Goal: Information Seeking & Learning: Get advice/opinions

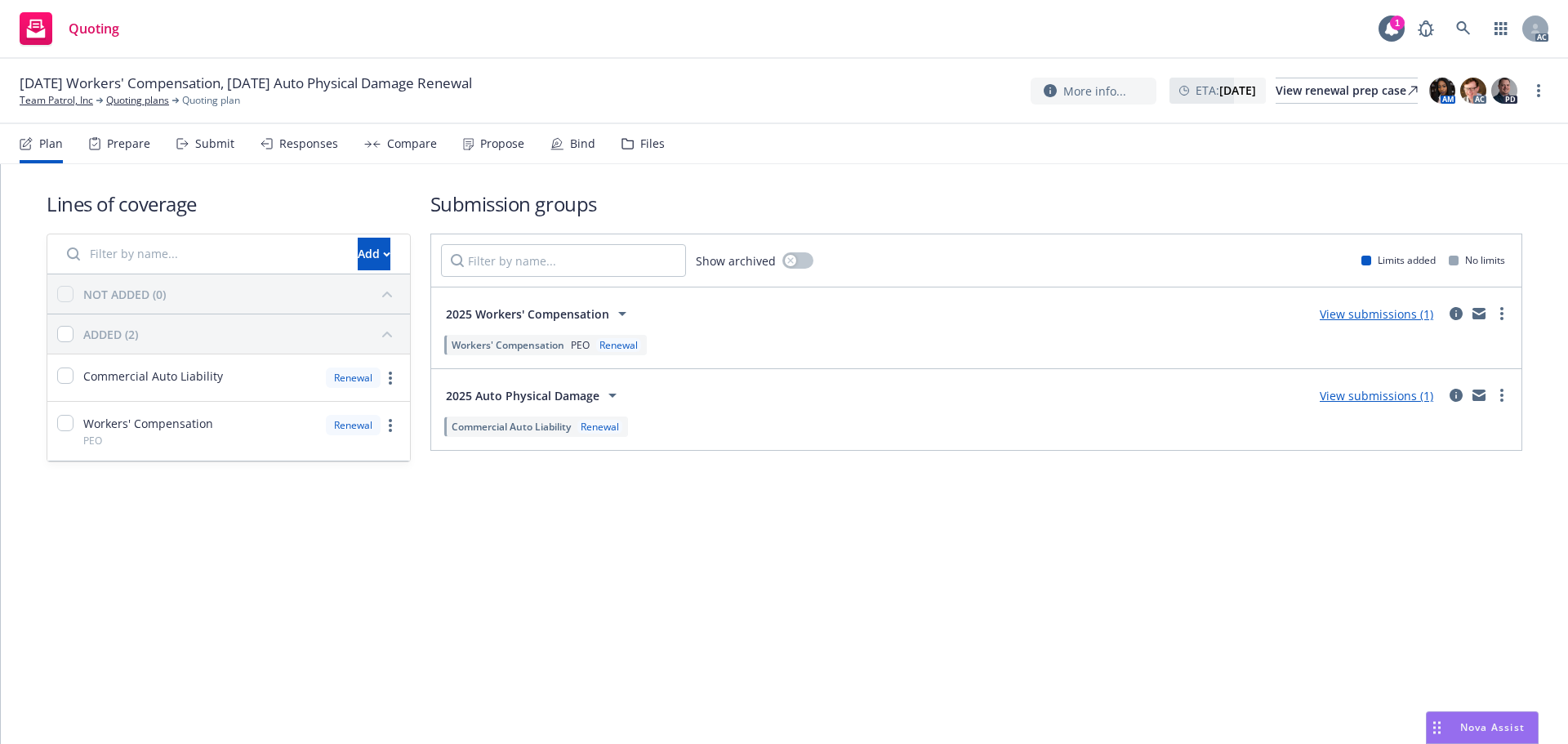
click at [323, 141] on div "Responses" at bounding box center [308, 143] width 59 height 13
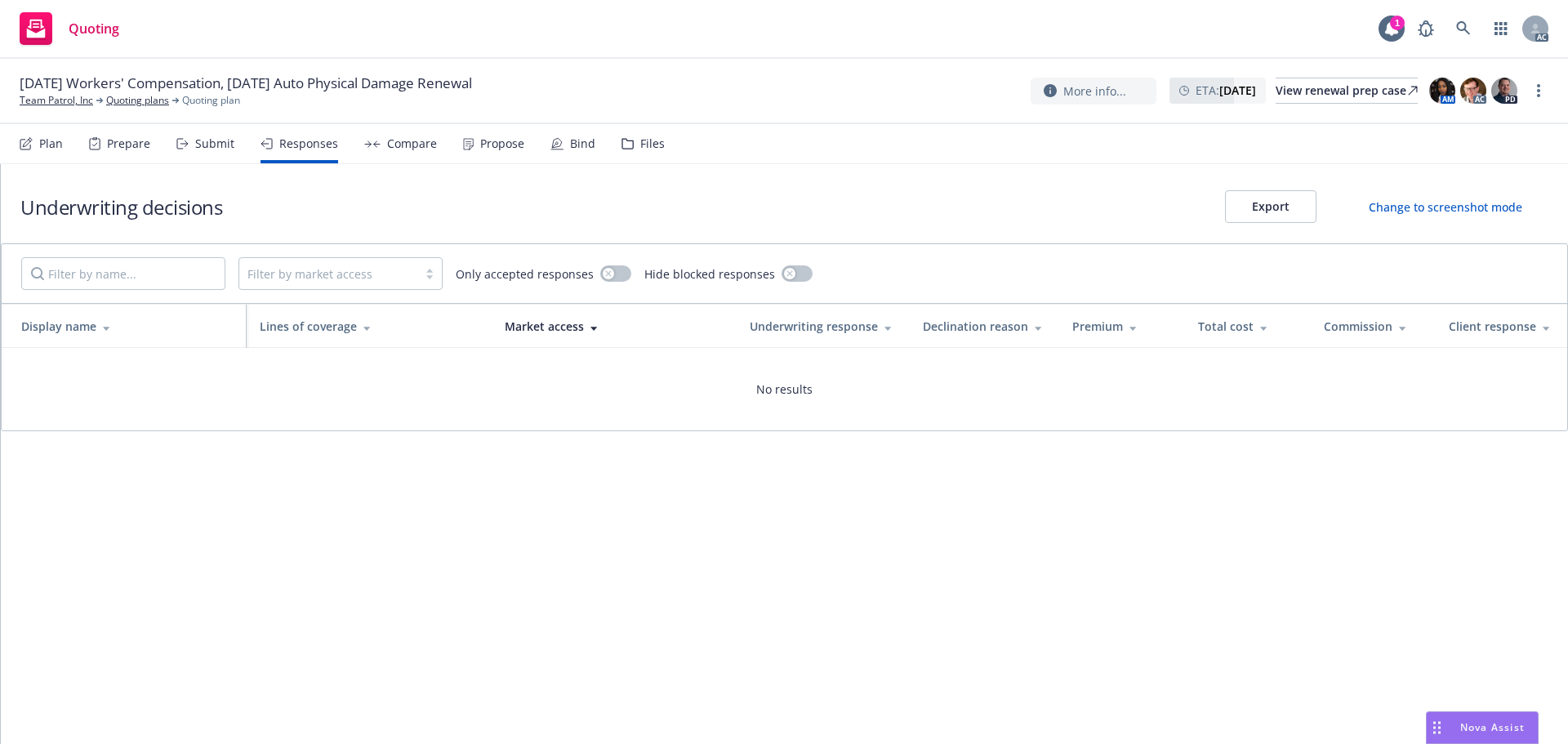
click at [485, 147] on div "Propose" at bounding box center [502, 143] width 44 height 13
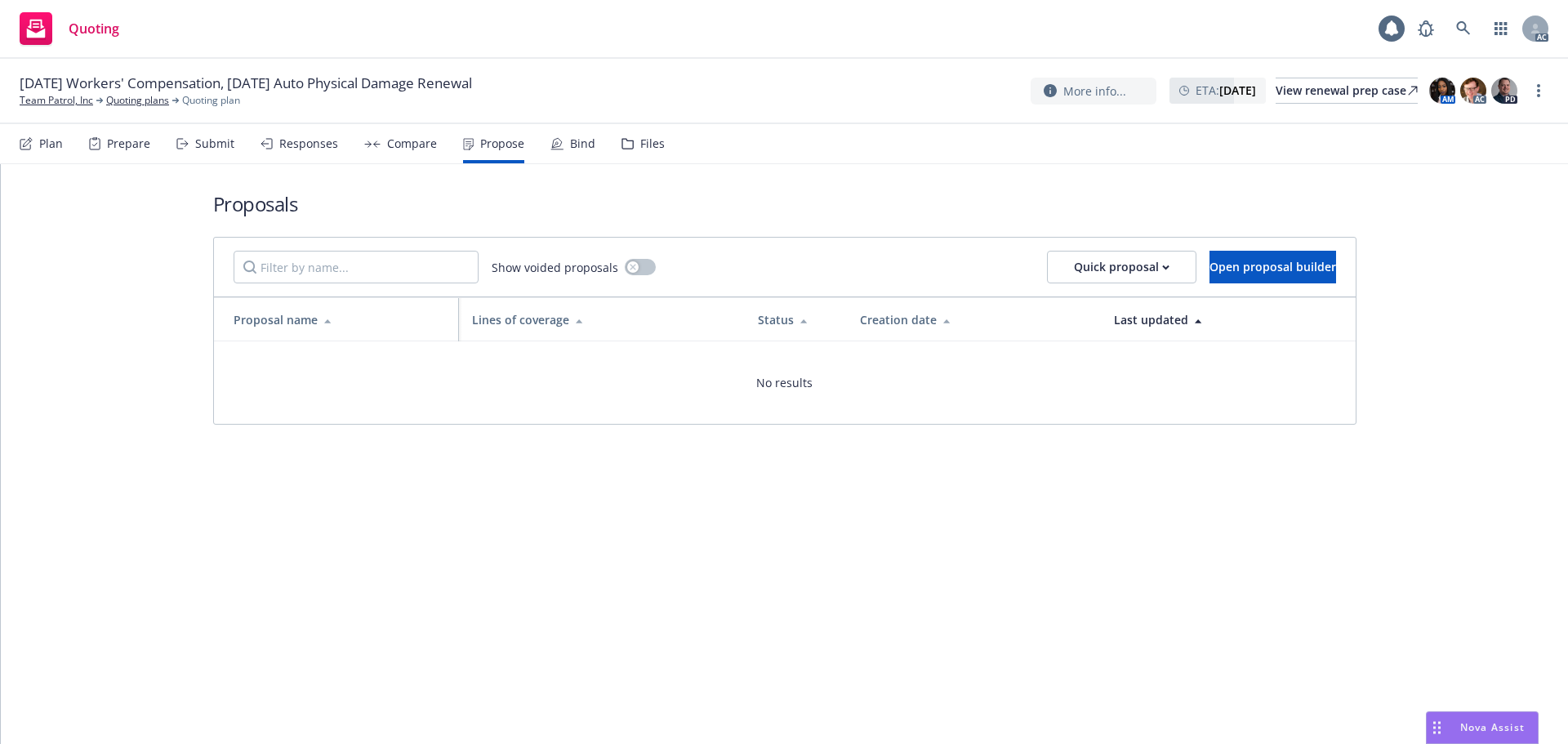
click at [219, 147] on div "Submit" at bounding box center [214, 143] width 39 height 13
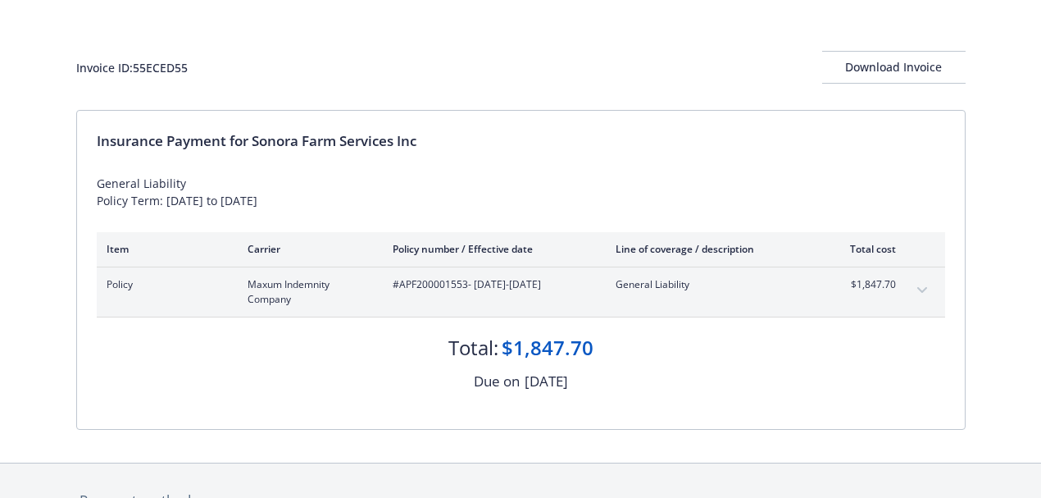
scroll to position [109, 0]
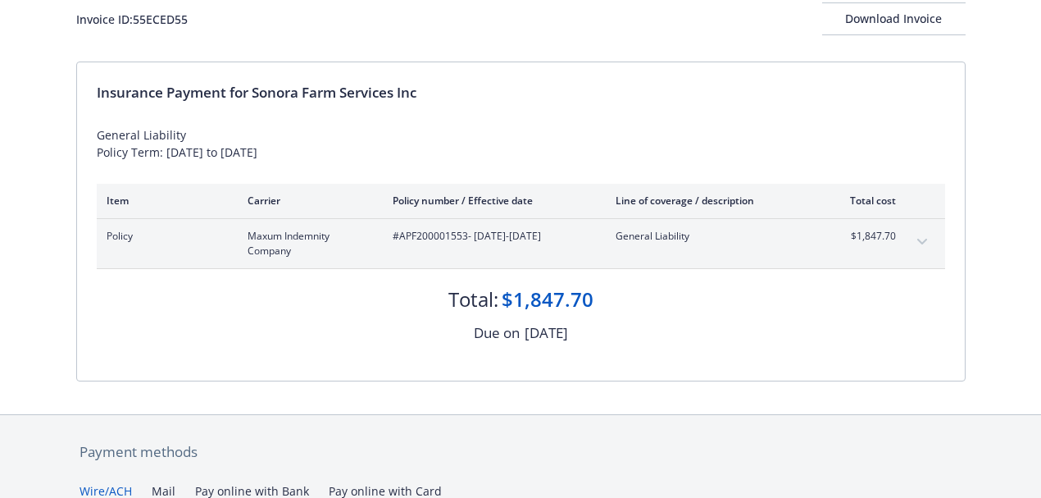
drag, startPoint x: 475, startPoint y: 233, endPoint x: 588, endPoint y: 229, distance: 113.2
click at [588, 229] on span "#APF200001553 - 08/13/2025-08/13/2026" at bounding box center [491, 236] width 197 height 15
click at [198, 289] on div "Total: $1,847.70" at bounding box center [521, 291] width 848 height 44
click at [929, 237] on button "expand content" at bounding box center [922, 242] width 26 height 26
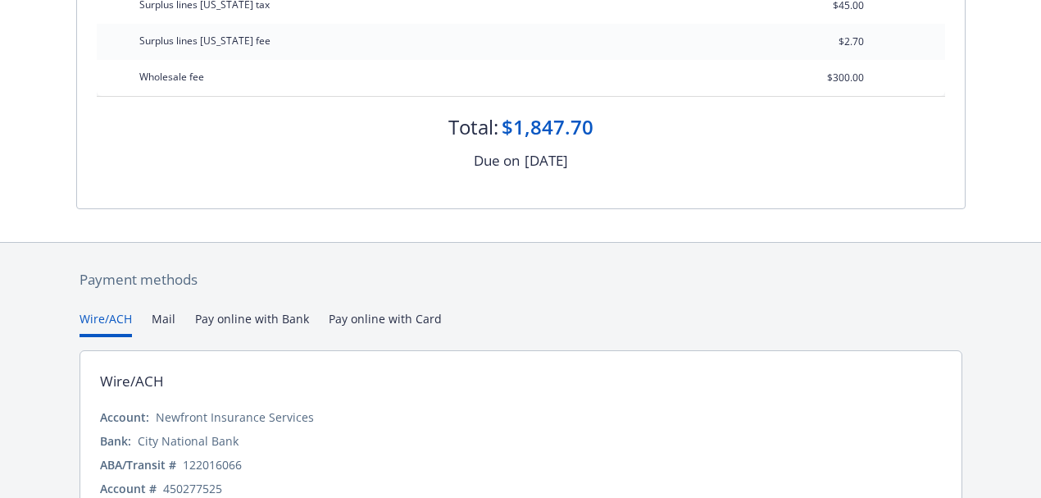
scroll to position [352, 0]
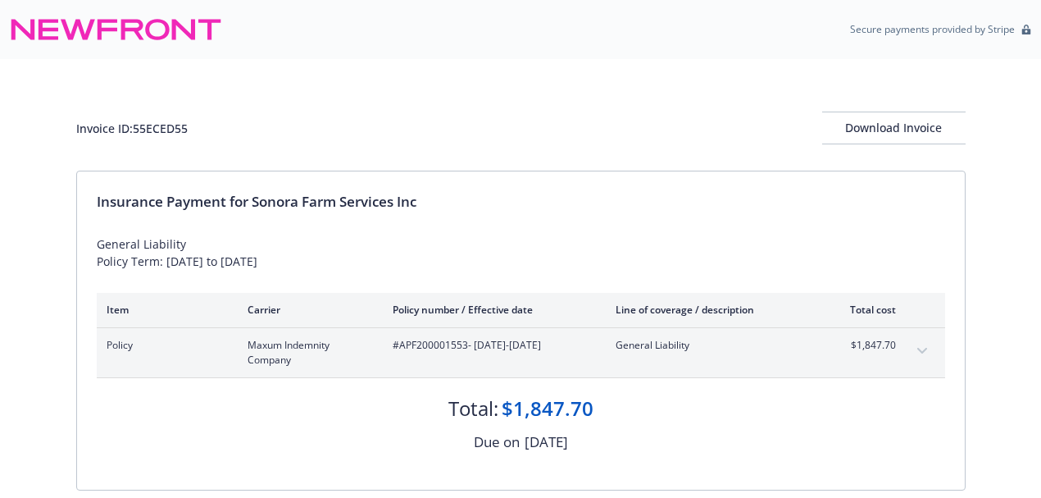
drag, startPoint x: 95, startPoint y: 261, endPoint x: 326, endPoint y: 262, distance: 231.1
click at [326, 262] on div "Insurance Payment for Sonora Farm Services Inc General Liability Policy Term: […" at bounding box center [521, 330] width 888 height 318
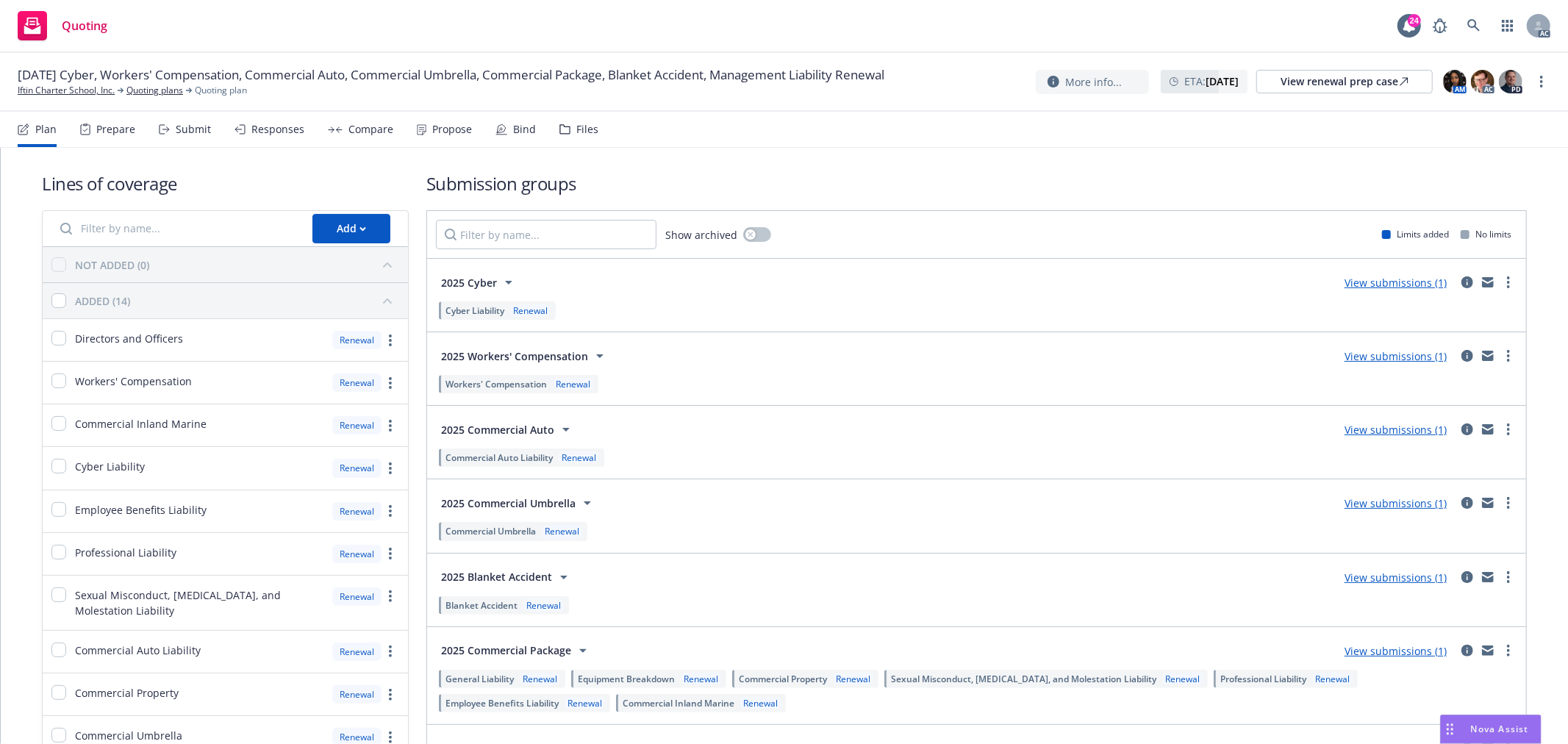
click at [438, 128] on div "Propose" at bounding box center [452, 129] width 39 height 12
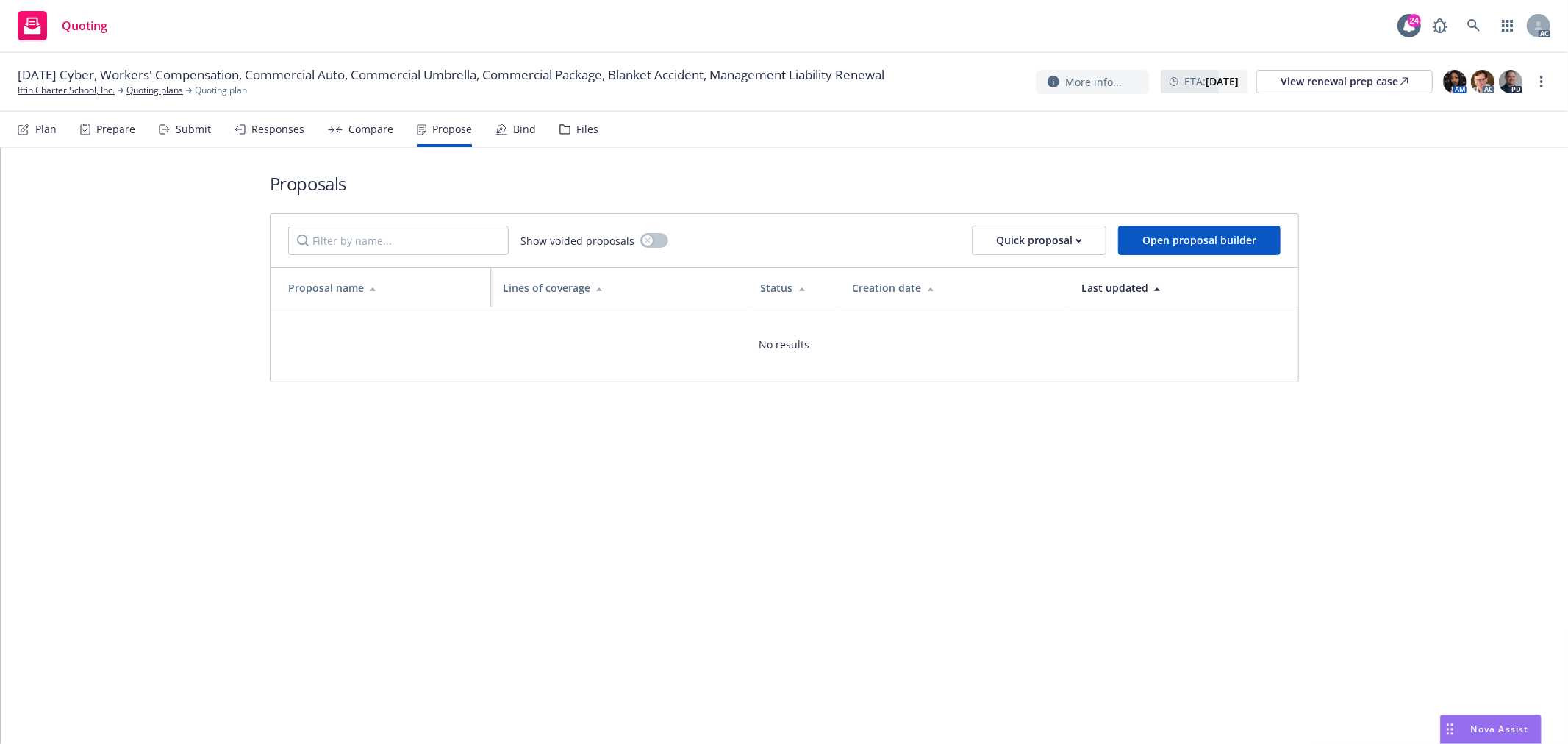
click at [251, 129] on div "Responses" at bounding box center [277, 129] width 53 height 12
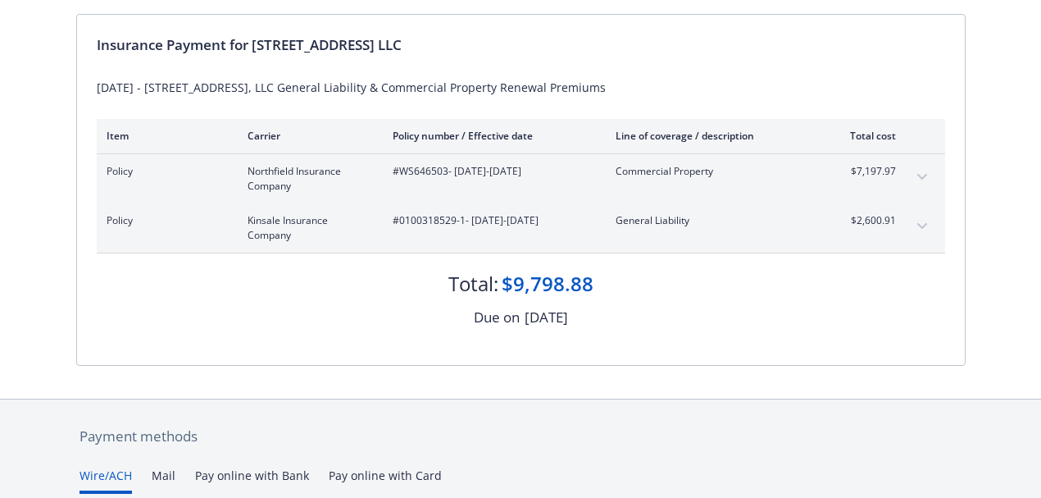
scroll to position [109, 0]
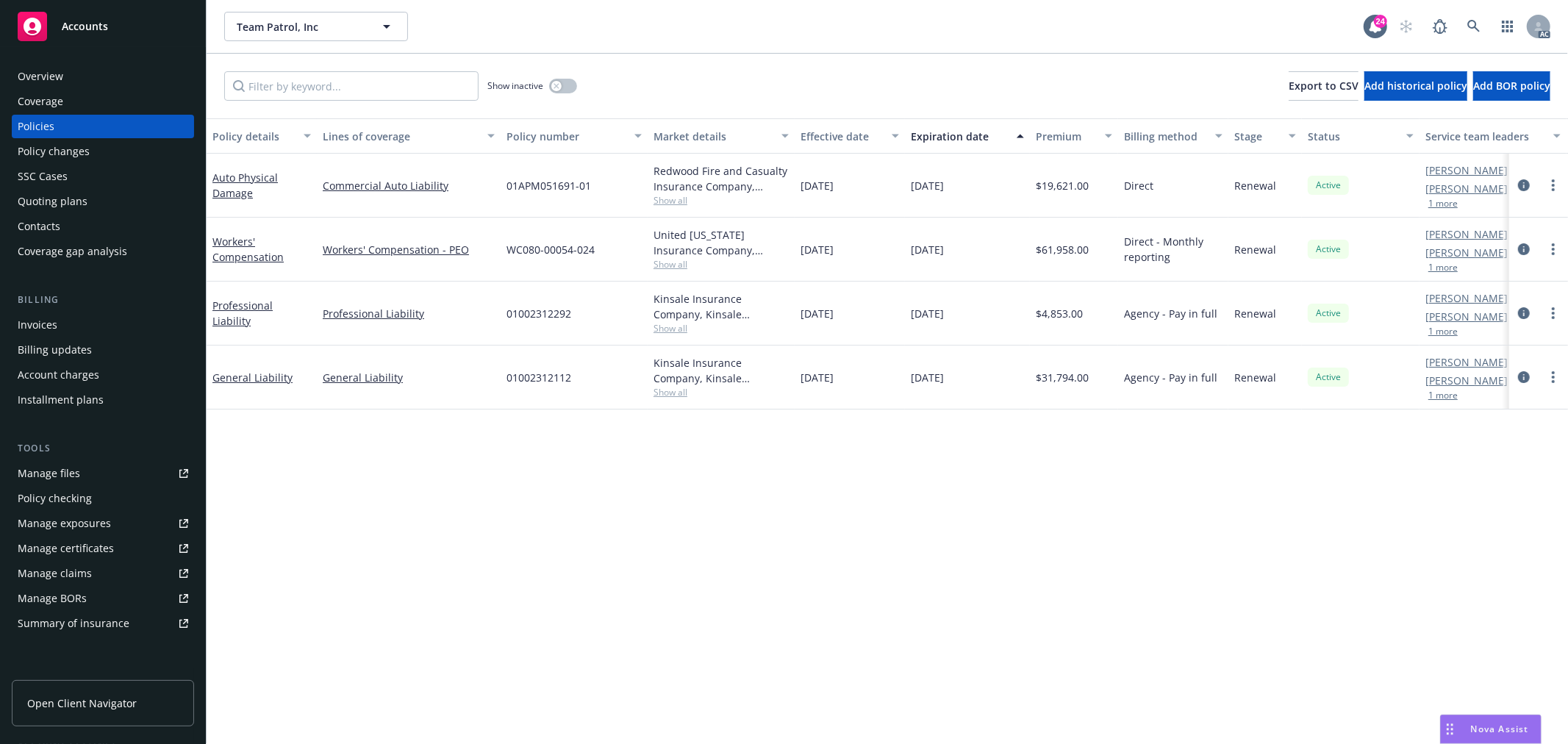
click at [678, 199] on span "Show all" at bounding box center [721, 200] width 135 height 13
click at [57, 77] on div "Overview" at bounding box center [40, 76] width 46 height 23
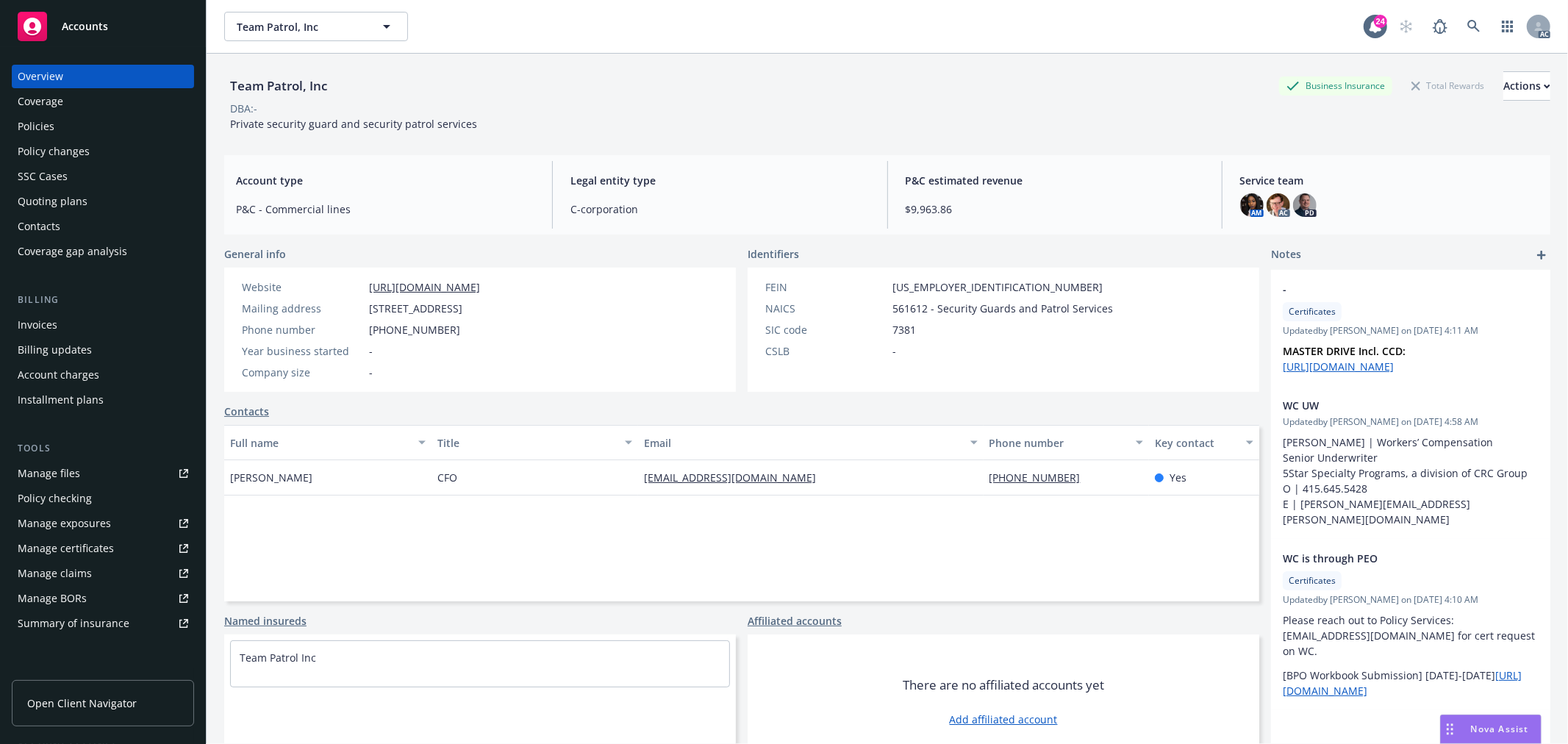
click at [52, 123] on div "Policies" at bounding box center [36, 127] width 37 height 23
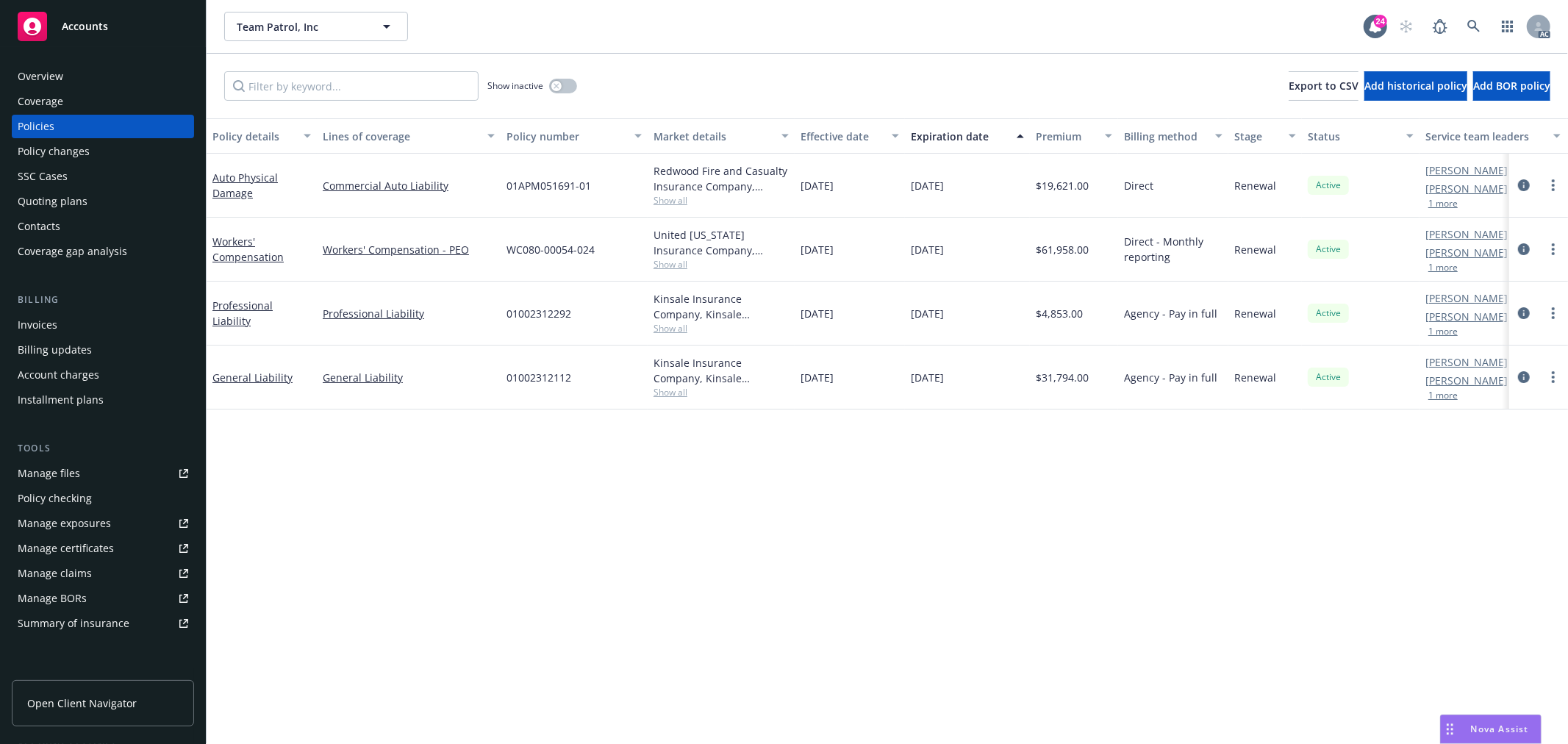
click at [680, 204] on span "Show all" at bounding box center [721, 200] width 135 height 13
click at [244, 194] on link "Auto Physical Damage" at bounding box center [245, 185] width 65 height 30
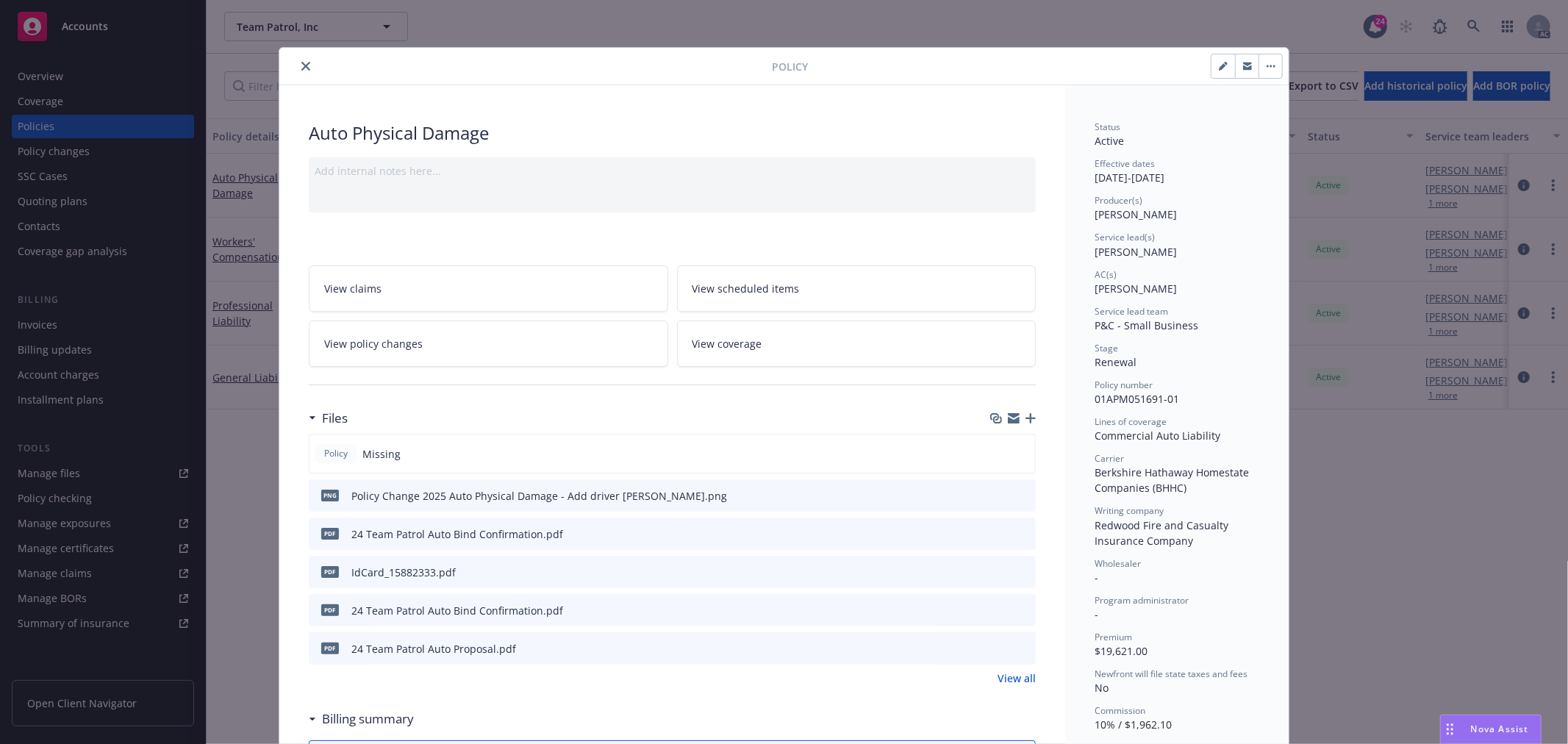
drag, startPoint x: 306, startPoint y: 130, endPoint x: 543, endPoint y: 137, distance: 237.1
click at [543, 137] on div "Auto Physical Damage" at bounding box center [672, 133] width 727 height 25
copy div "Auto Physical Damage"
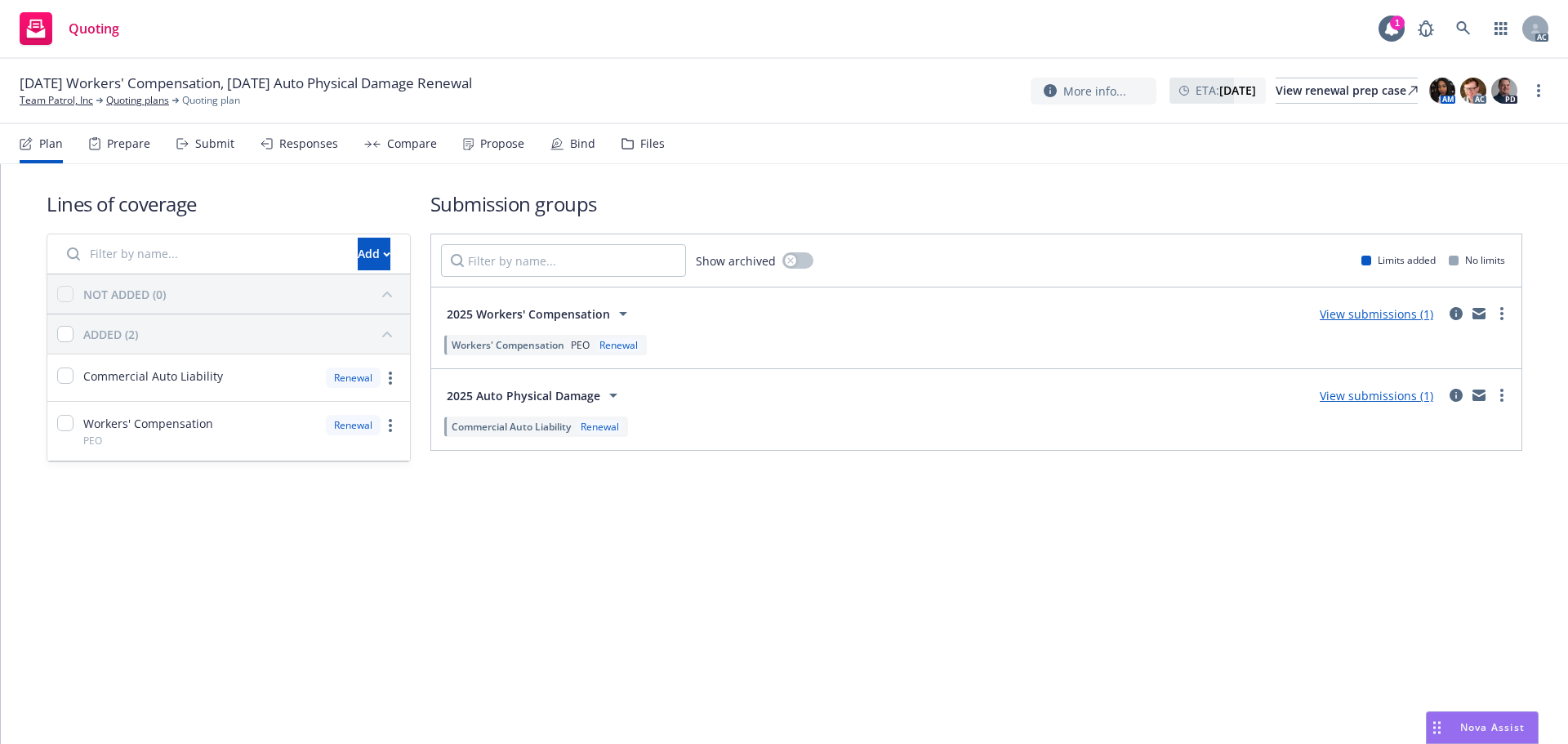
click at [321, 149] on div "Responses" at bounding box center [308, 143] width 59 height 13
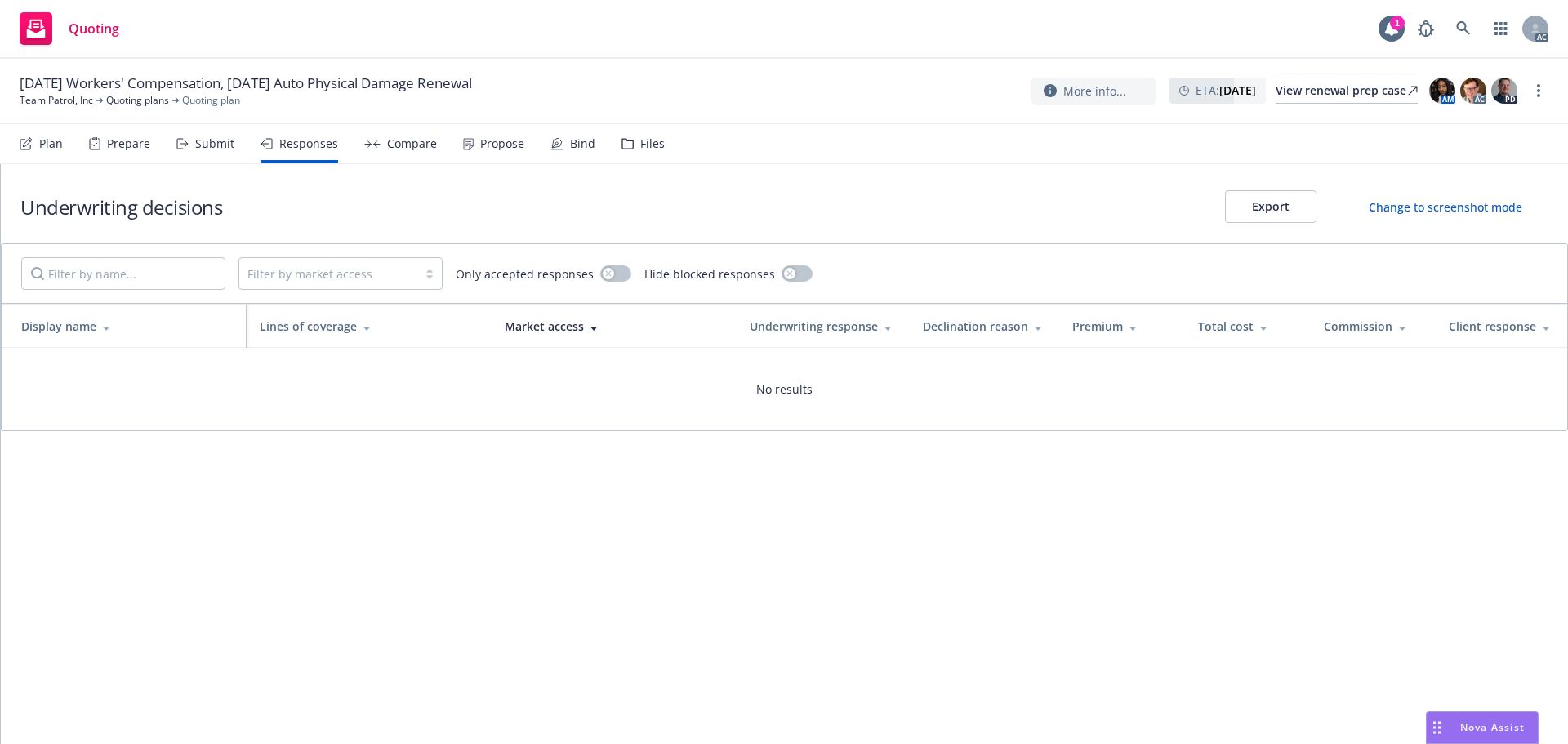
click at [210, 142] on div "Submit" at bounding box center [214, 143] width 39 height 13
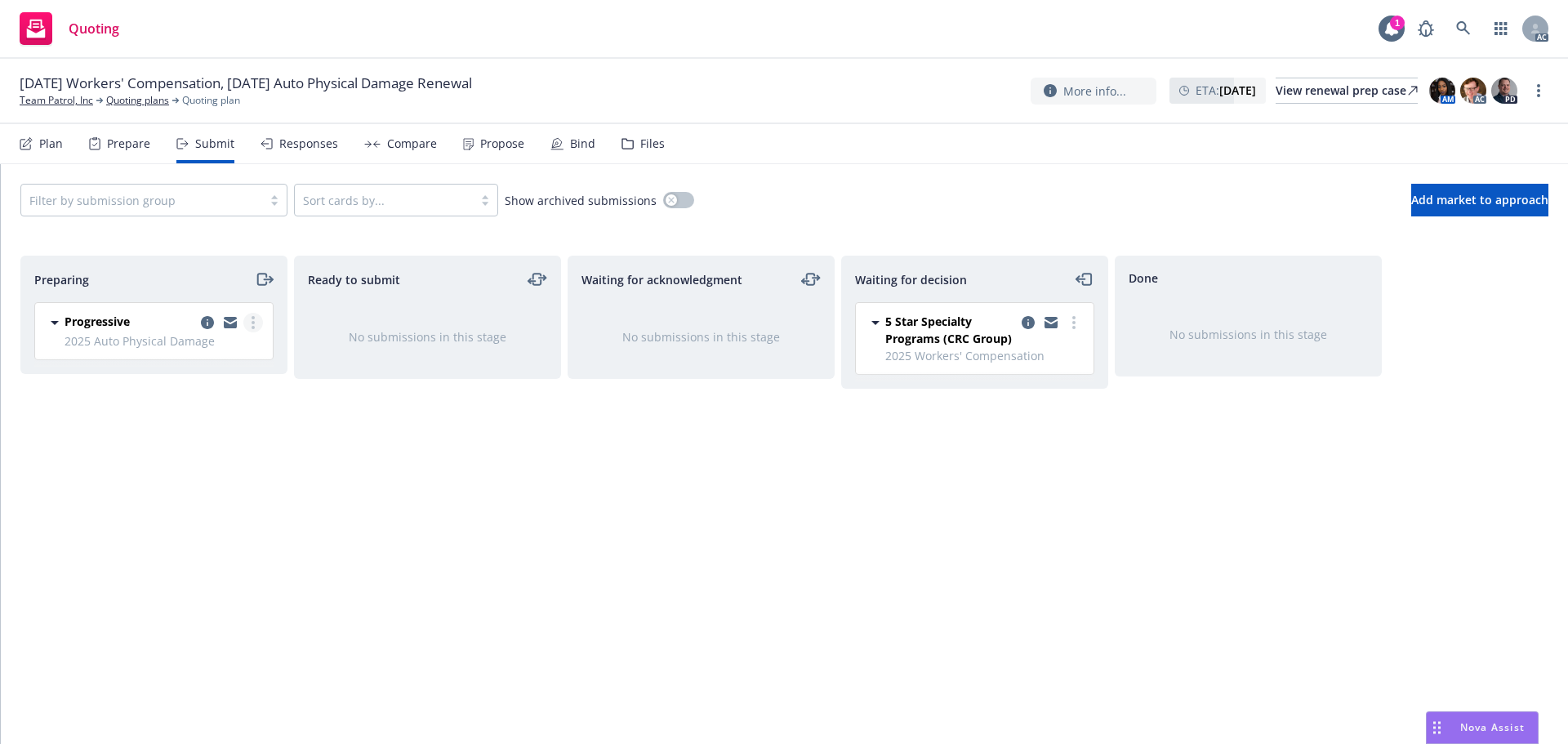
click at [260, 322] on link "more" at bounding box center [253, 323] width 20 height 20
click at [202, 457] on span "Add accepted decision" at bounding box center [180, 454] width 163 height 16
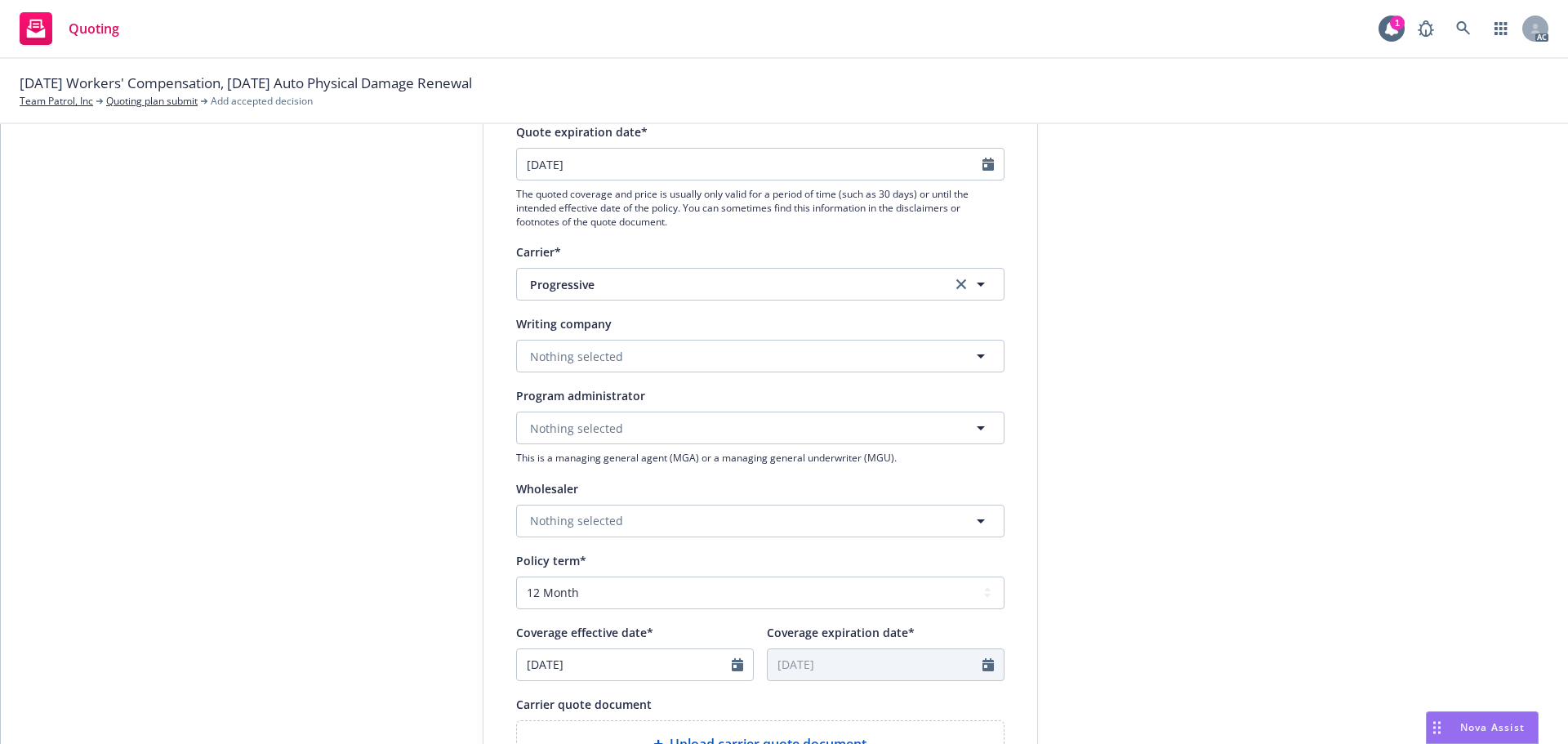
scroll to position [245, 0]
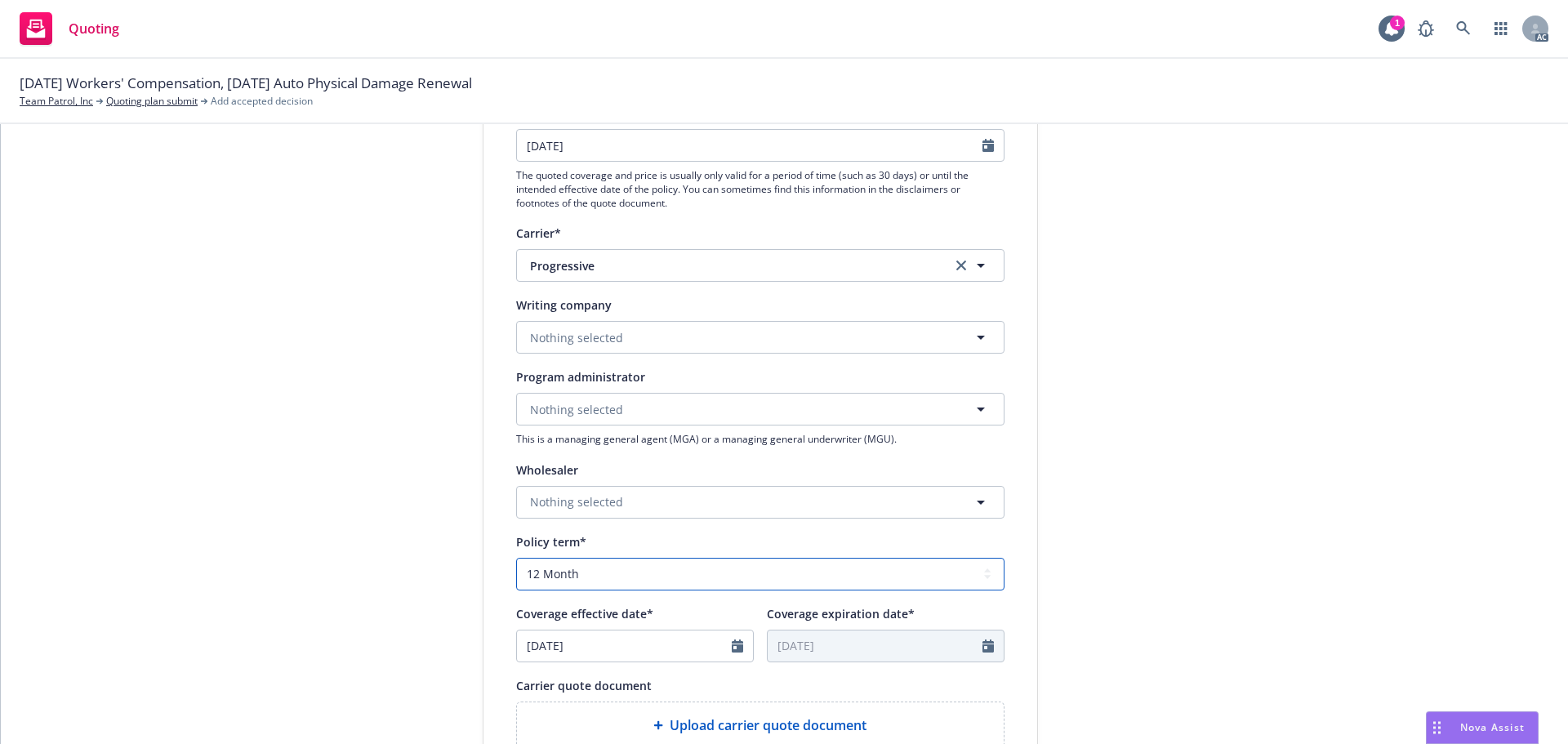
click at [694, 572] on select "Select policy term 12 Month 6 Month 4 Month 3 Month 2 Month 1 Month 36 Month (3…" at bounding box center [760, 574] width 488 height 33
select select "6"
click at [516, 558] on select "Select policy term 12 Month 6 Month 4 Month 3 Month 2 Month 1 Month 36 Month (3…" at bounding box center [760, 574] width 488 height 33
type input "04/01/2026"
click at [623, 644] on input "10/01/2025" at bounding box center [625, 645] width 215 height 31
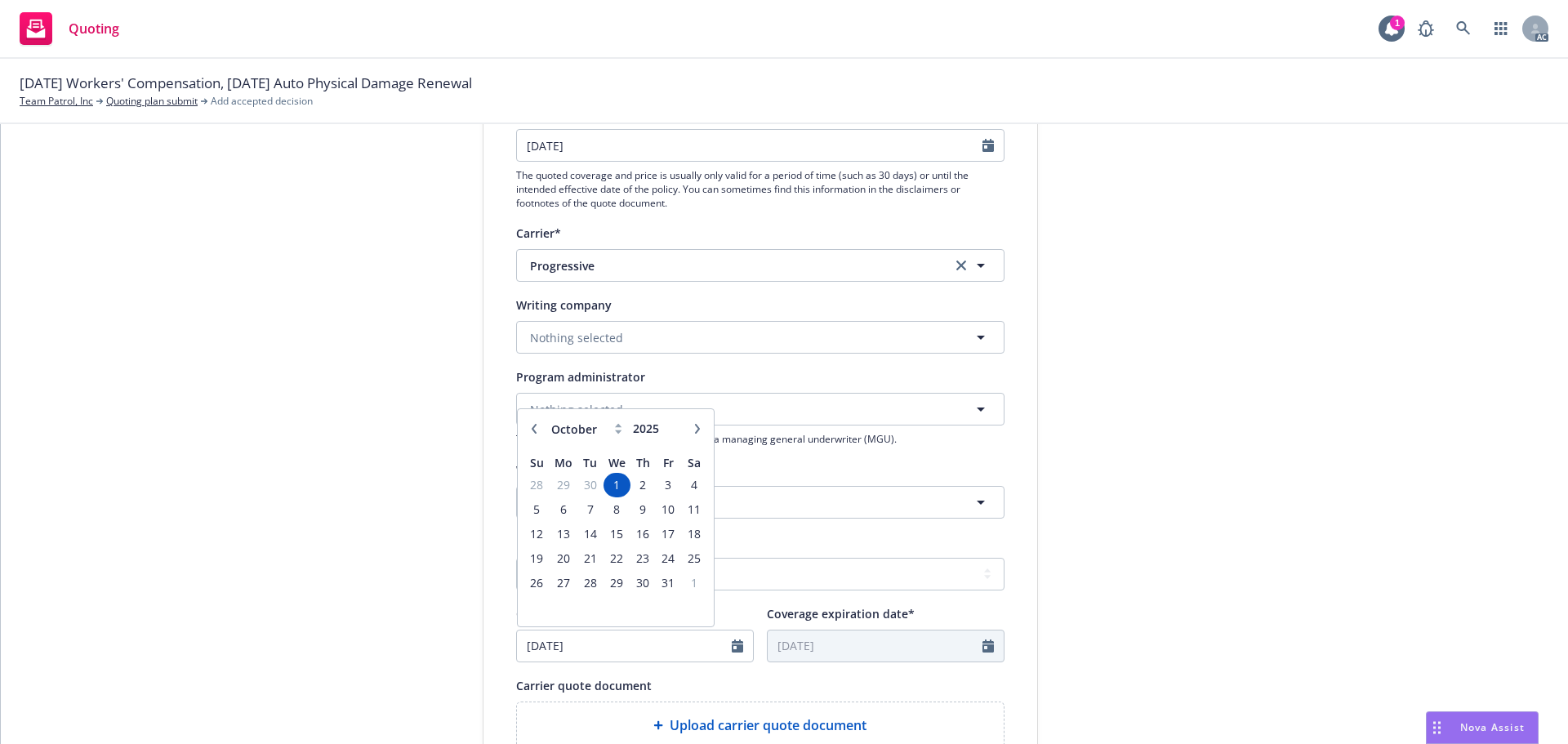
click at [531, 430] on icon "button" at bounding box center [533, 428] width 5 height 10
click at [529, 430] on icon "button" at bounding box center [534, 428] width 10 height 10
select select "8"
click at [559, 582] on span "25" at bounding box center [563, 583] width 25 height 20
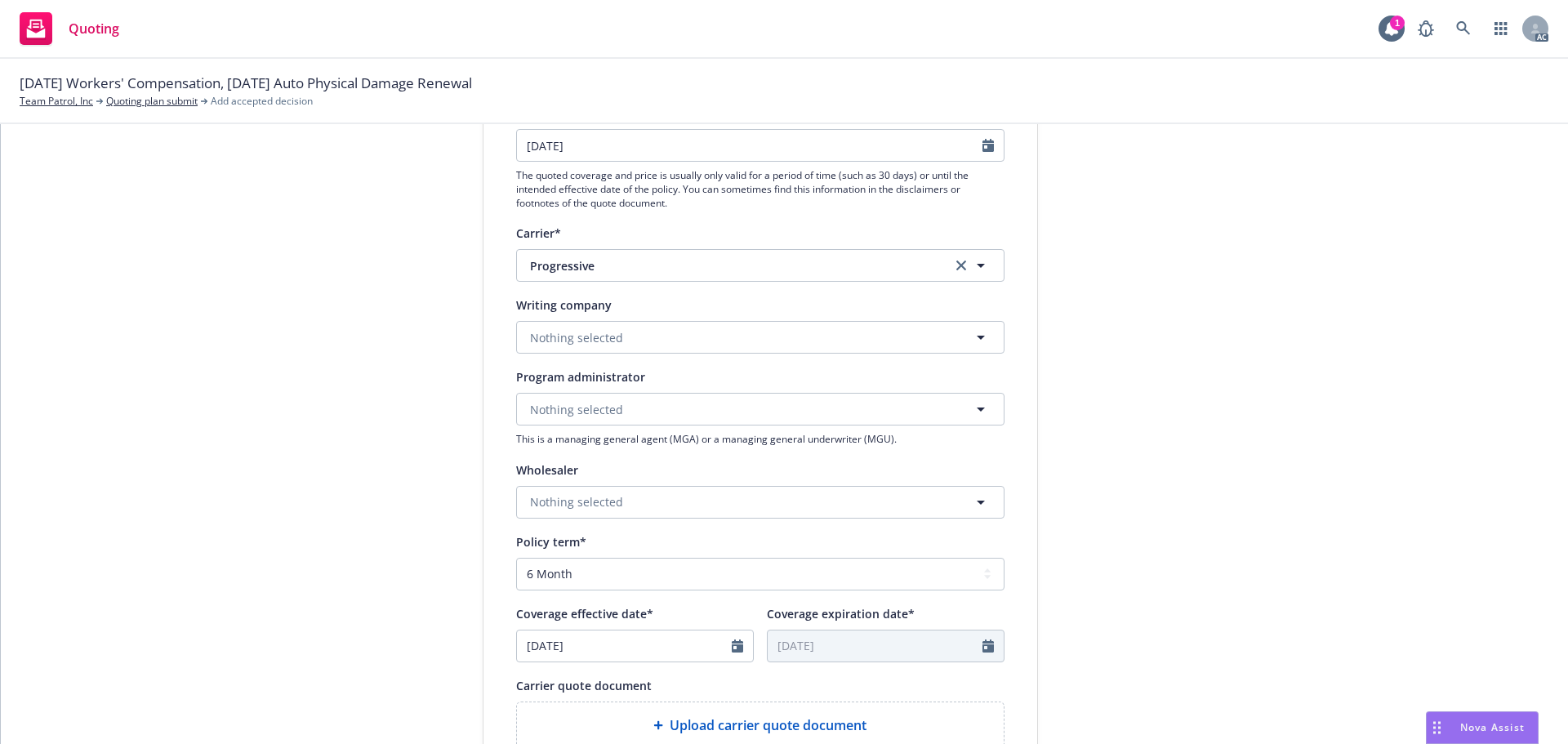
type input "08/25/2025"
type input "02/25/2026"
click at [592, 340] on span "Nothing selected" at bounding box center [576, 337] width 93 height 17
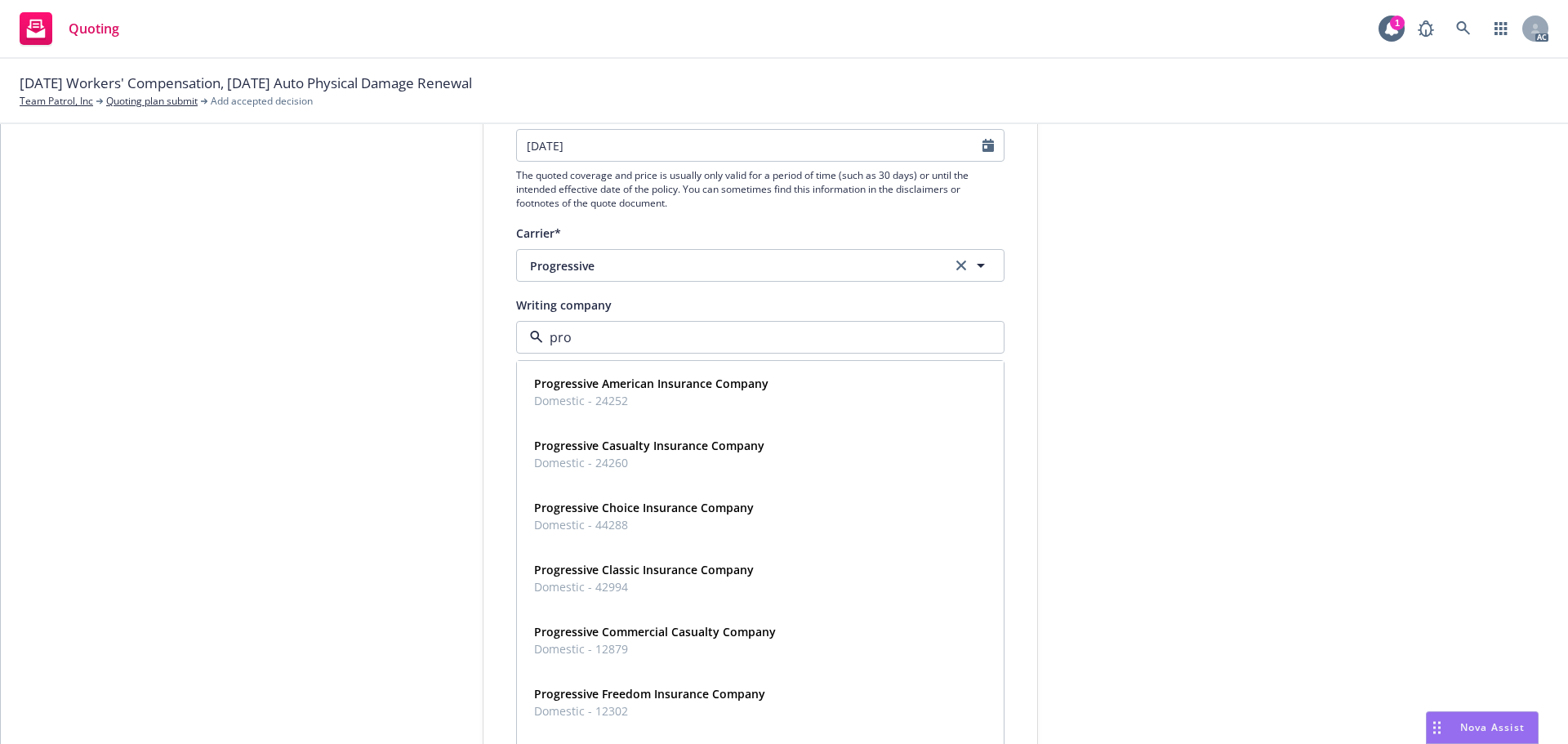
type input "pro"
click at [280, 374] on div "1 Quote initiation 2 Coverage selection 3 Billing info" at bounding box center [360, 491] width 179 height 1095
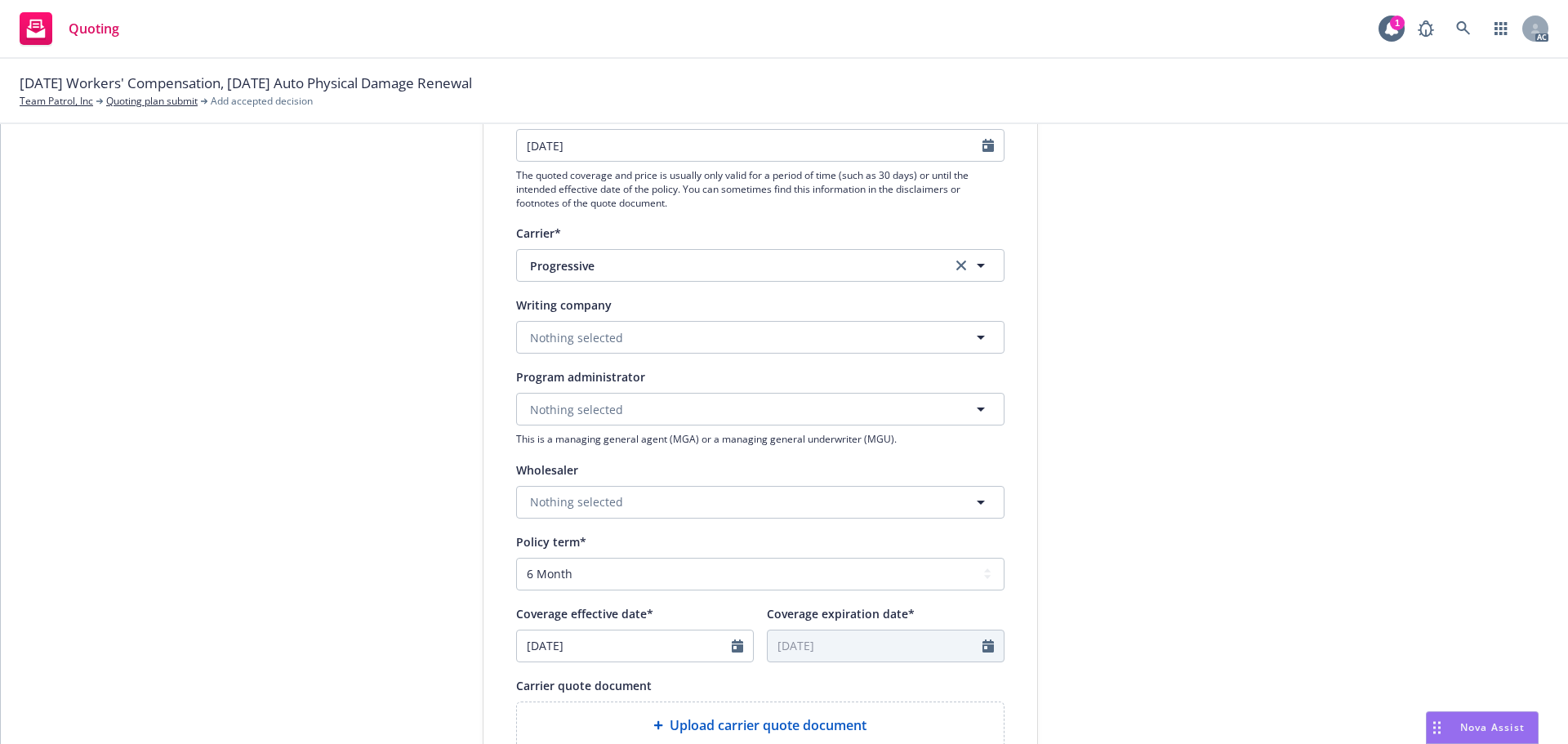
scroll to position [163, 0]
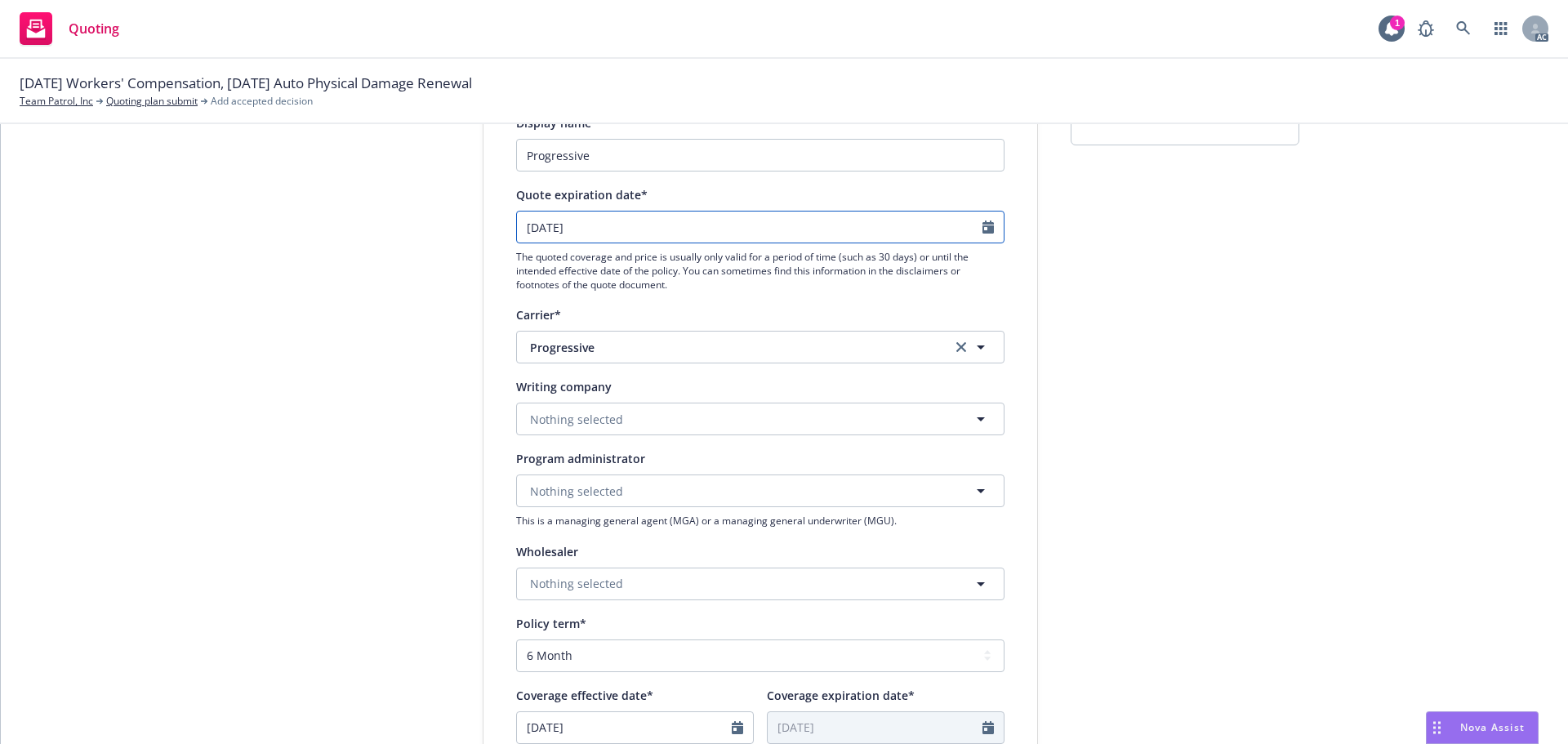
click at [640, 225] on input "10/11/2025" at bounding box center [749, 226] width 465 height 31
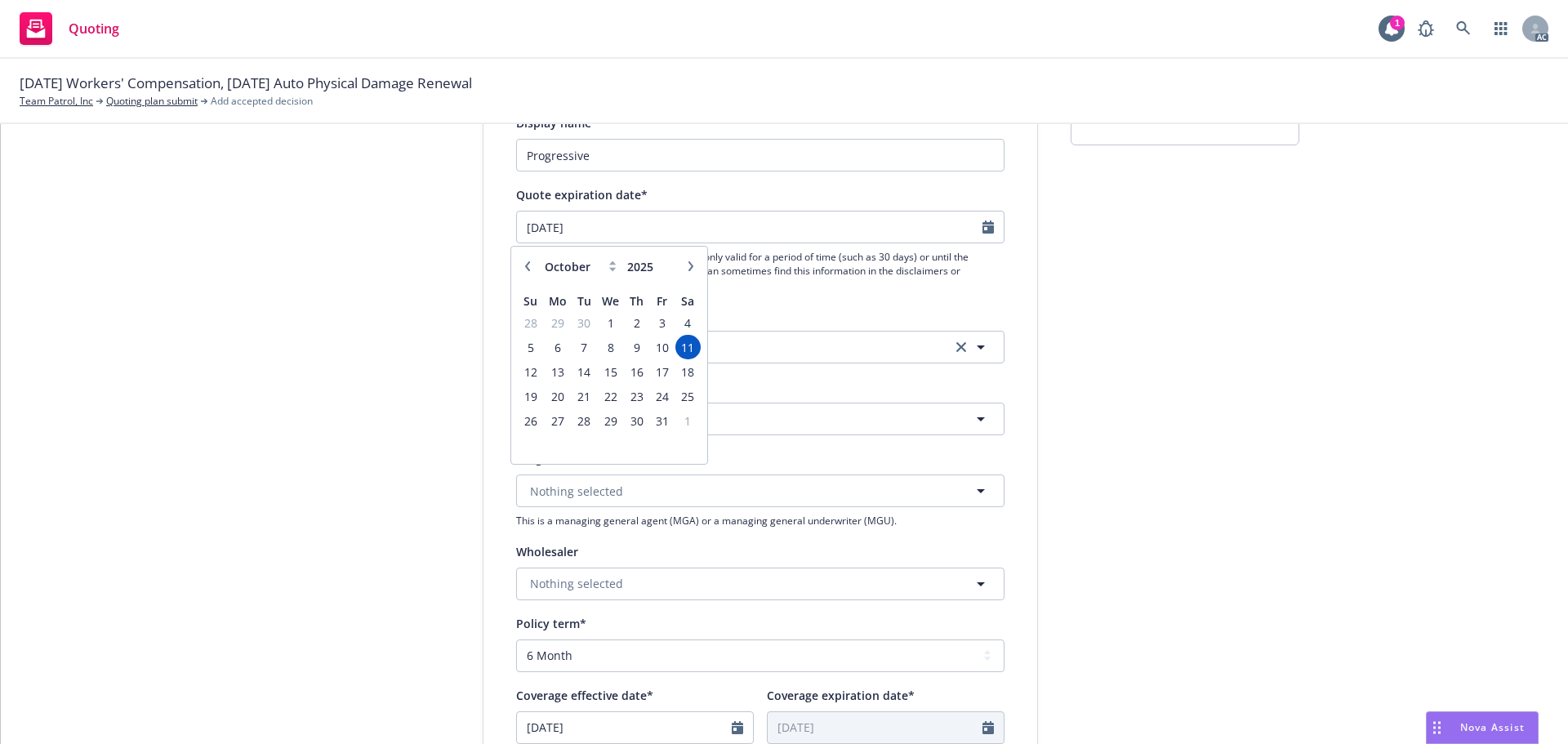
click at [527, 268] on icon "button" at bounding box center [527, 266] width 5 height 10
select select "9"
click at [640, 400] on span "25" at bounding box center [637, 396] width 22 height 20
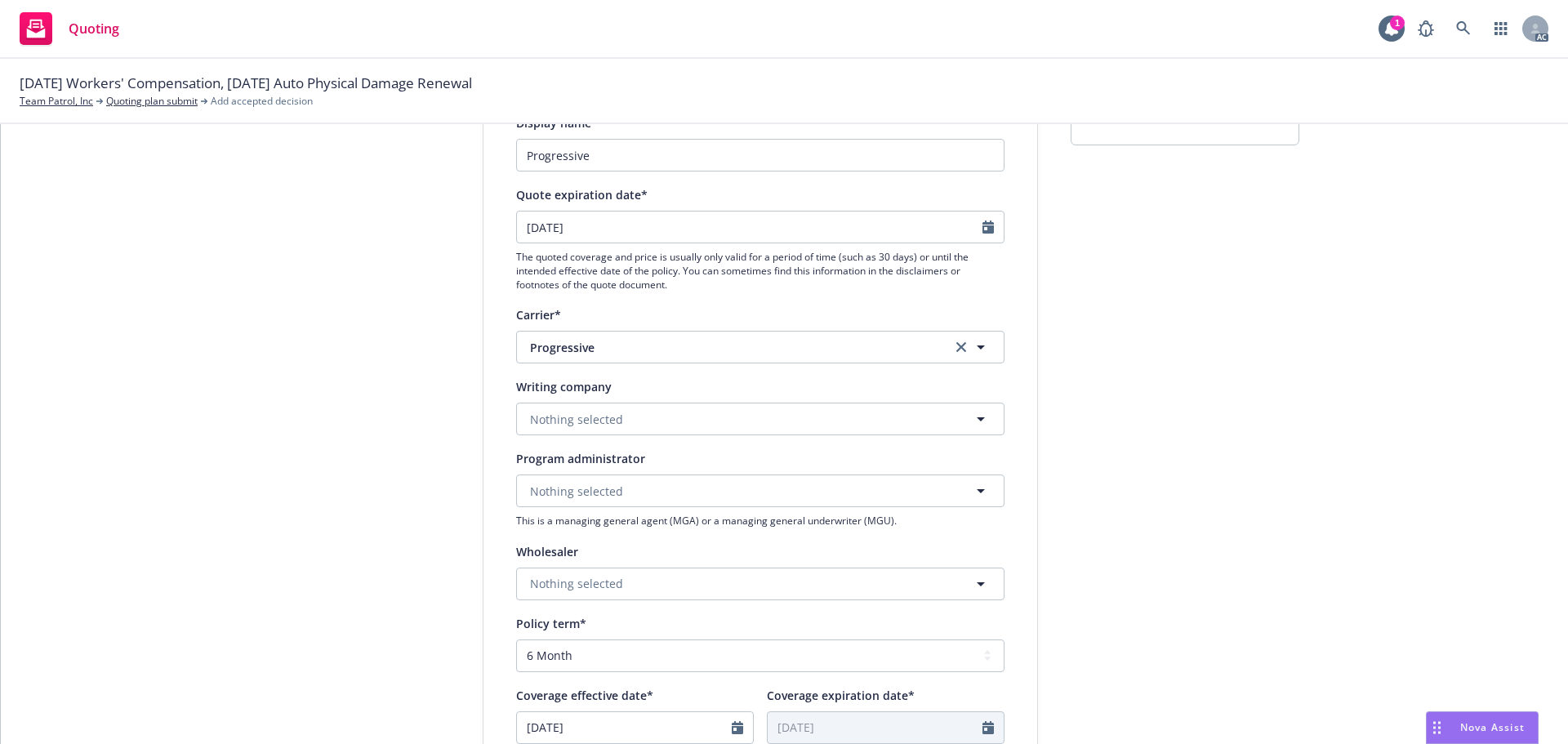
type input "09/25/2025"
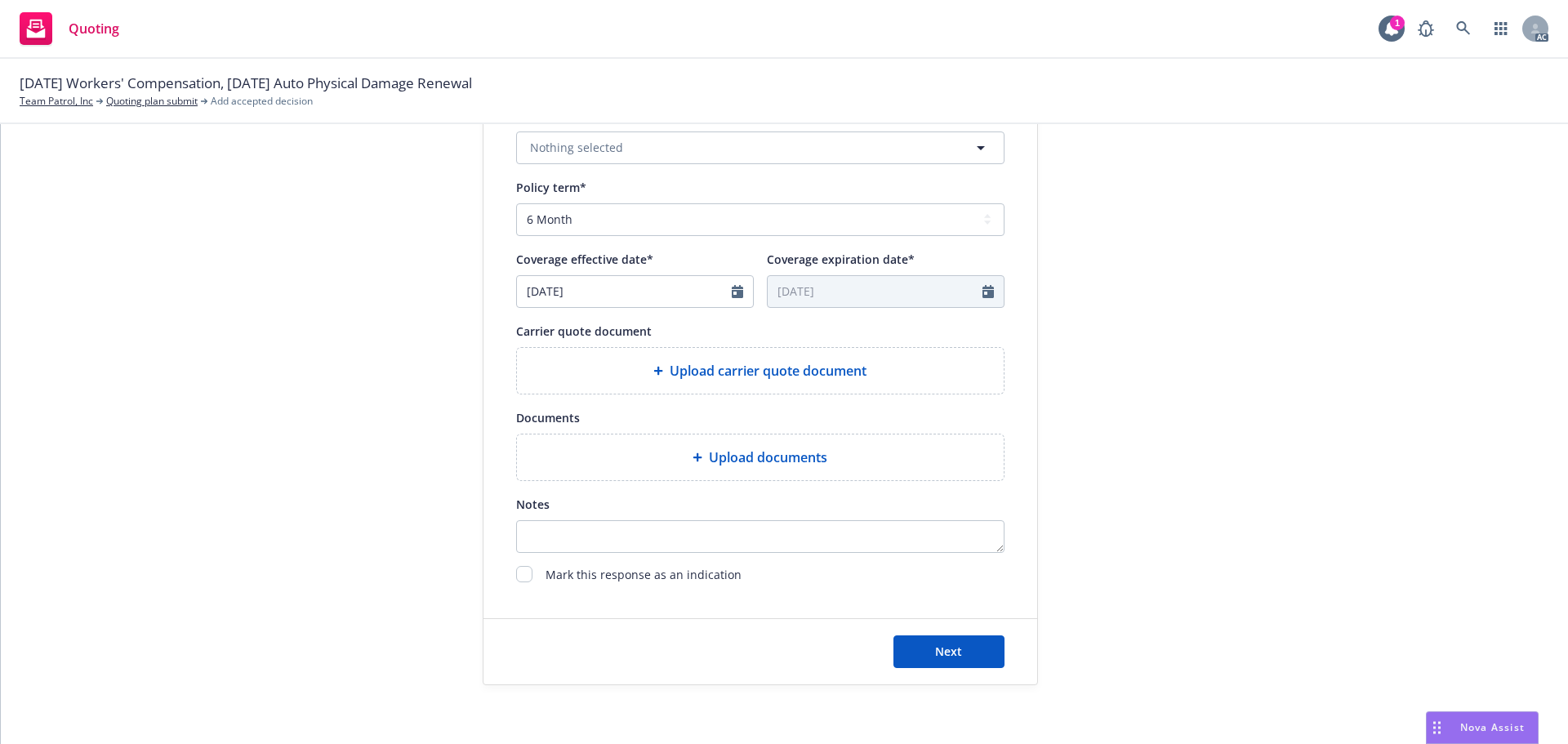
scroll to position [606, 0]
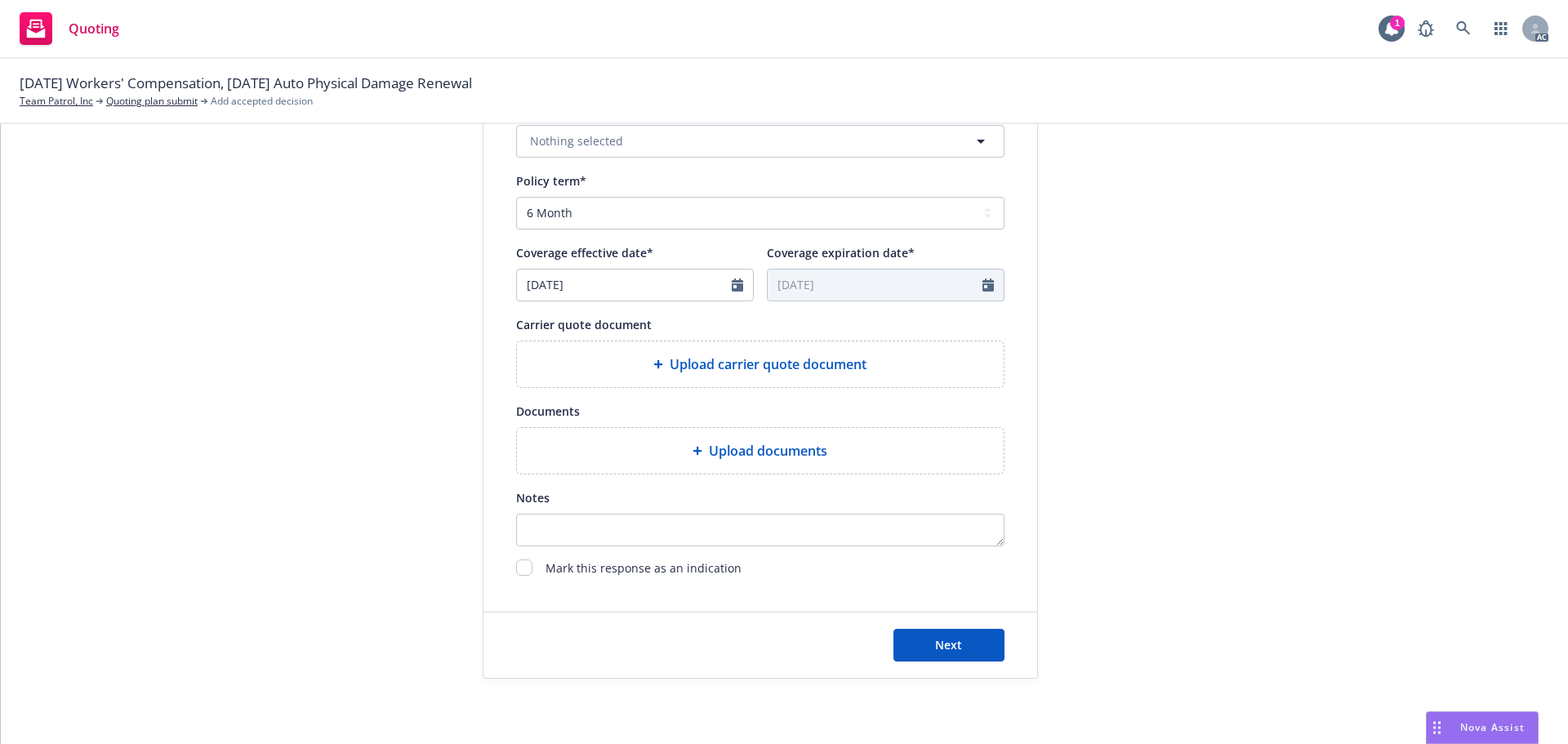
click at [711, 372] on span "Upload carrier quote document" at bounding box center [768, 365] width 197 height 20
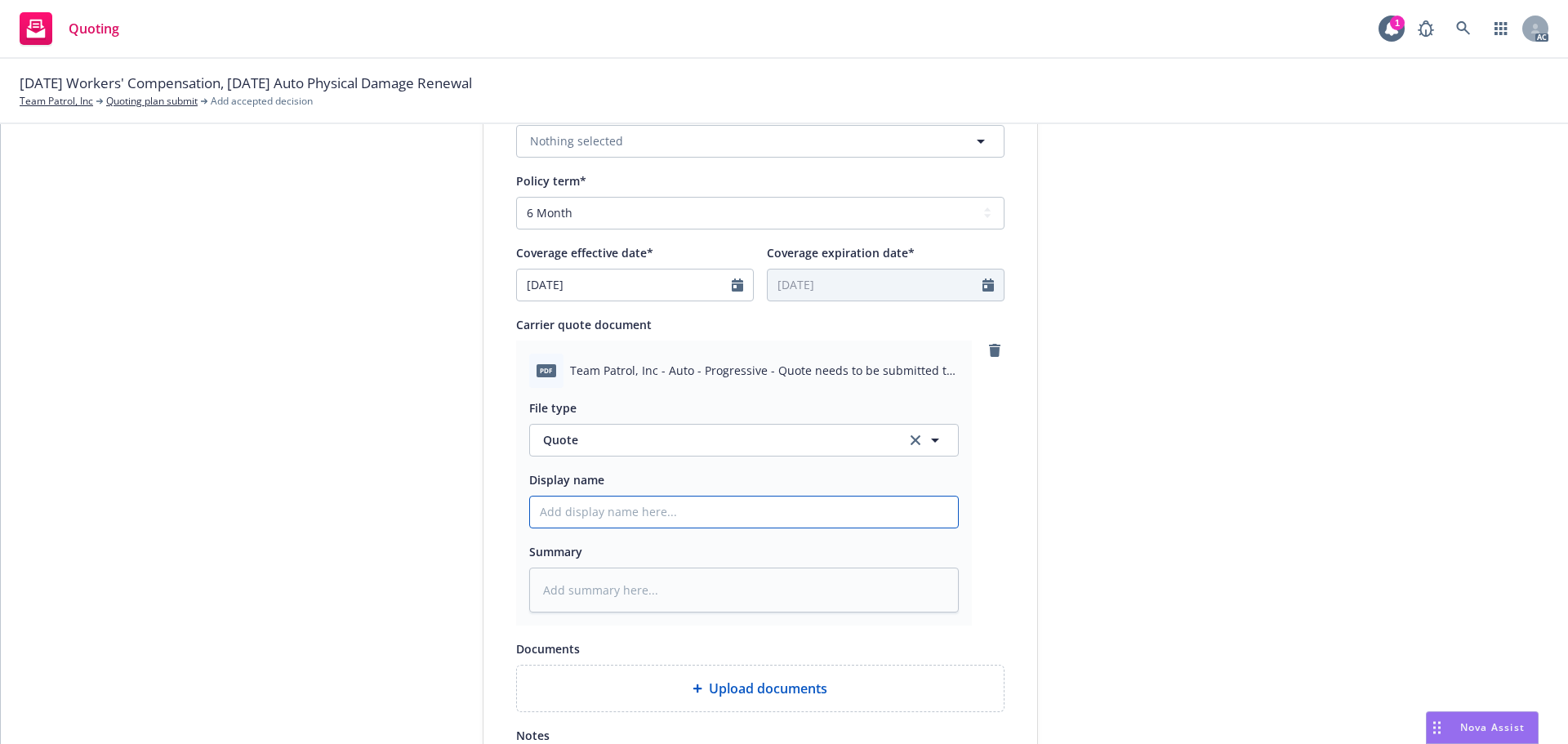
click at [570, 517] on input "Display name" at bounding box center [743, 511] width 427 height 31
type textarea "x"
type input "2"
type textarea "x"
type input "25"
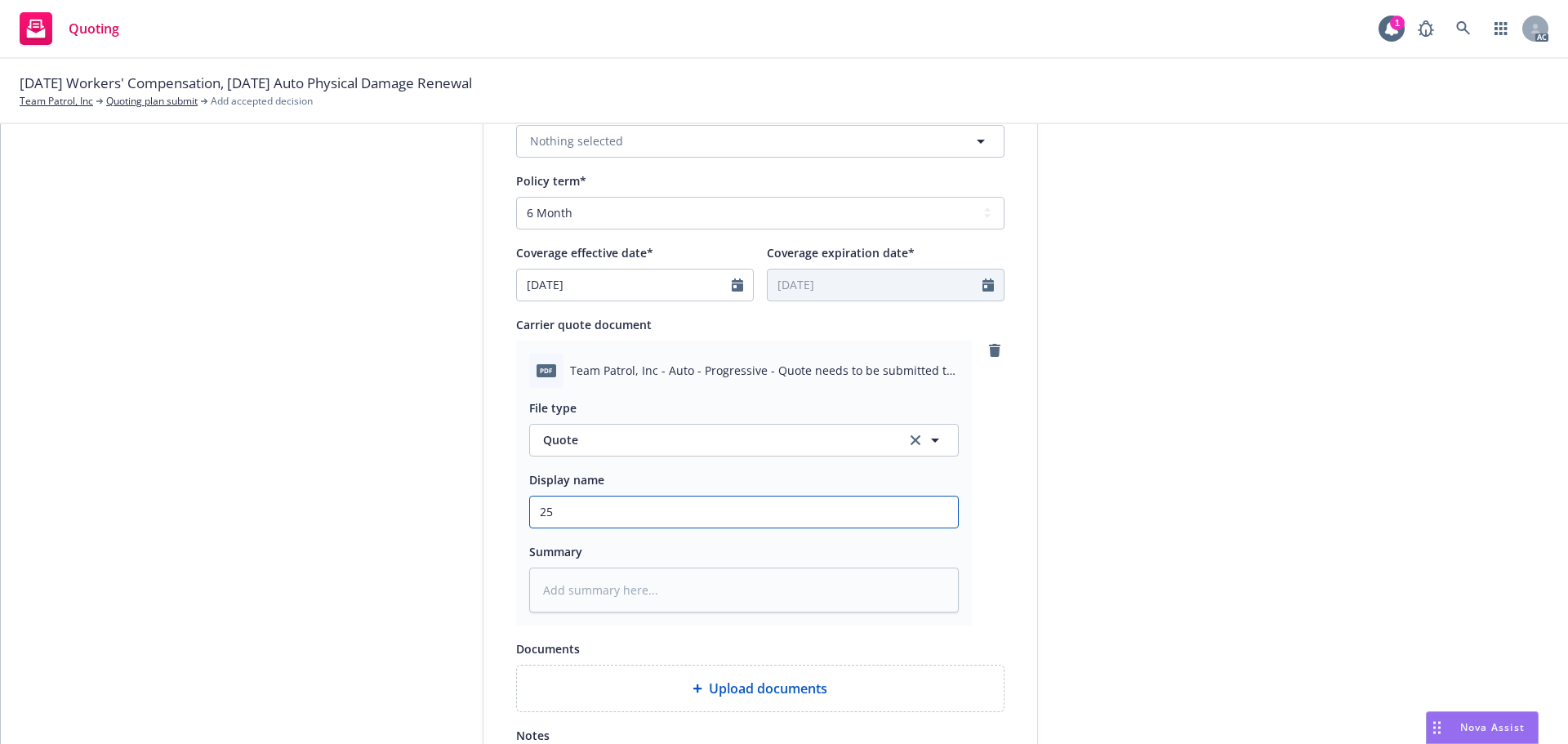
type textarea "x"
type input "25-"
type textarea "x"
type input "25-2"
type textarea "x"
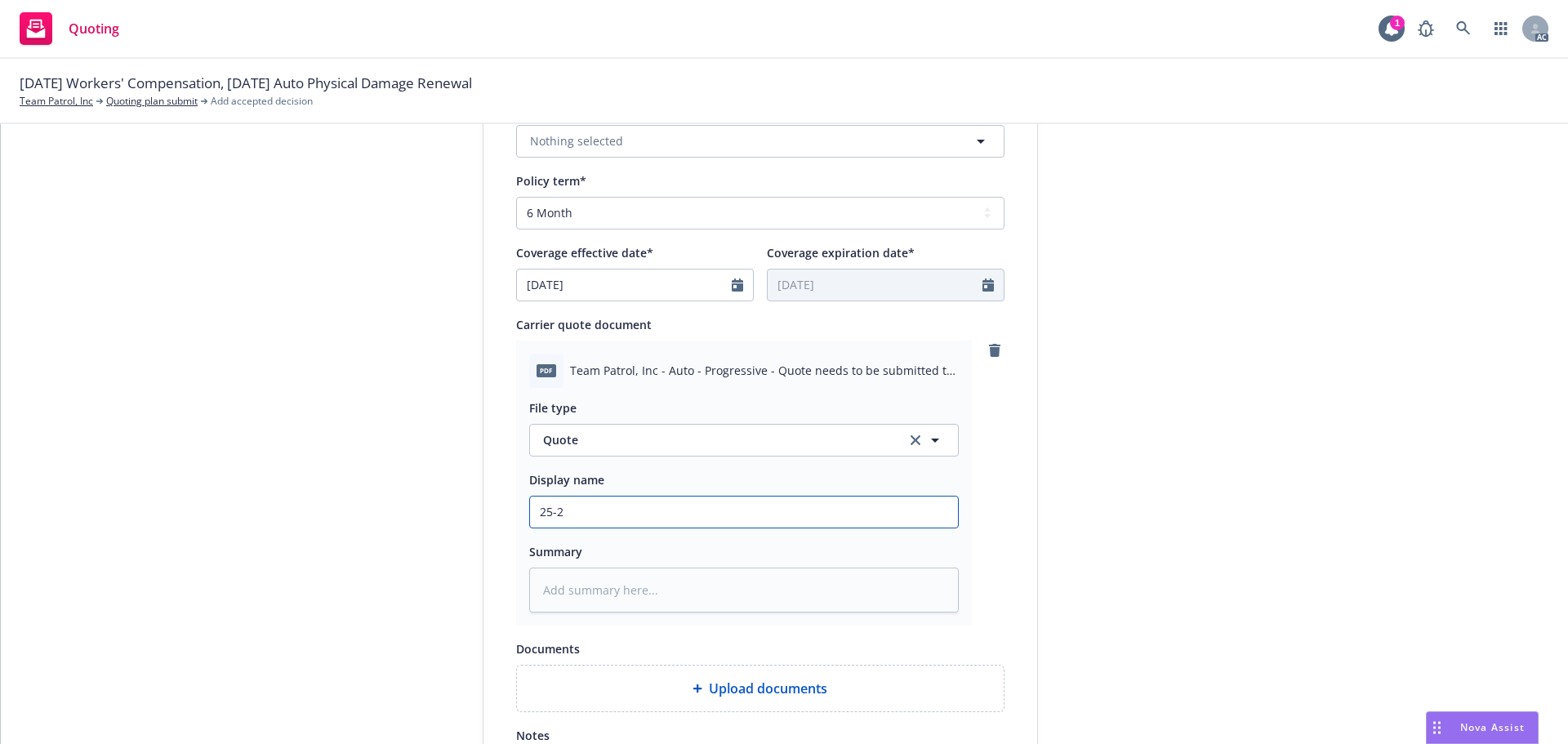
type input "25-26"
type textarea "x"
type input "25-26"
type textarea "x"
type input "25-26 S"
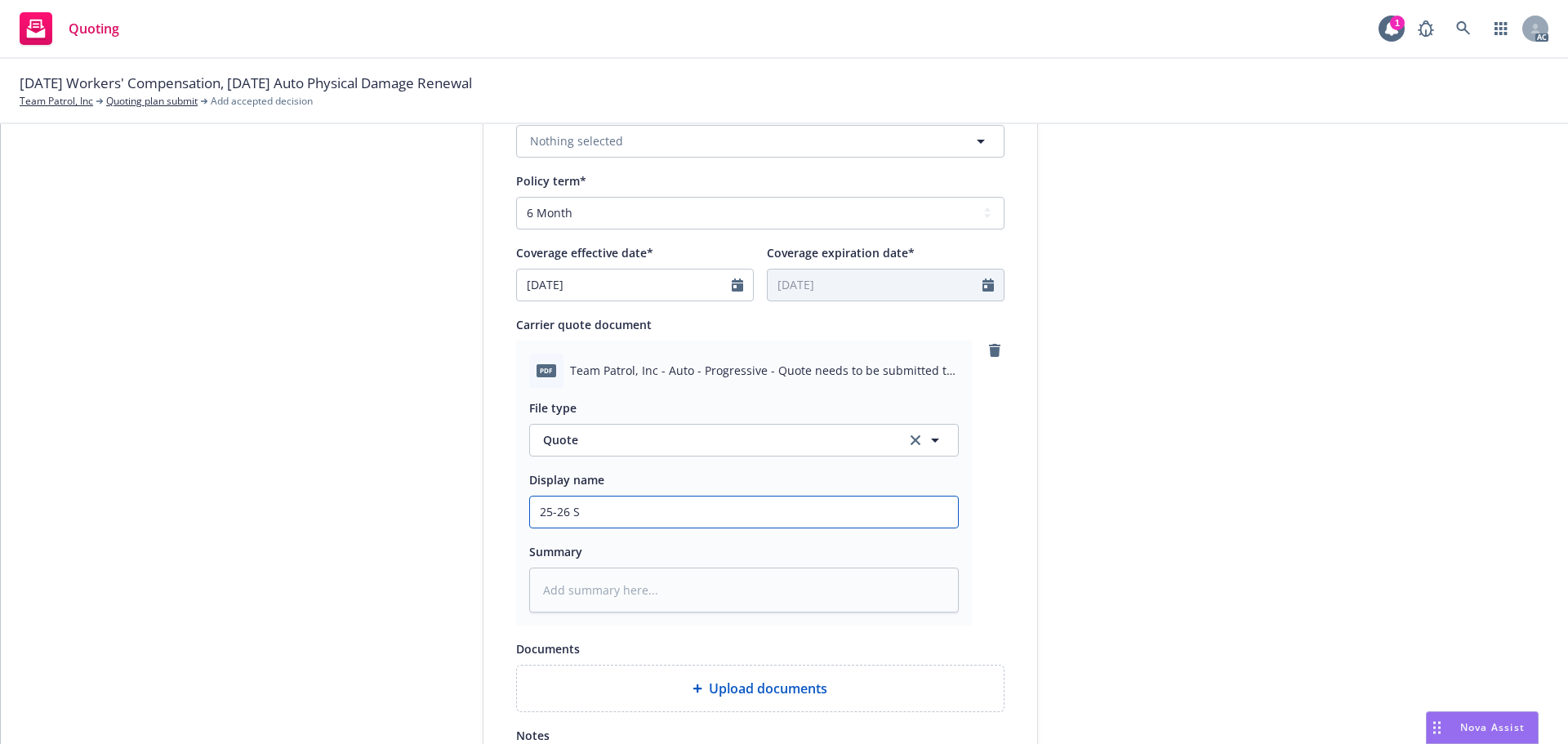
type textarea "x"
type input "25-26 Sh"
type textarea "x"
type input "25-26 Sho"
type textarea "x"
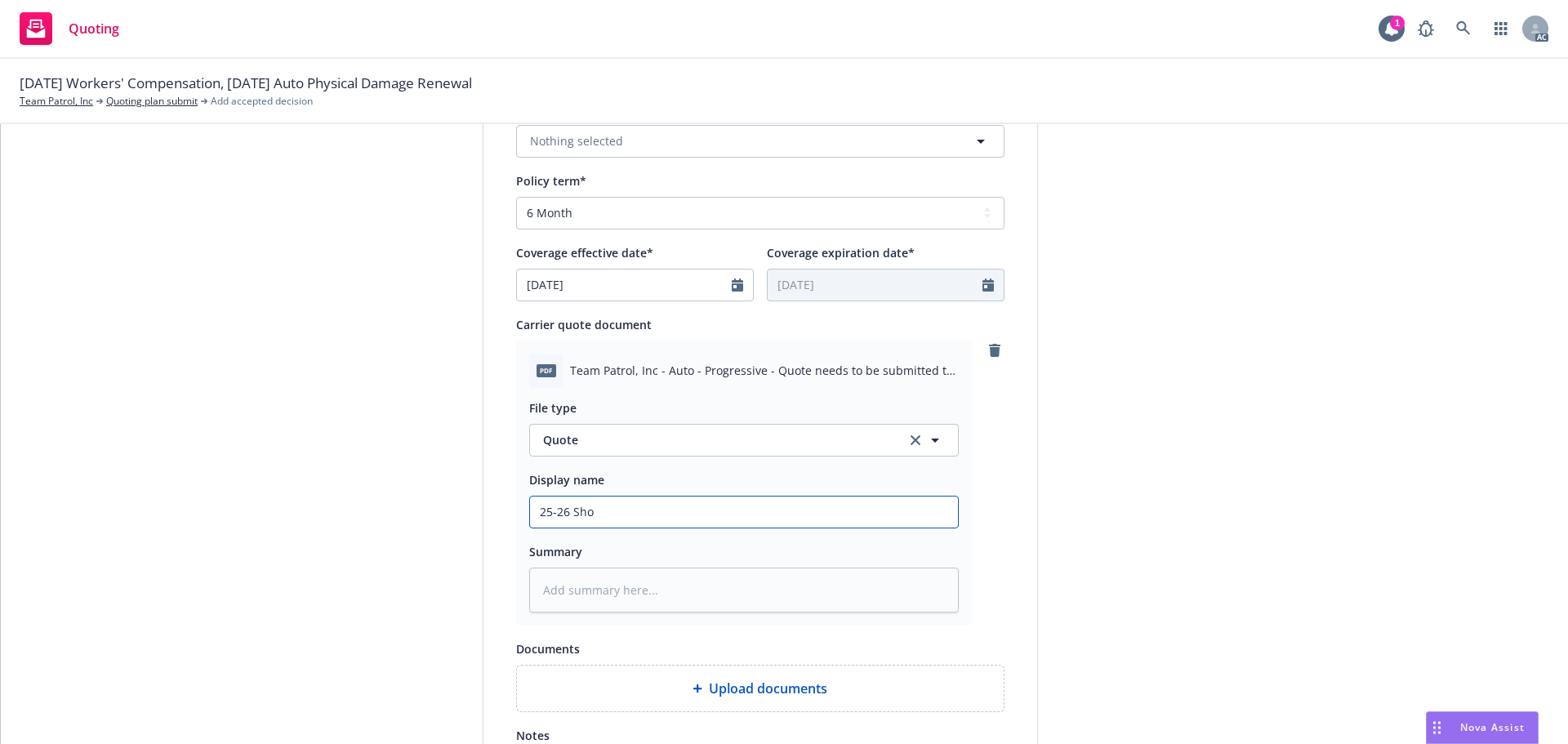
type input "25-26 Shor"
type textarea "x"
type input "25-26 Short"
type textarea "x"
type input "25-26 Short-"
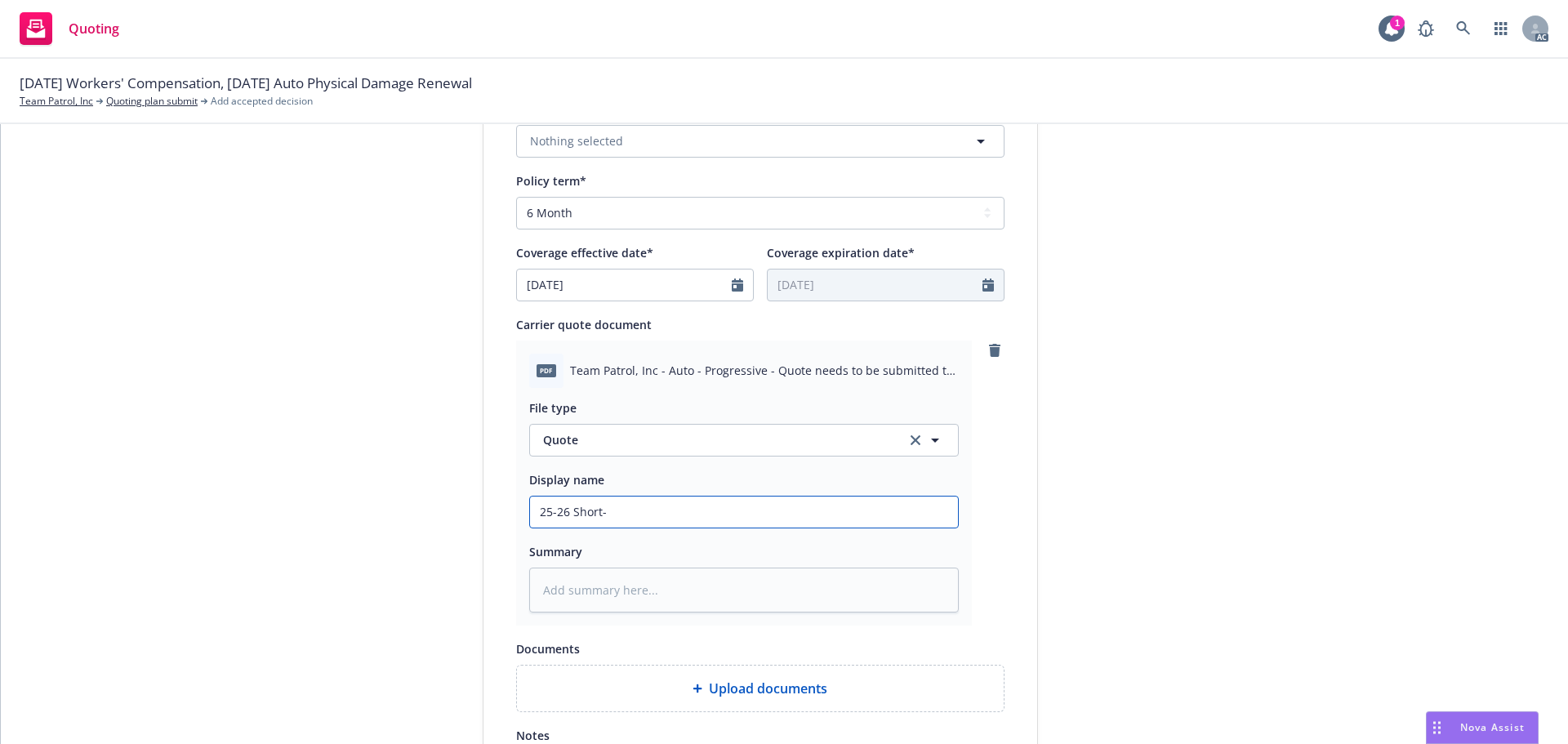
type textarea "x"
type input "25-26 Short-te"
type textarea "x"
type input "25-26 Short-ter"
type textarea "x"
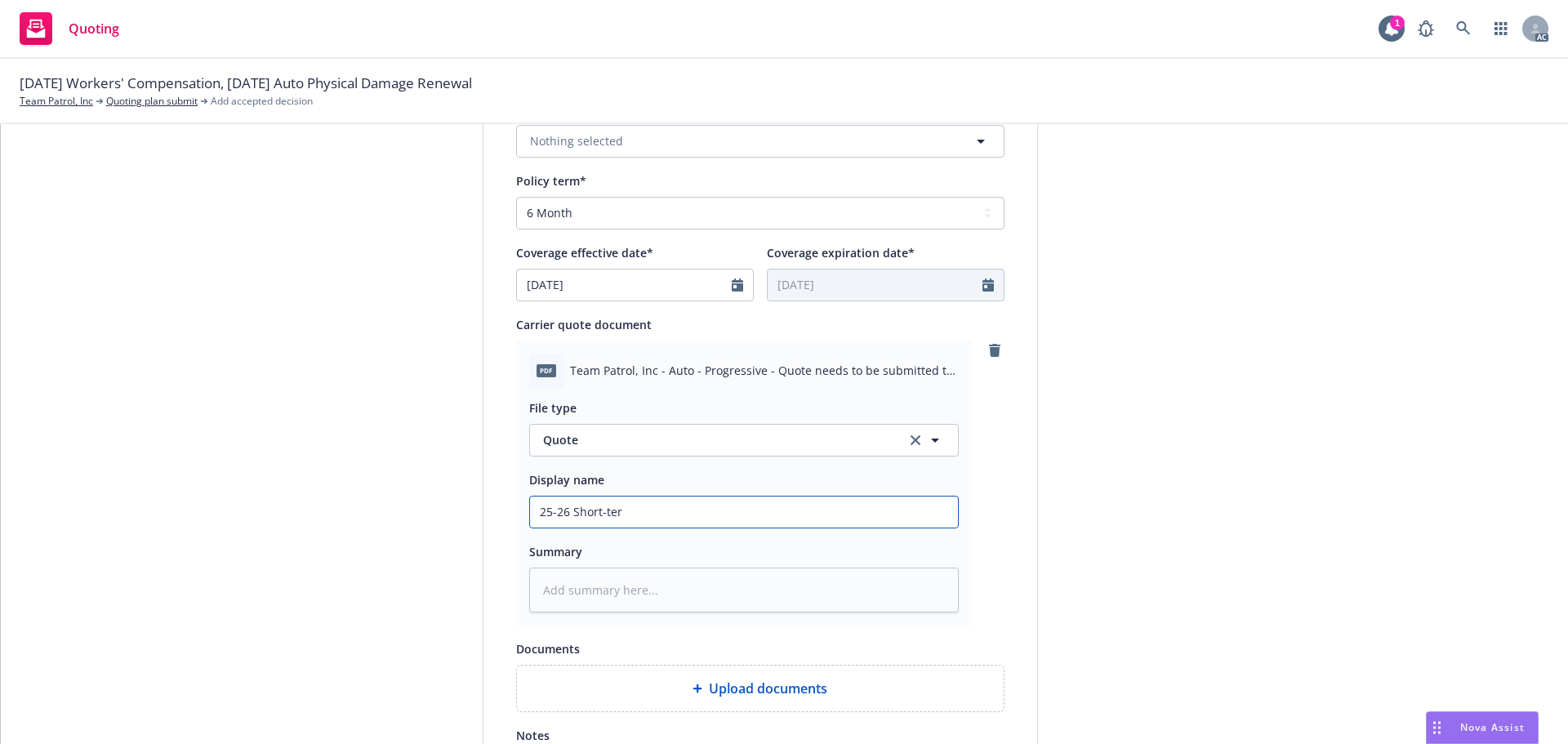
type input "25-26 Short-te"
type textarea "x"
type input "25-26 Short-t"
type textarea "x"
type input "25-26 Short-T"
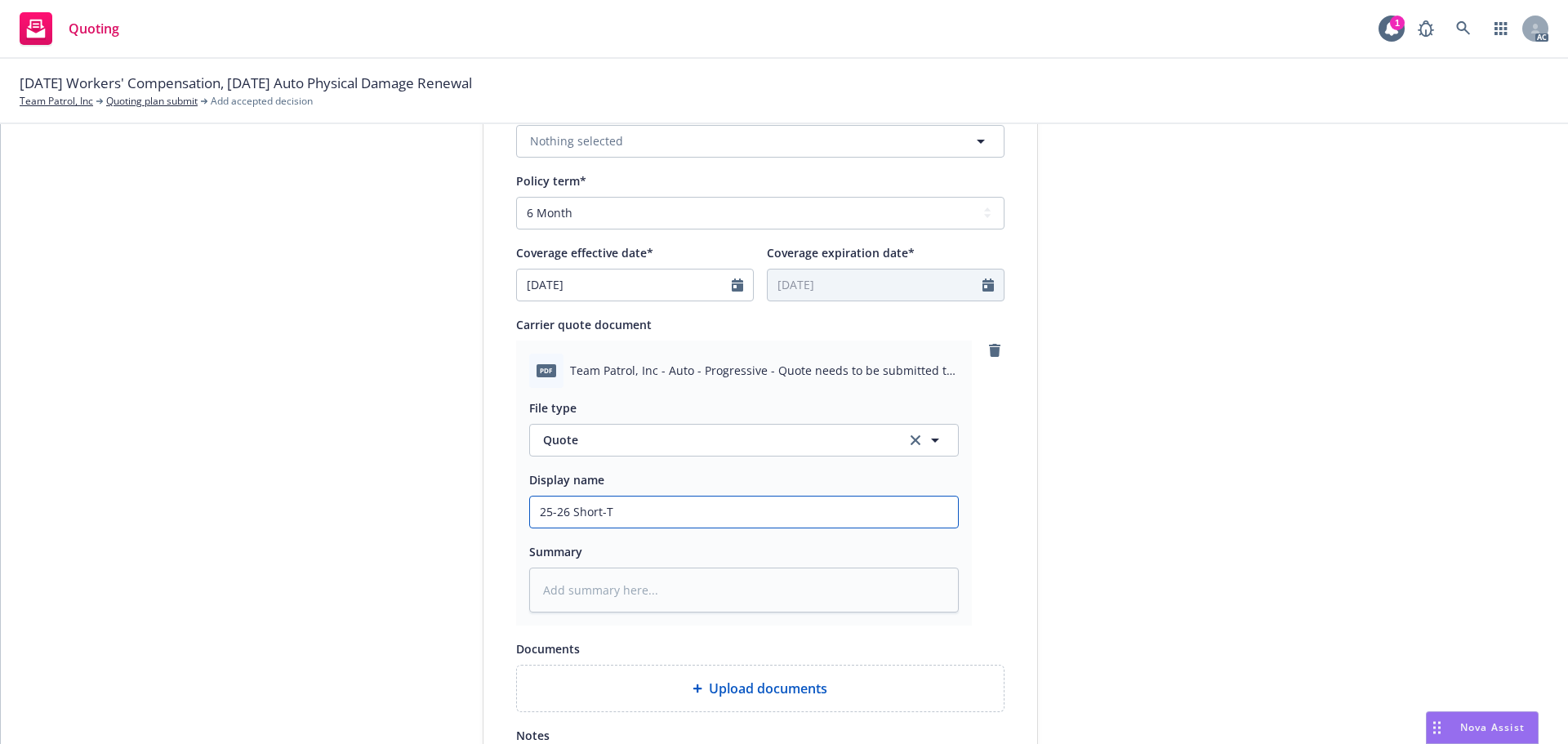
type textarea "x"
type input "25-26 Short-Ter"
type textarea "x"
type input "25-26 Short-Term"
type textarea "x"
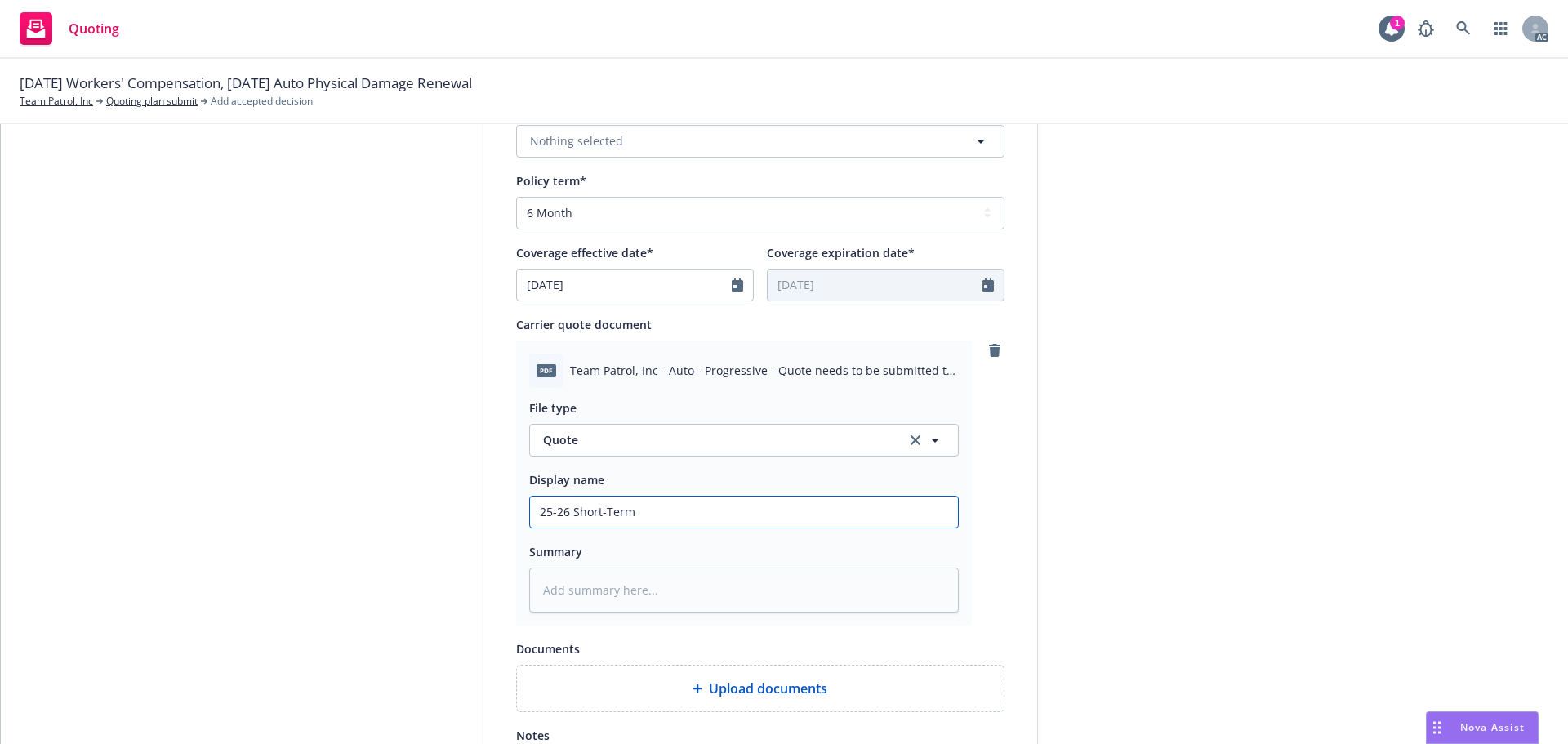
type input "25-26 Short-Term"
type textarea "x"
type input "25-26 Short-Term A"
type textarea "x"
type input "25-26 Short-Term Au"
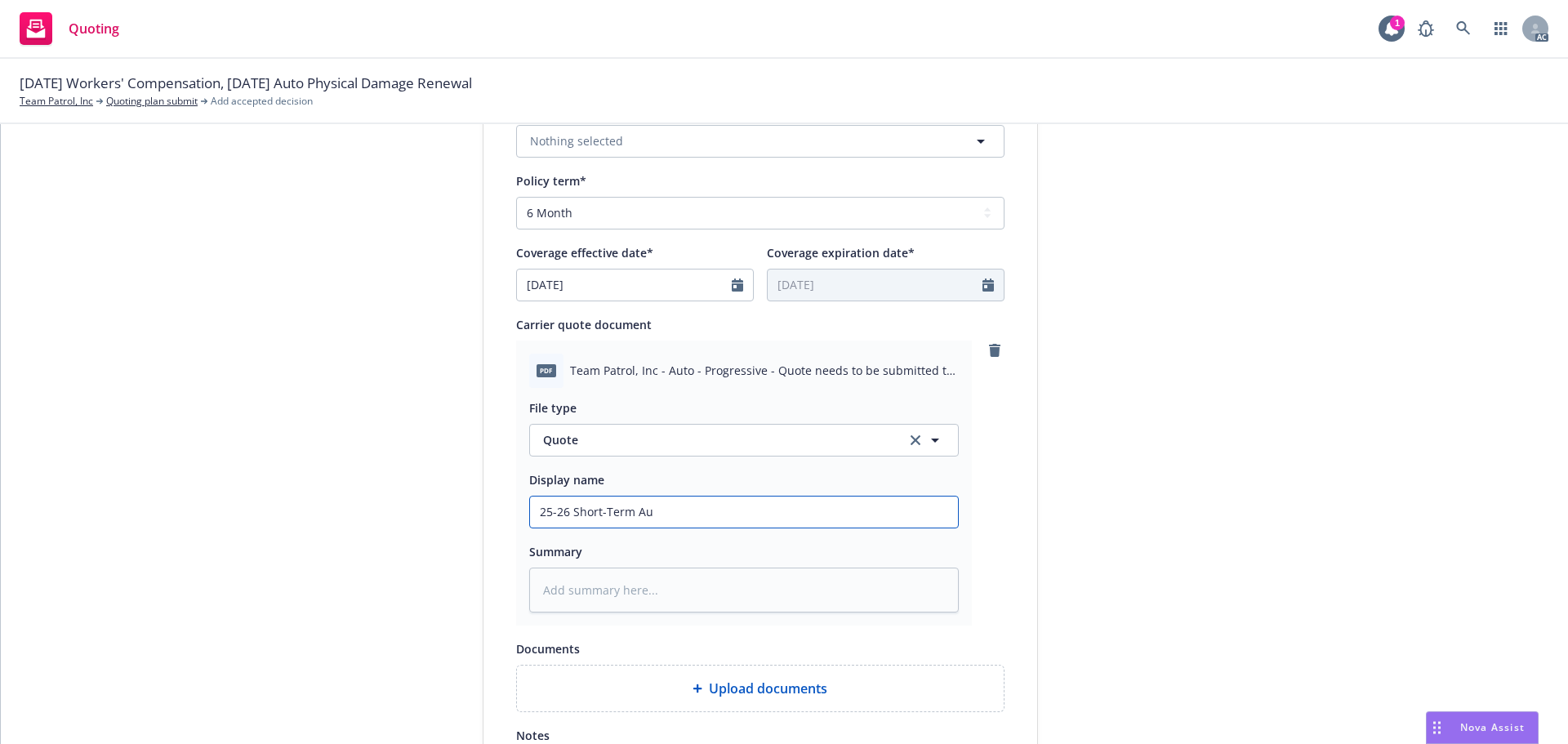
type textarea "x"
type input "25-26 Short-Term Aut"
type textarea "x"
type input "25-26 Short-Term Auto"
type textarea "x"
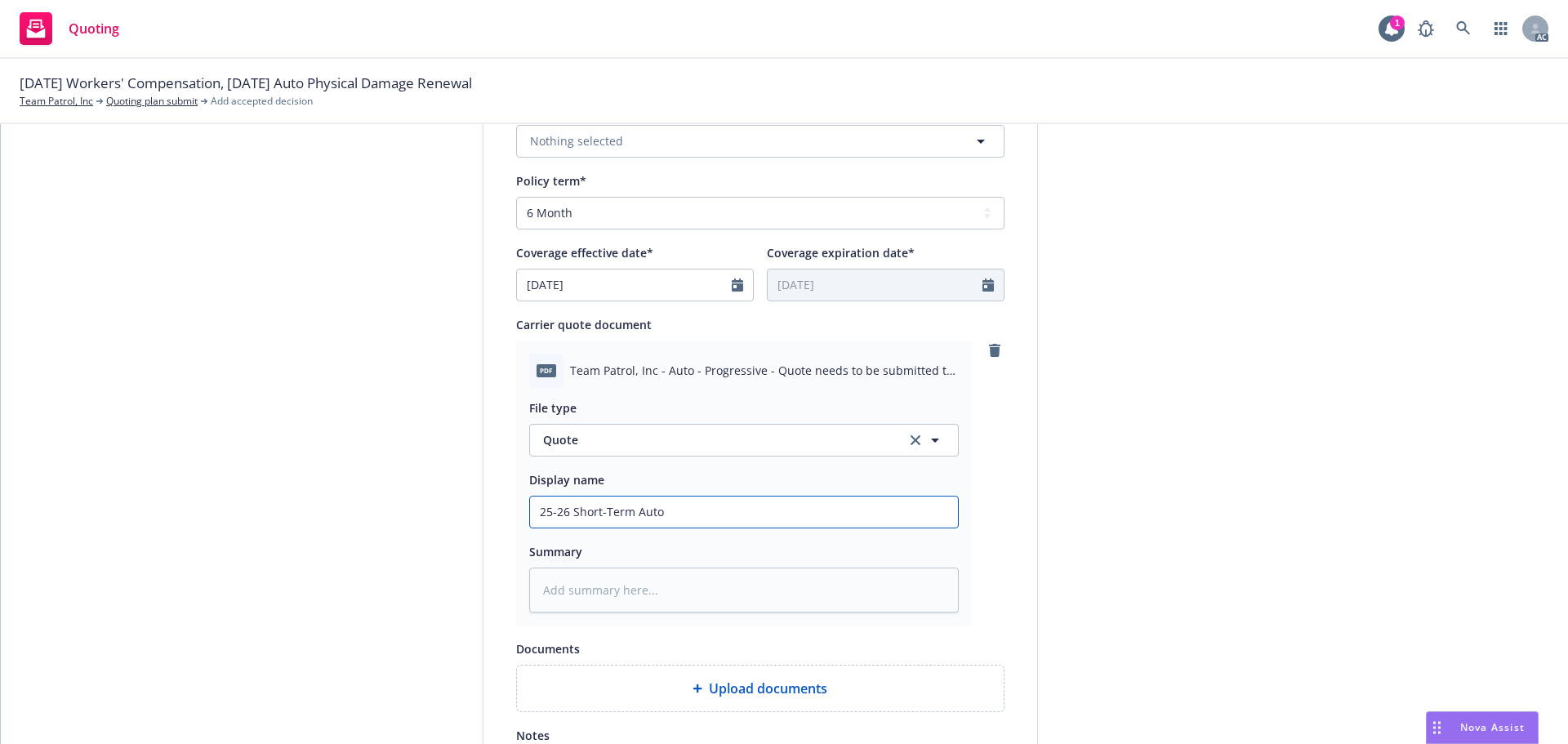
type input "25-26 Short-Term Auto q"
type textarea "x"
type input "25-26 Short-Term Auto"
type textarea "x"
type input "25-26 Short-Term Auto Q"
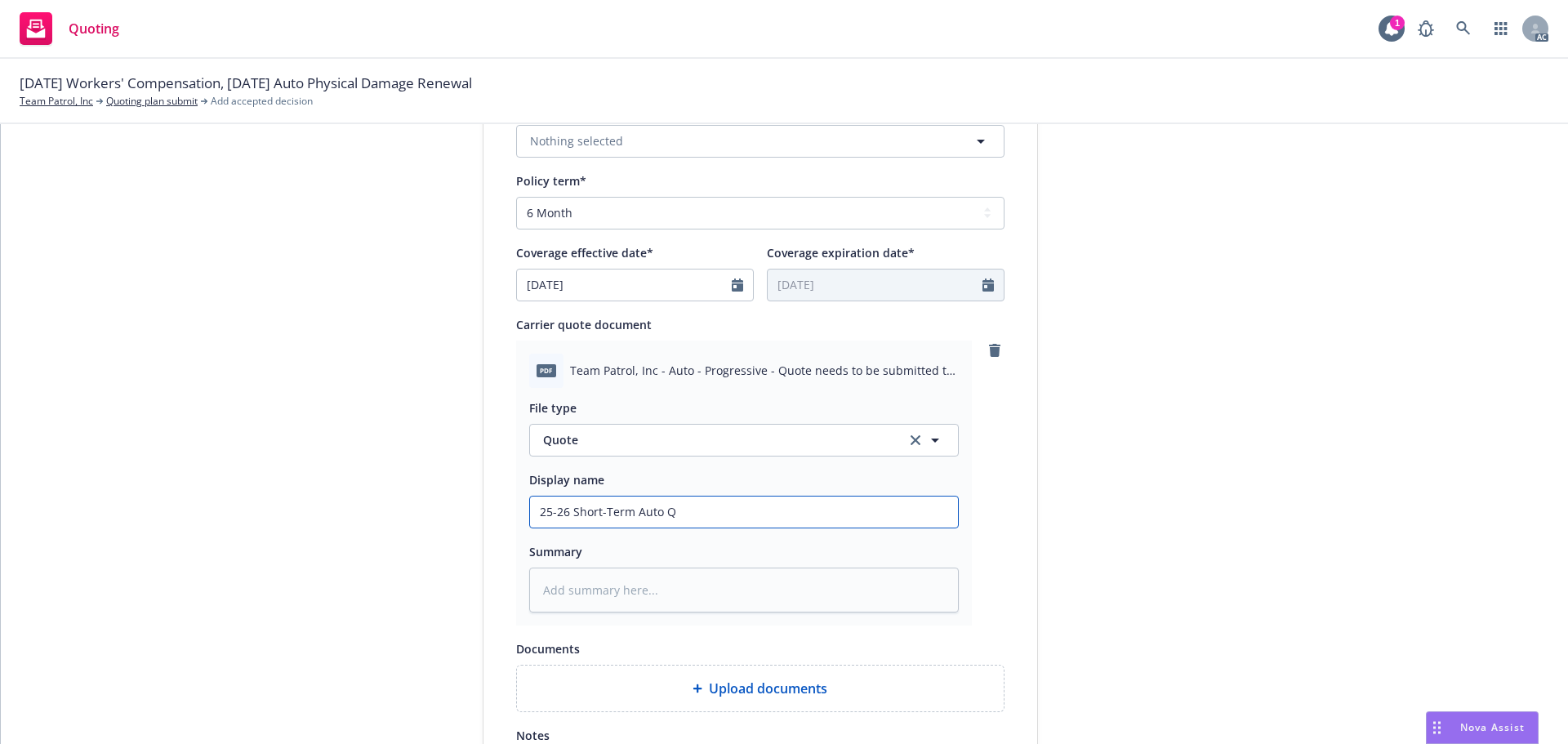
type textarea "x"
type input "25-26 Short-Term Auto Quo"
type textarea "x"
type input "25-26 Short-Term Auto Quot"
type textarea "x"
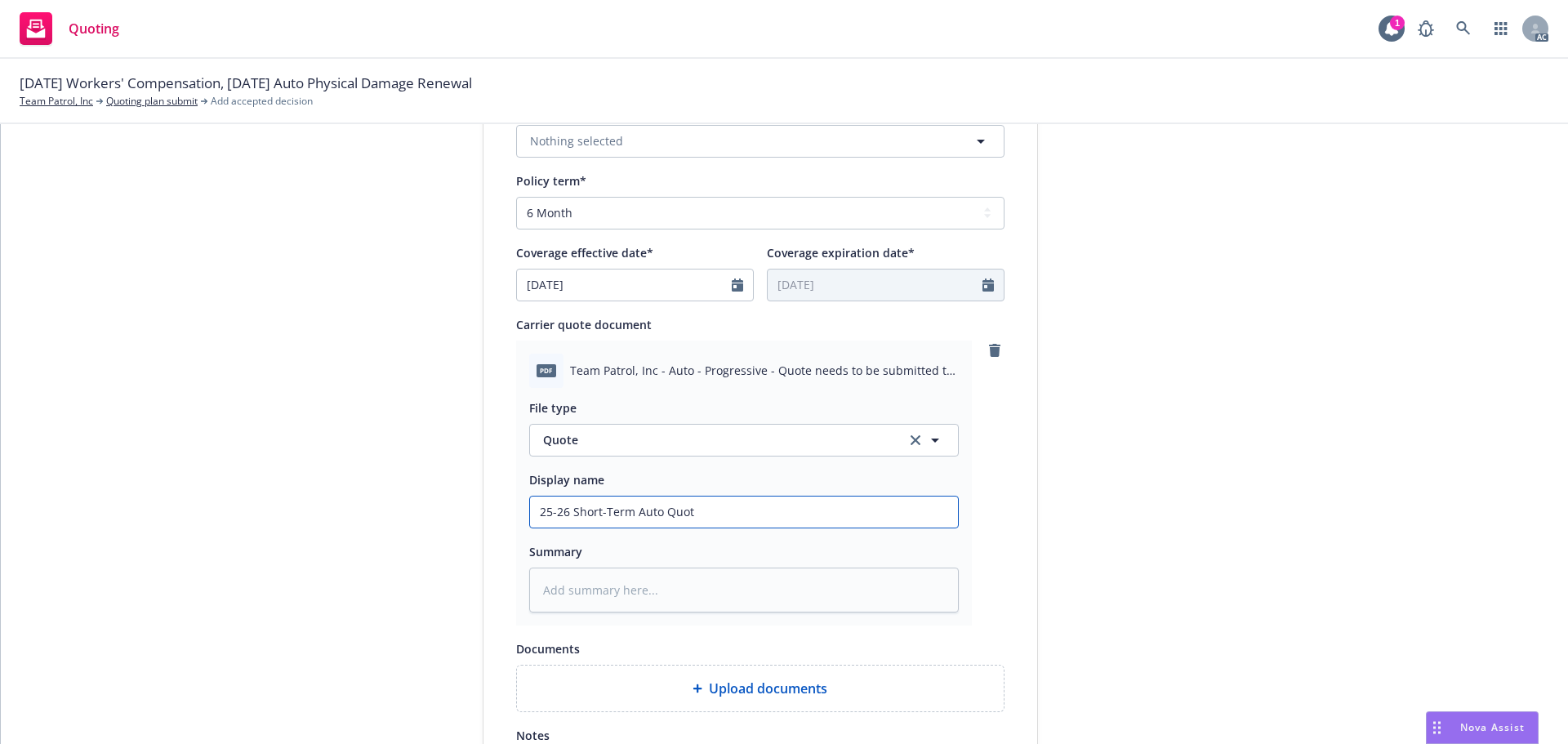
type input "25-26 Short-Term Auto Quote"
click at [629, 512] on input "25-26 Short-Term Auto Quote" at bounding box center [743, 511] width 427 height 31
type textarea "x"
type input "25-26 Short-Term PAuto Quote"
type textarea "x"
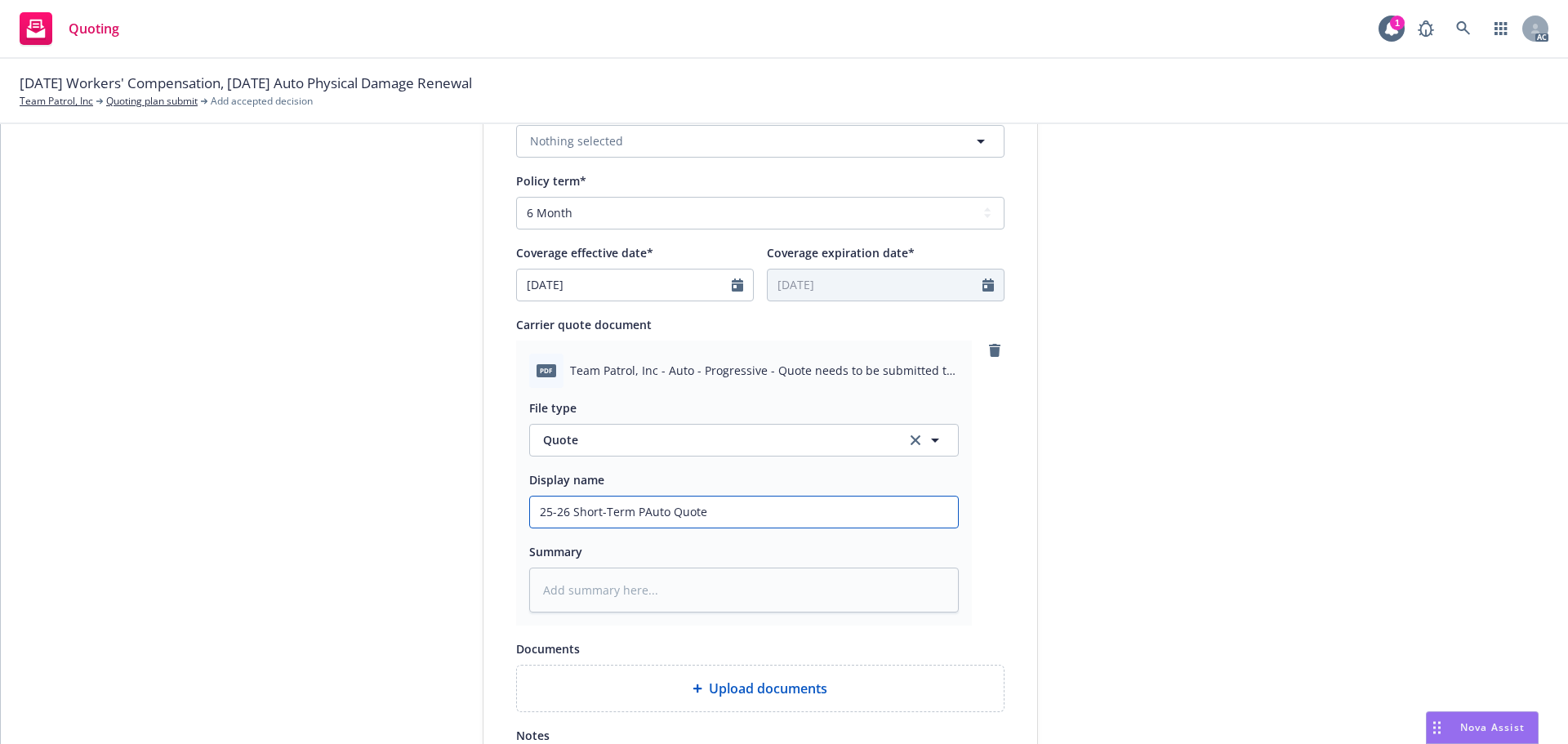
type input "25-26 Short-Term PrAuto Quote"
type textarea "x"
type input "25-26 Short-Term ProAuto Quote"
type textarea "x"
type input "25-26 Short-Term ProgAuto Quote"
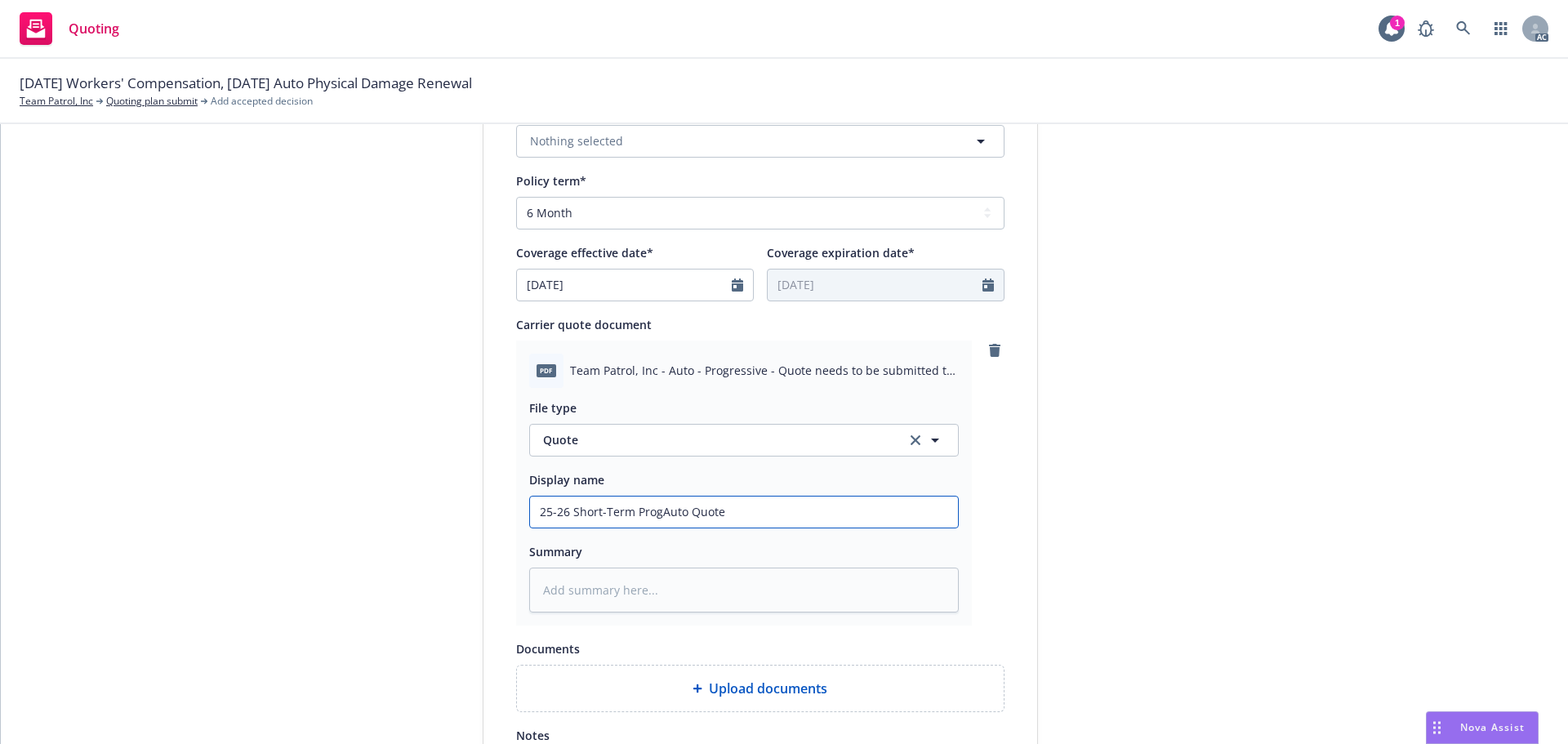
type textarea "x"
type input "25-26 Short-Term ProgrAuto Quote"
type textarea "x"
type input "25-26 Short-Term ProgreAuto Quote"
type textarea "x"
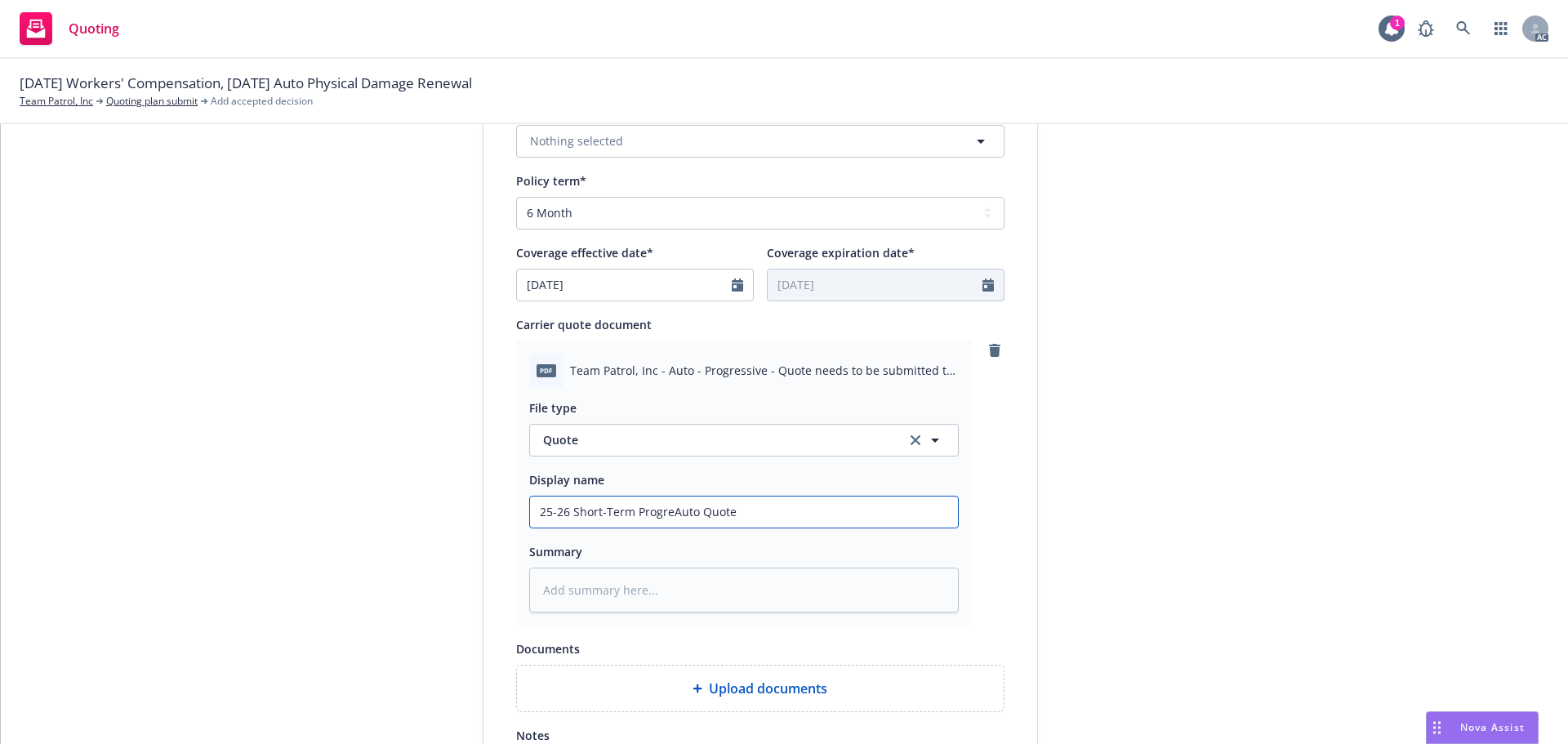
type input "25-26 Short-Term ProgresAuto Quote"
type textarea "x"
type input "25-26 Short-Term ProgressAuto Quote"
type textarea "x"
type input "25-26 Short-Term ProgressiAuto Quote"
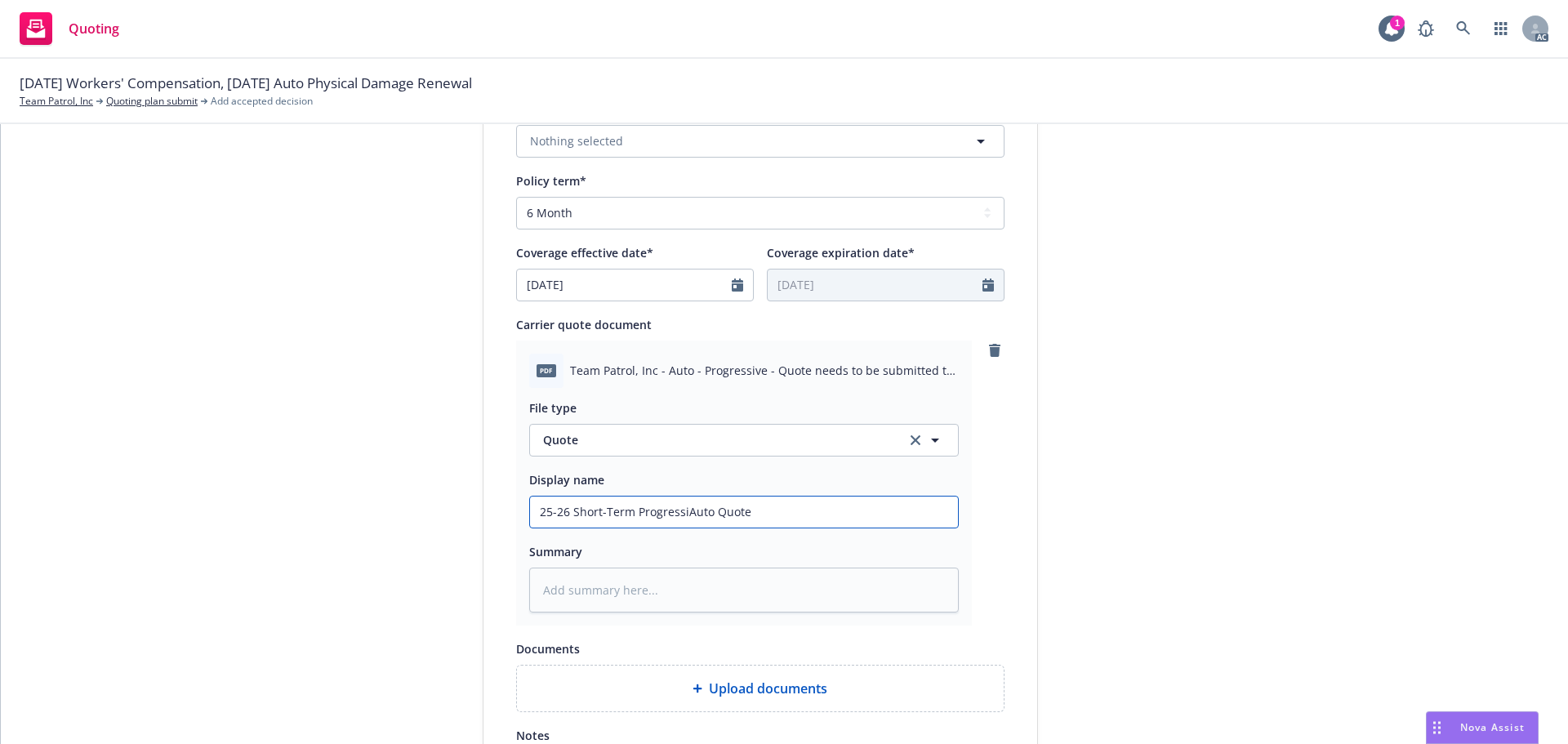
type textarea "x"
type input "25-26 Short-Term ProgressivAuto Quote"
type textarea "x"
type input "25-26 Short-Term Progressive Auto Quote"
drag, startPoint x: 566, startPoint y: 513, endPoint x: 628, endPoint y: 513, distance: 62.0
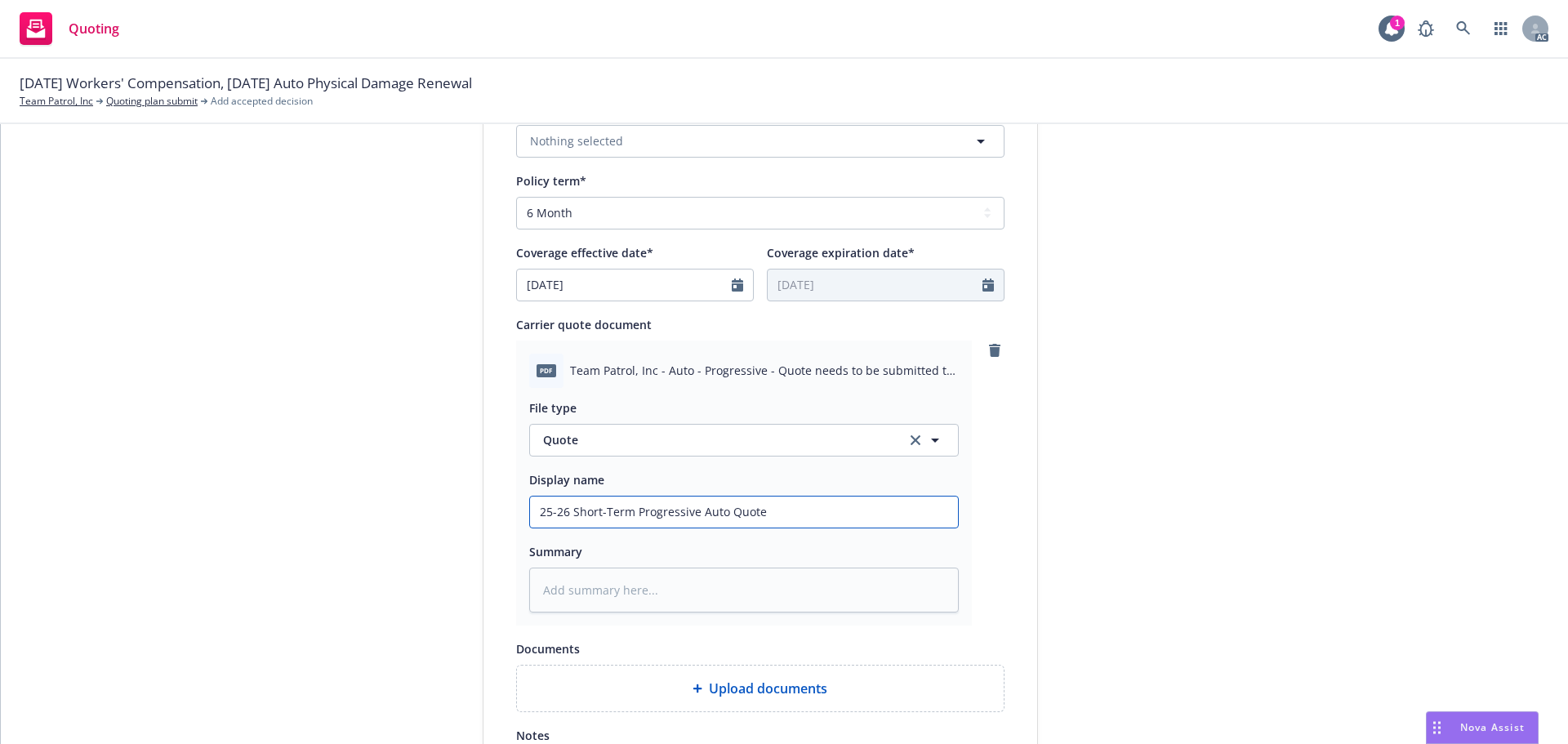
click at [628, 513] on input "25-26 Short-Term Progressive Auto Quote" at bounding box center [743, 511] width 427 height 31
type textarea "x"
type input "25-26 Progressive Auto Quote"
type textarea "x"
type input "25-26 Progressive Auto Quote"
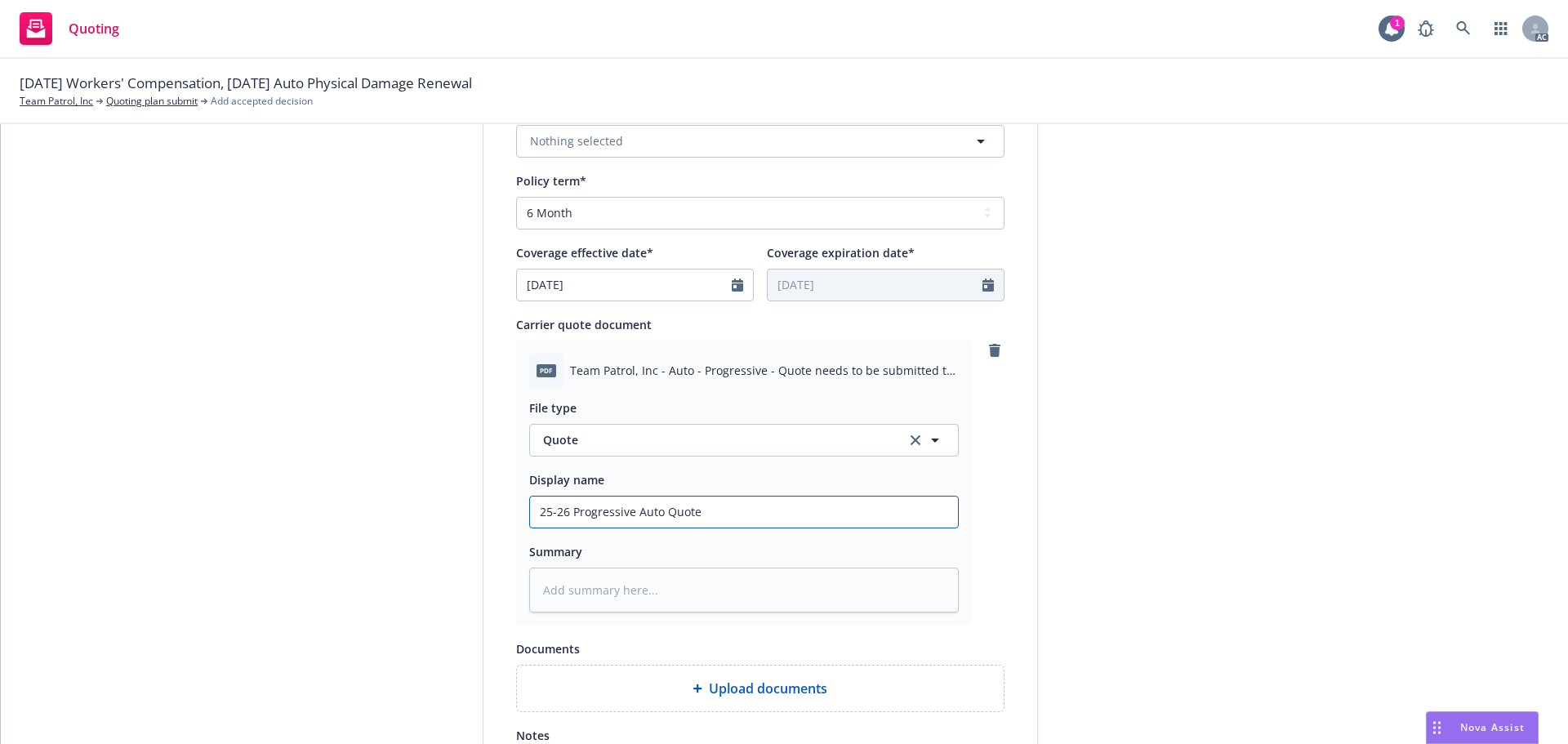
type textarea "x"
type input "25-26 Progressive Auto Quote"
type textarea "x"
paste input "Short-Term"
type input "25-26 Progressive Auto Quote (Short-Term"
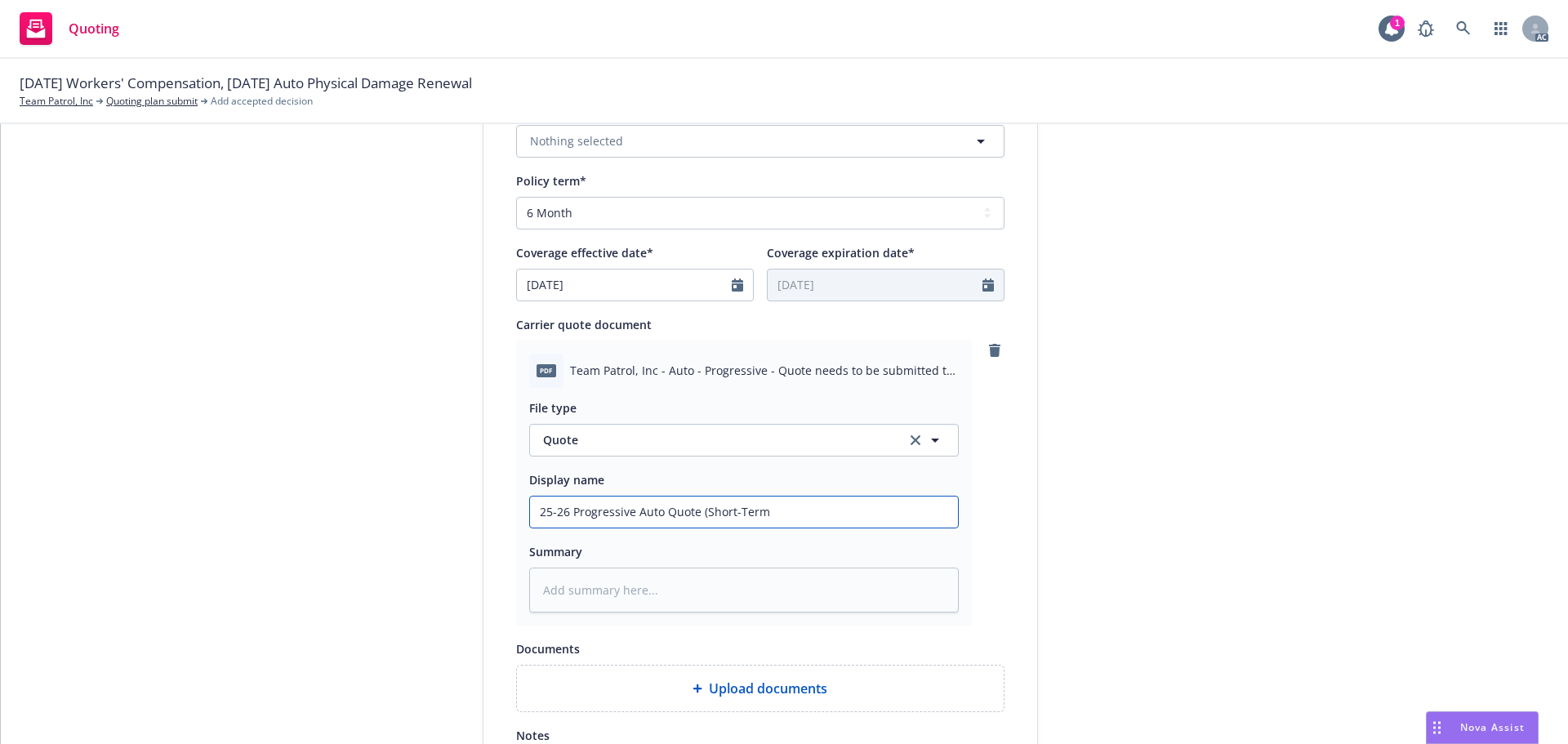
type textarea "x"
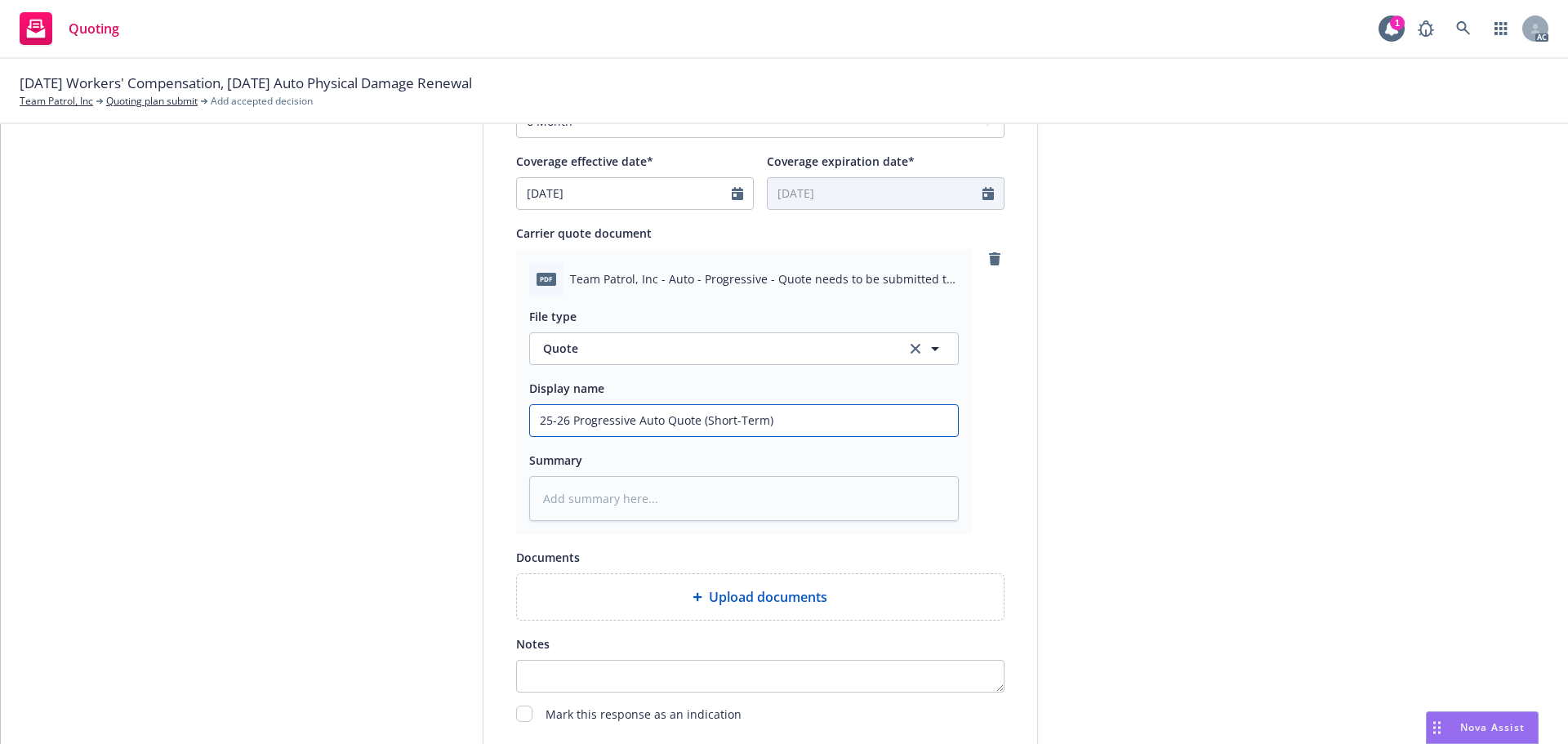
scroll to position [844, 0]
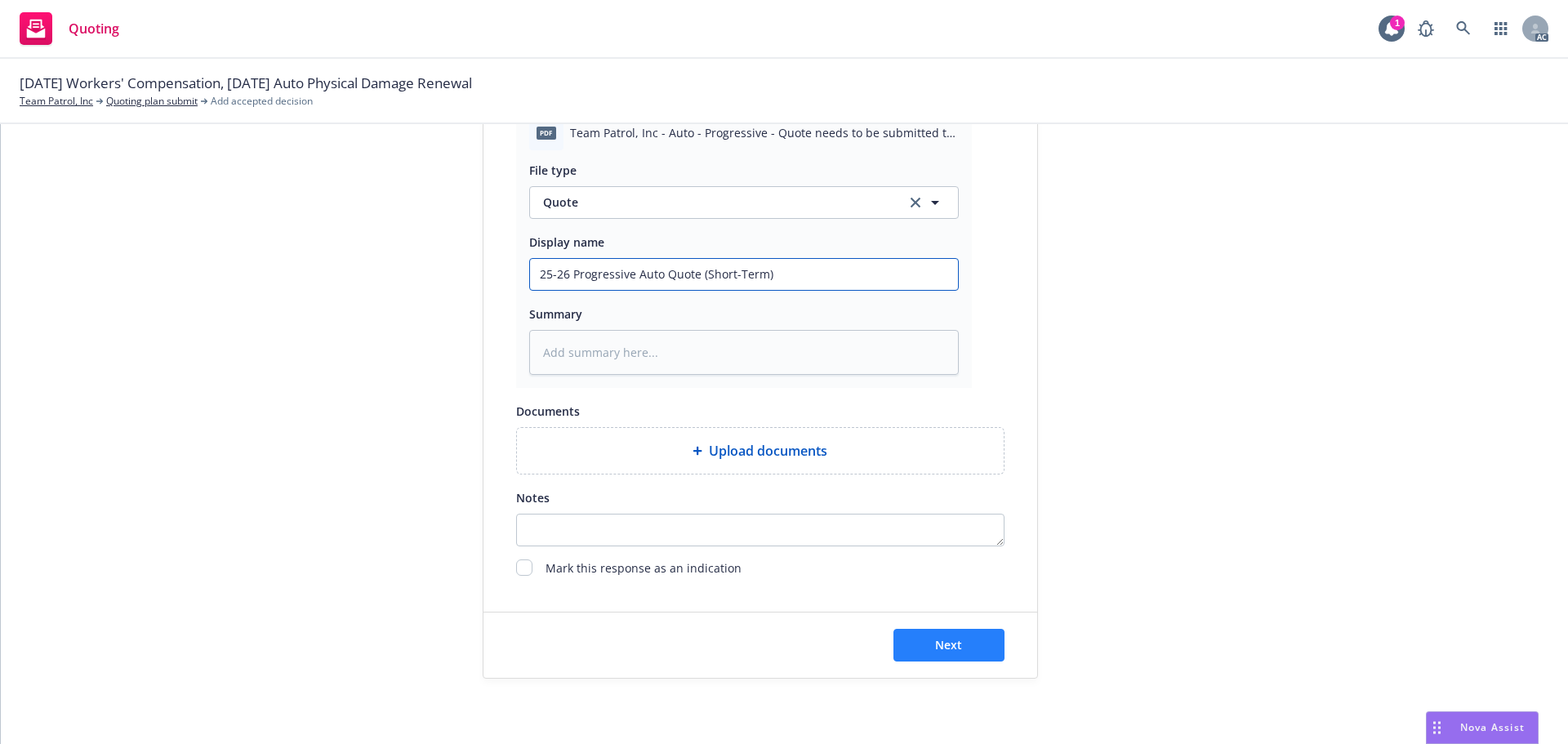
type input "25-26 Progressive Auto Quote (Short-Term)"
click at [947, 650] on span "Next" at bounding box center [947, 644] width 27 height 16
type textarea "x"
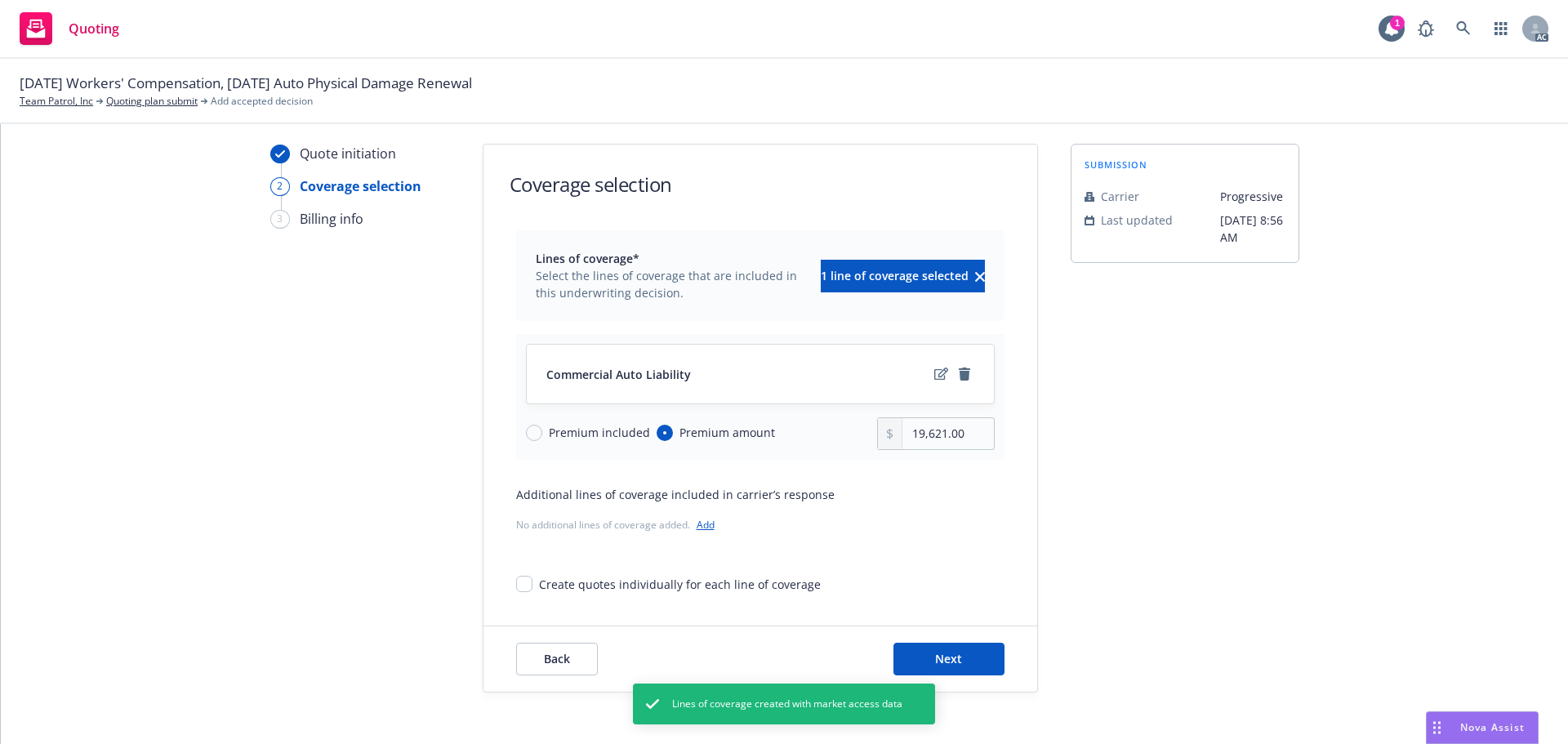
scroll to position [60, 0]
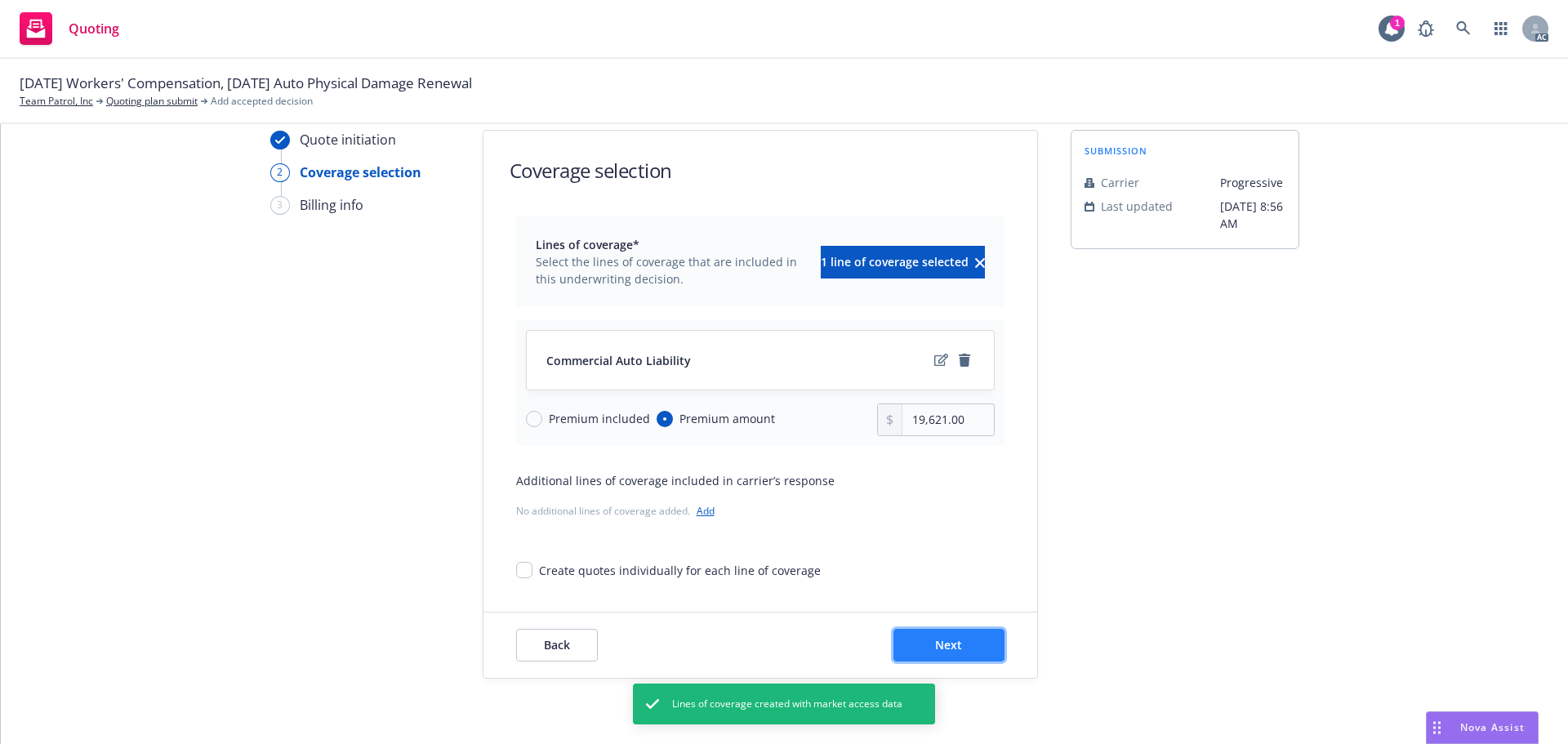
click at [965, 649] on button "Next" at bounding box center [948, 644] width 111 height 33
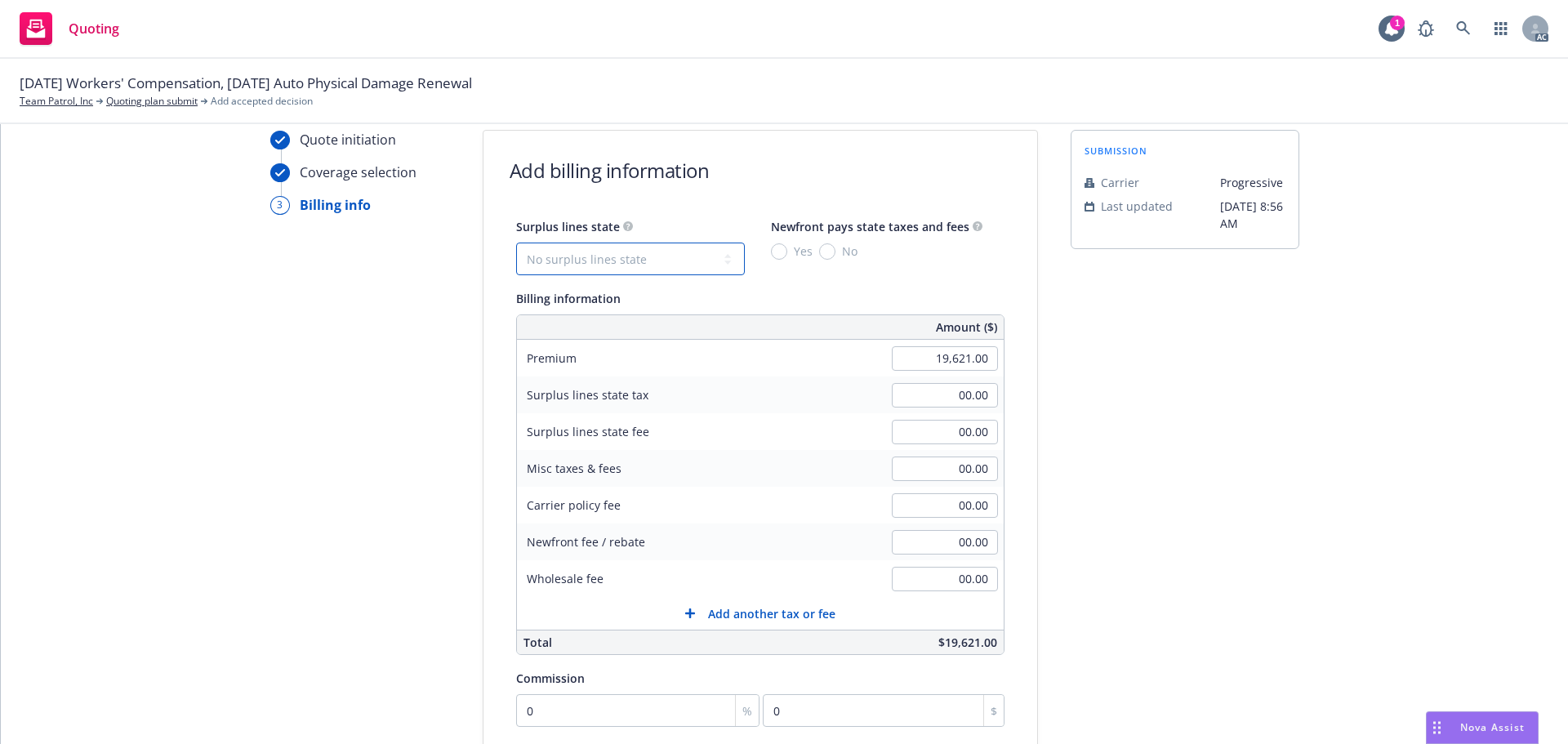
click at [573, 249] on select "No surplus lines state Alaska Alabama Arkansas Arizona California Colorado Conn…" at bounding box center [630, 258] width 228 height 33
click at [1078, 371] on div "submission Carrier Progressive Last updated 9/11, 8:56 AM" at bounding box center [1184, 547] width 228 height 835
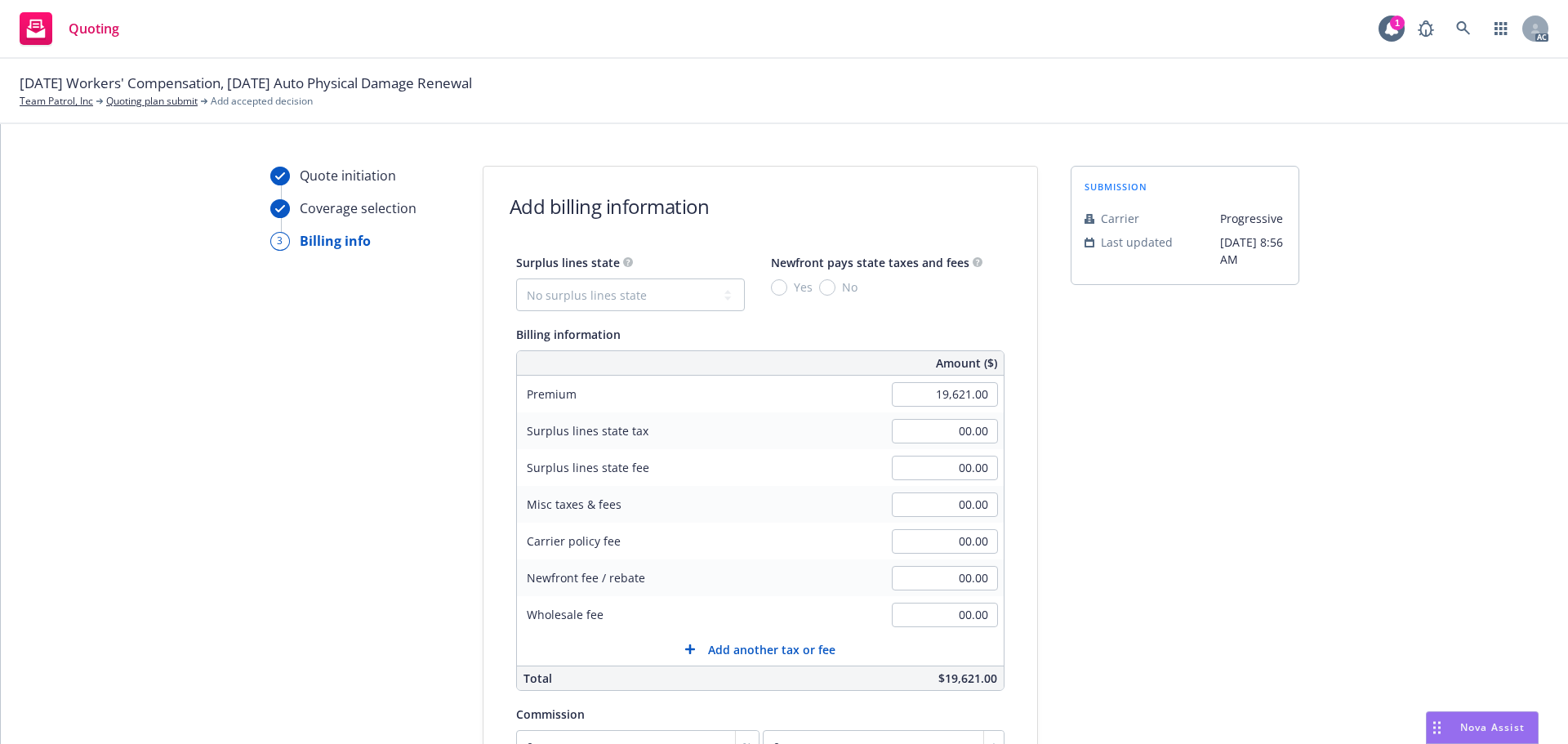
scroll to position [20, 0]
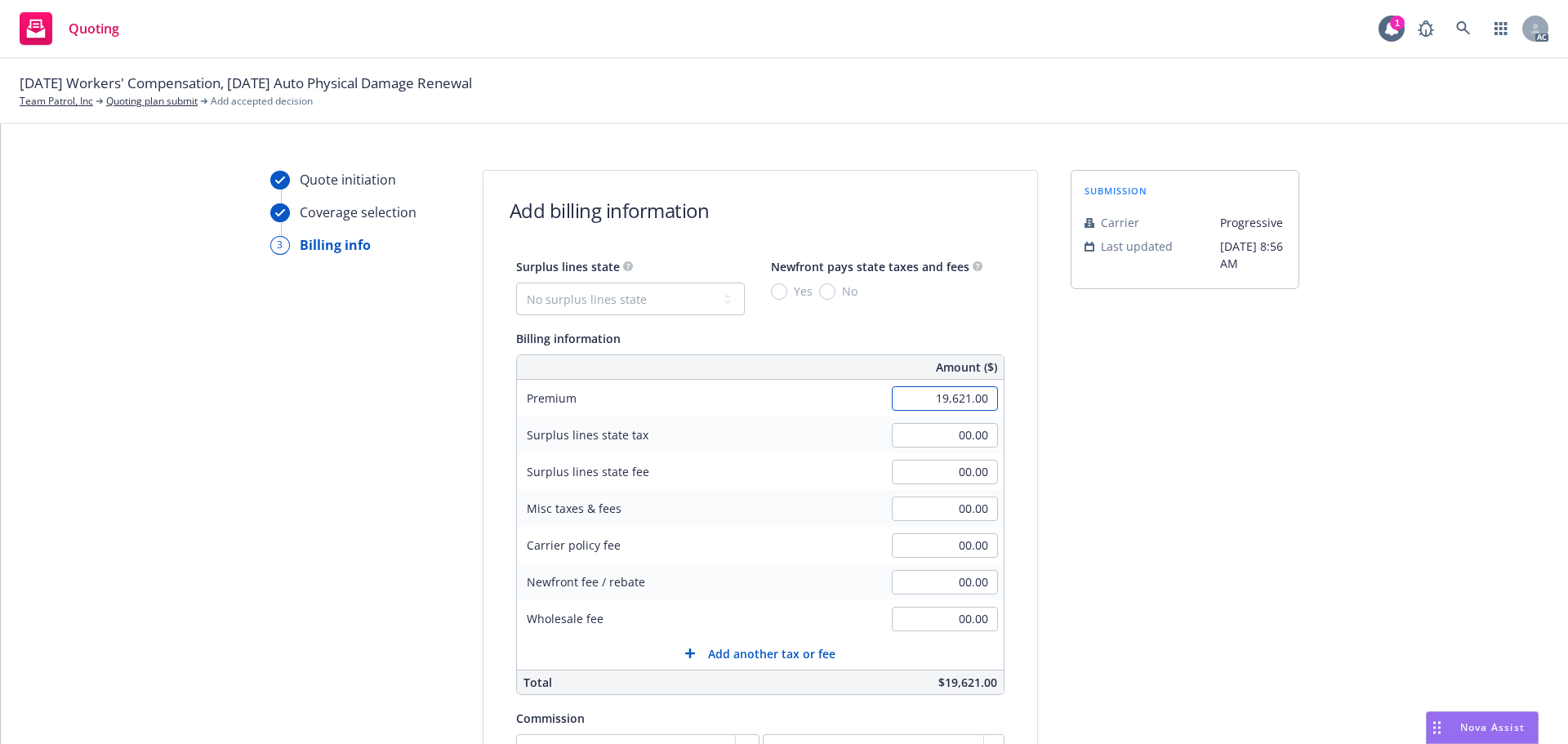
click at [945, 399] on input "19,621.00" at bounding box center [944, 398] width 107 height 25
type input "5,929.76"
click at [1355, 536] on div "Quote initiation Coverage selection 3 Billing info Add billing information Surp…" at bounding box center [783, 587] width 1527 height 835
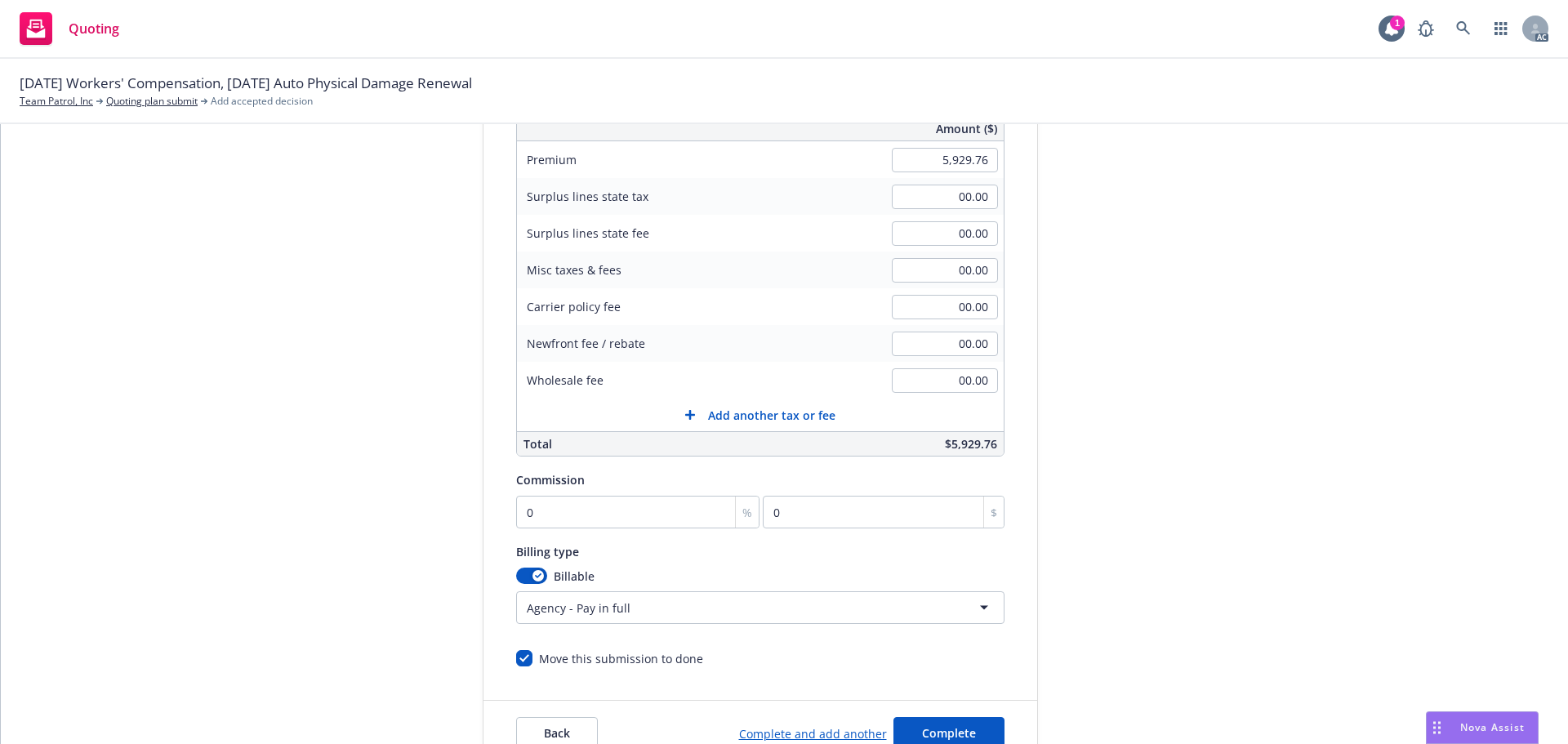
scroll to position [327, 0]
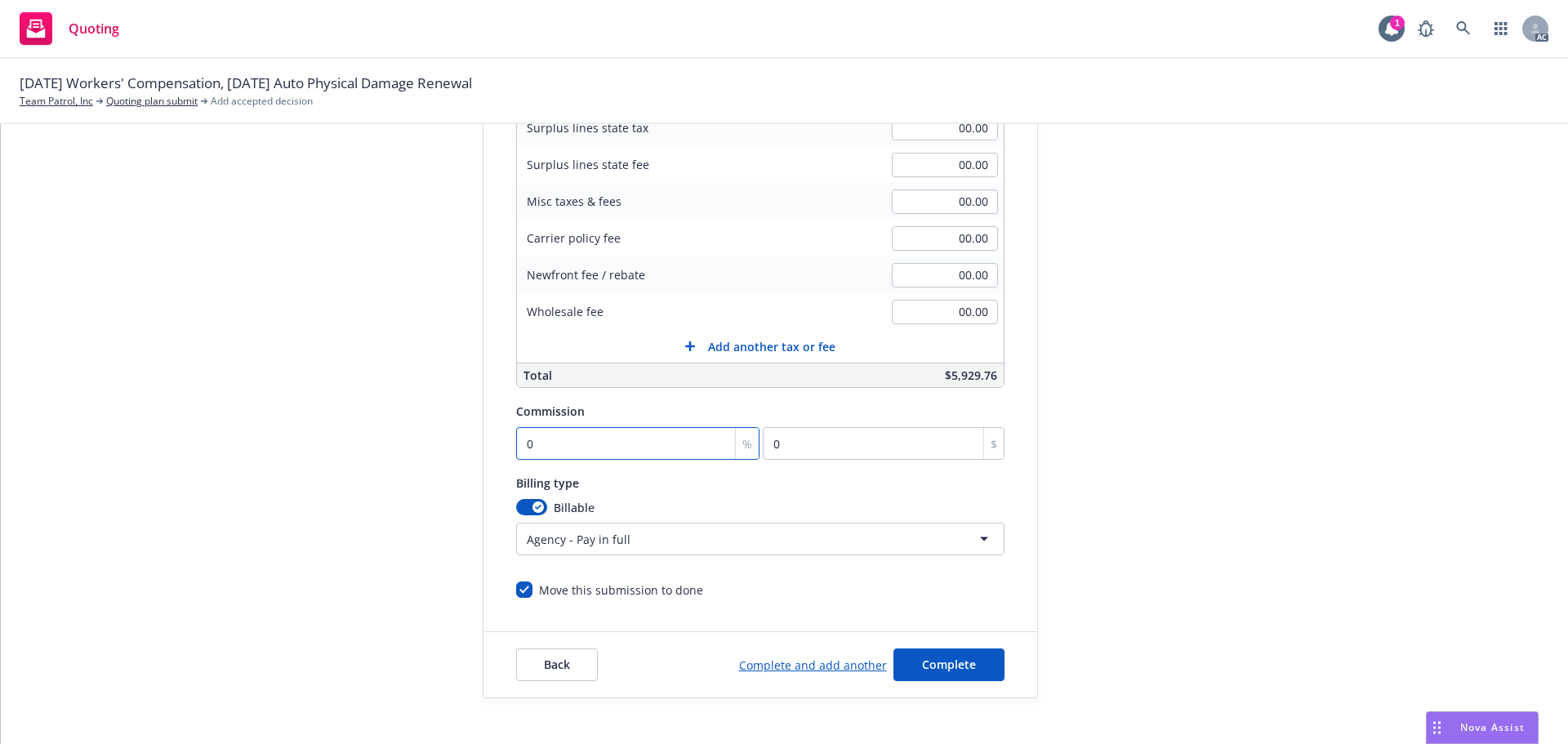
click at [579, 446] on input "0" at bounding box center [638, 443] width 244 height 33
type input "1"
type input "59.3"
type input "10"
type input "592.98"
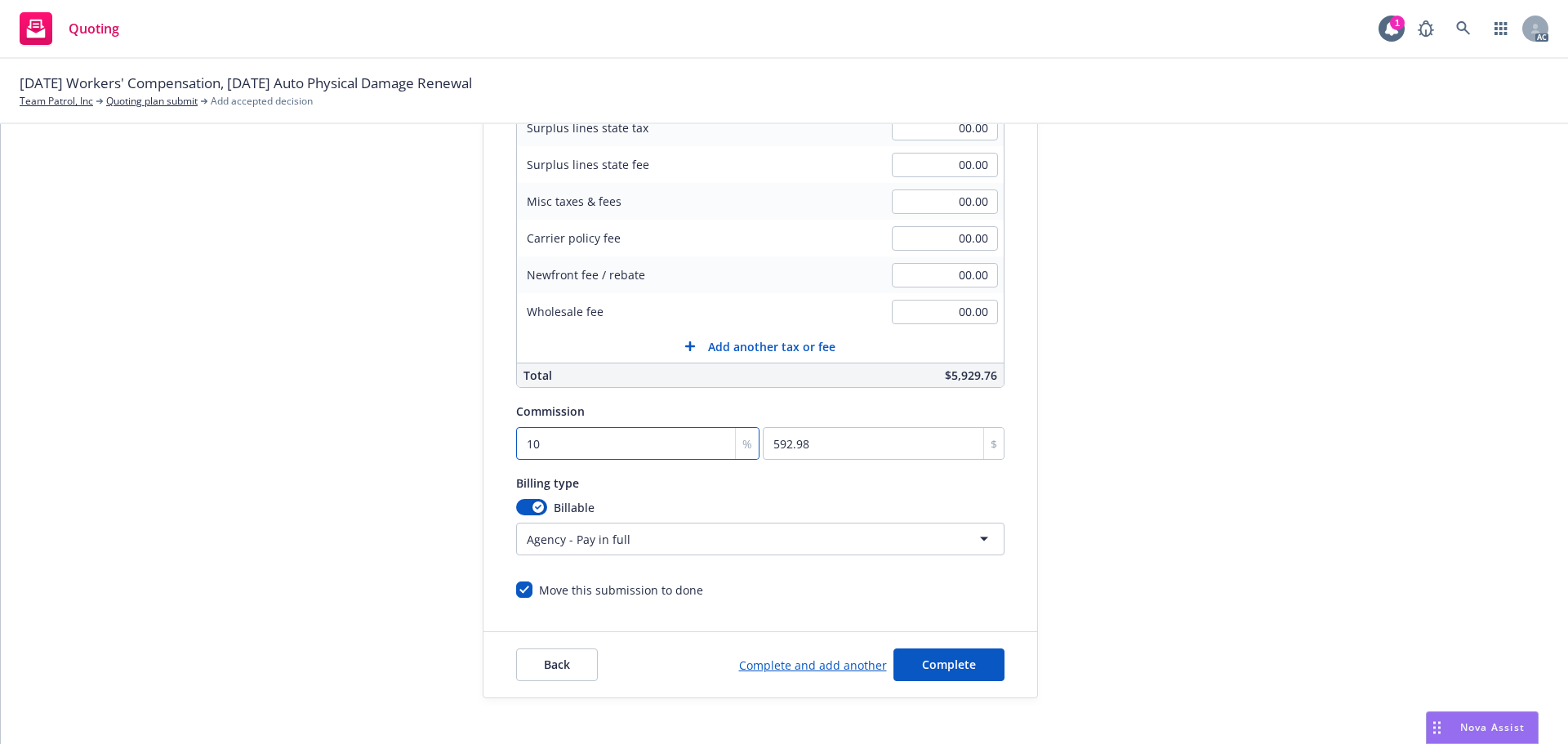
type input "10"
click at [192, 481] on div "Quote initiation Coverage selection 3 Billing info Add billing information Surp…" at bounding box center [783, 280] width 1527 height 835
click at [615, 548] on html "Quoting 1 AC 10/12/25 Workers' Compensation, 10/01/25 Auto Physical Damage Rene…" at bounding box center [784, 372] width 1568 height 744
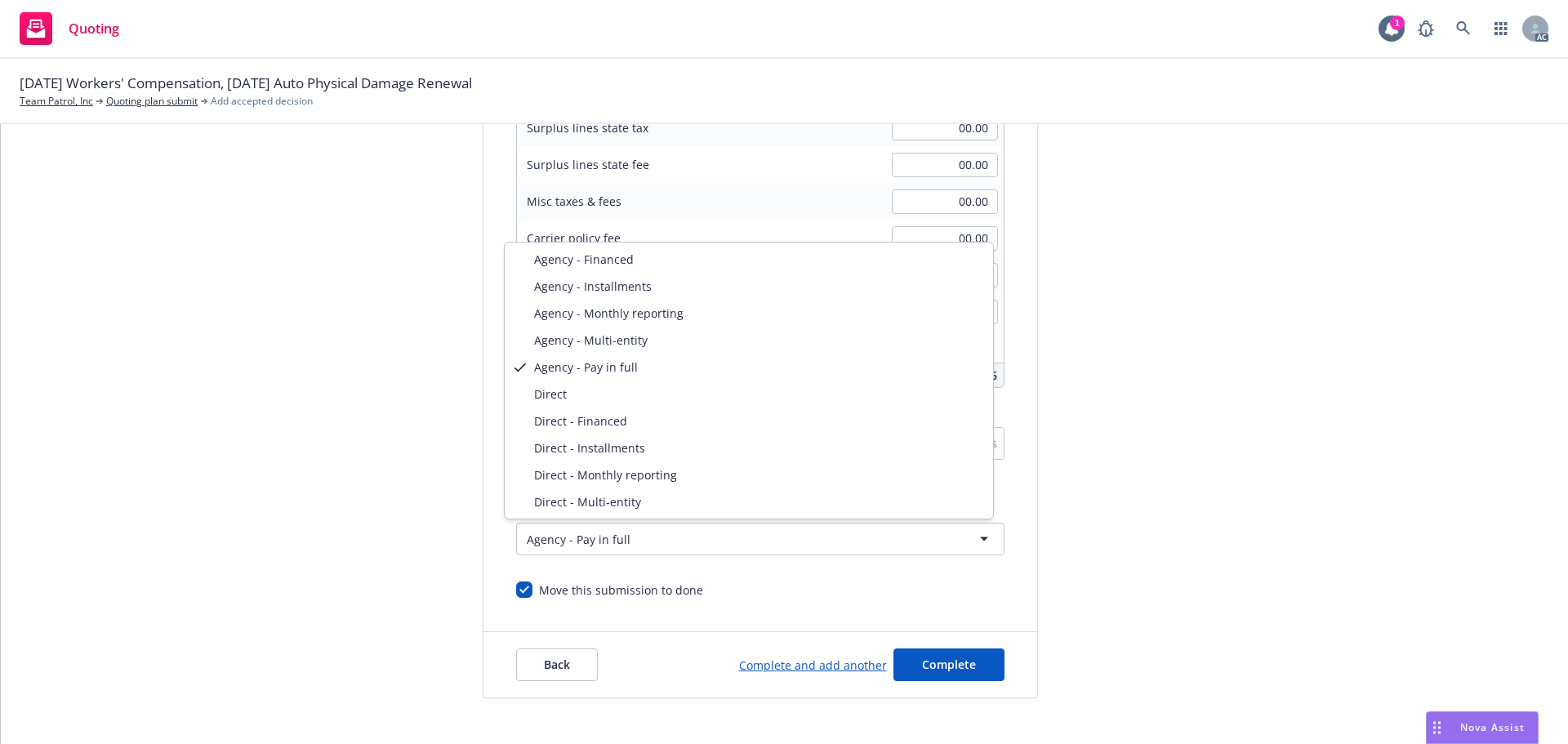
select select "DIRECT"
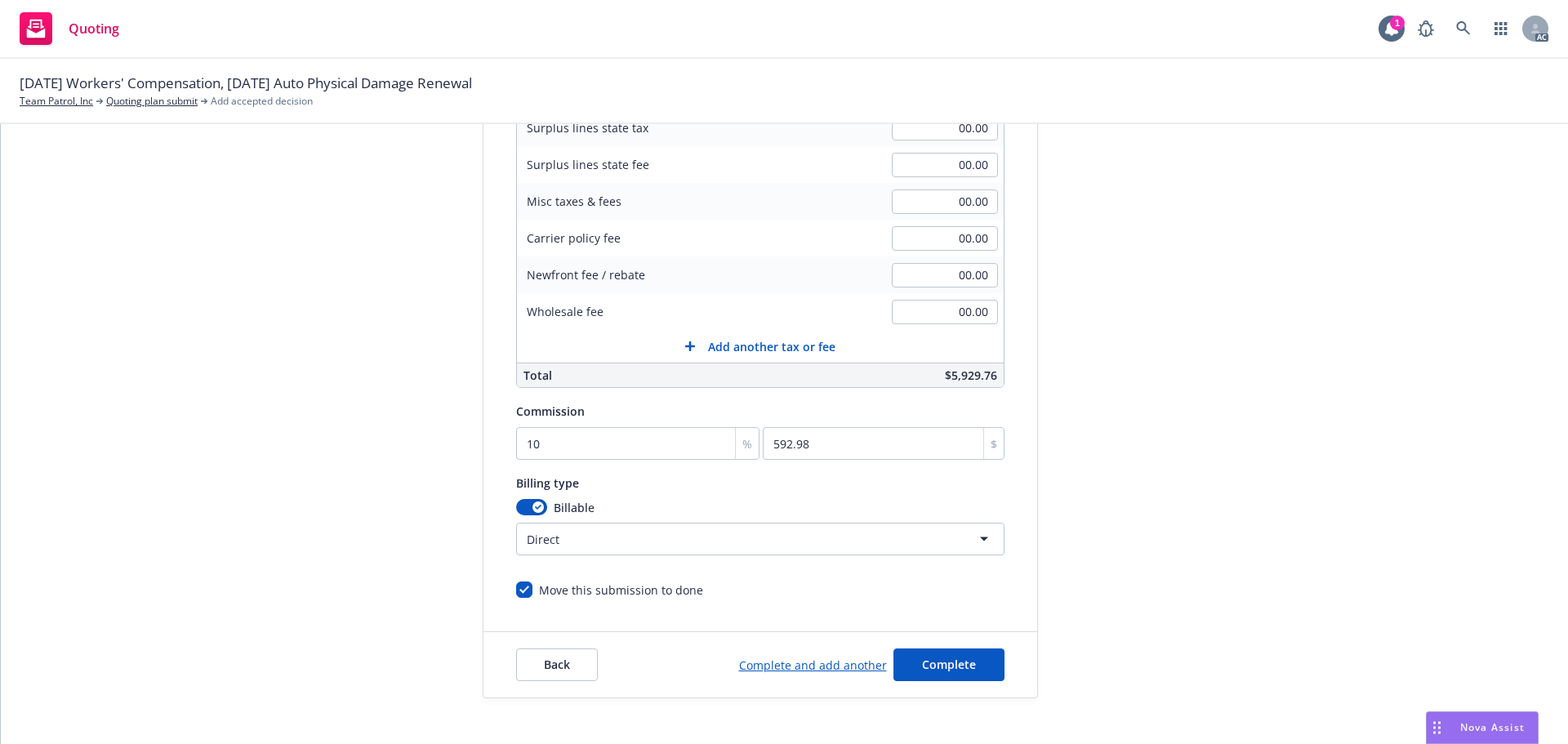
click at [302, 510] on div "Quote initiation Coverage selection 3 Billing info" at bounding box center [360, 280] width 179 height 835
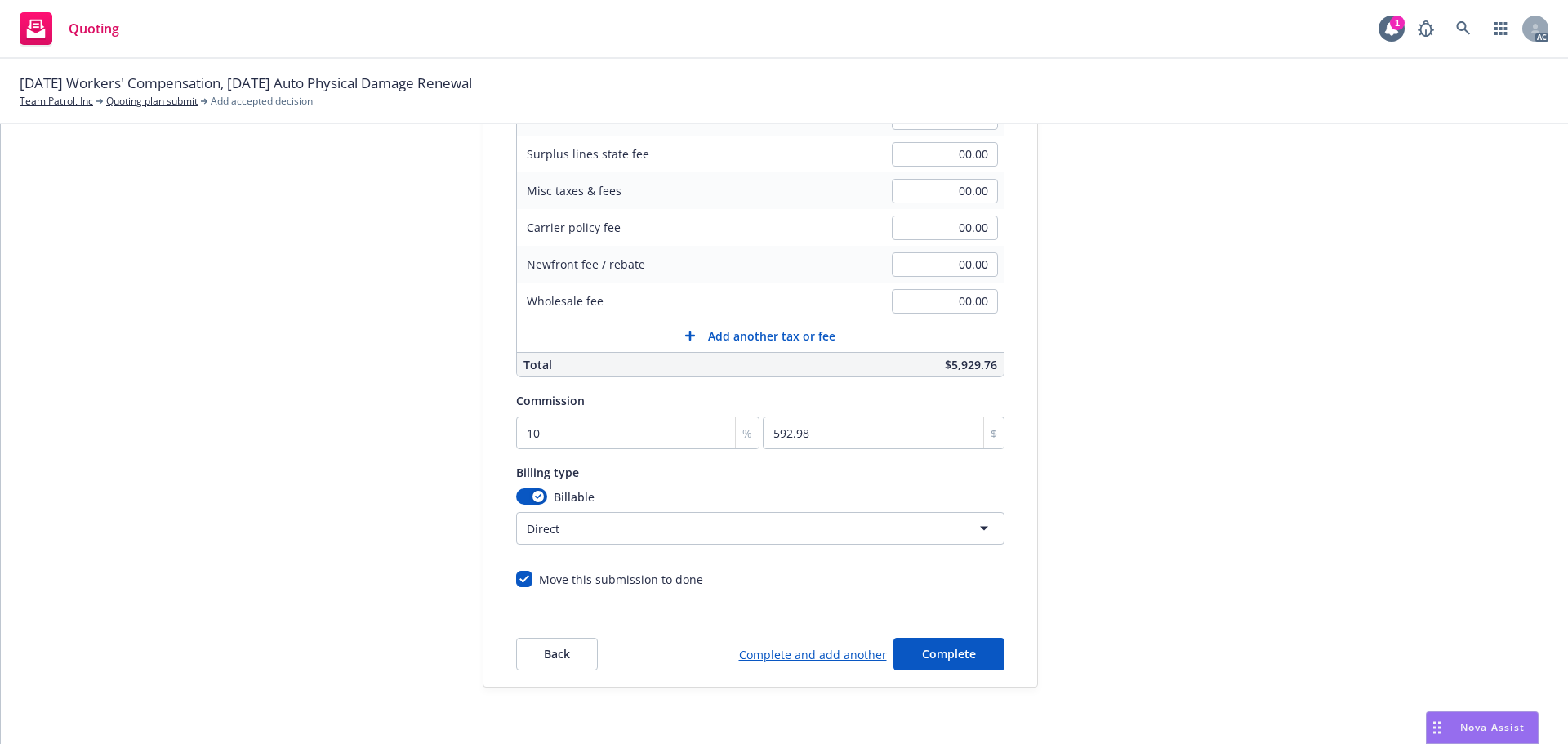
scroll to position [347, 0]
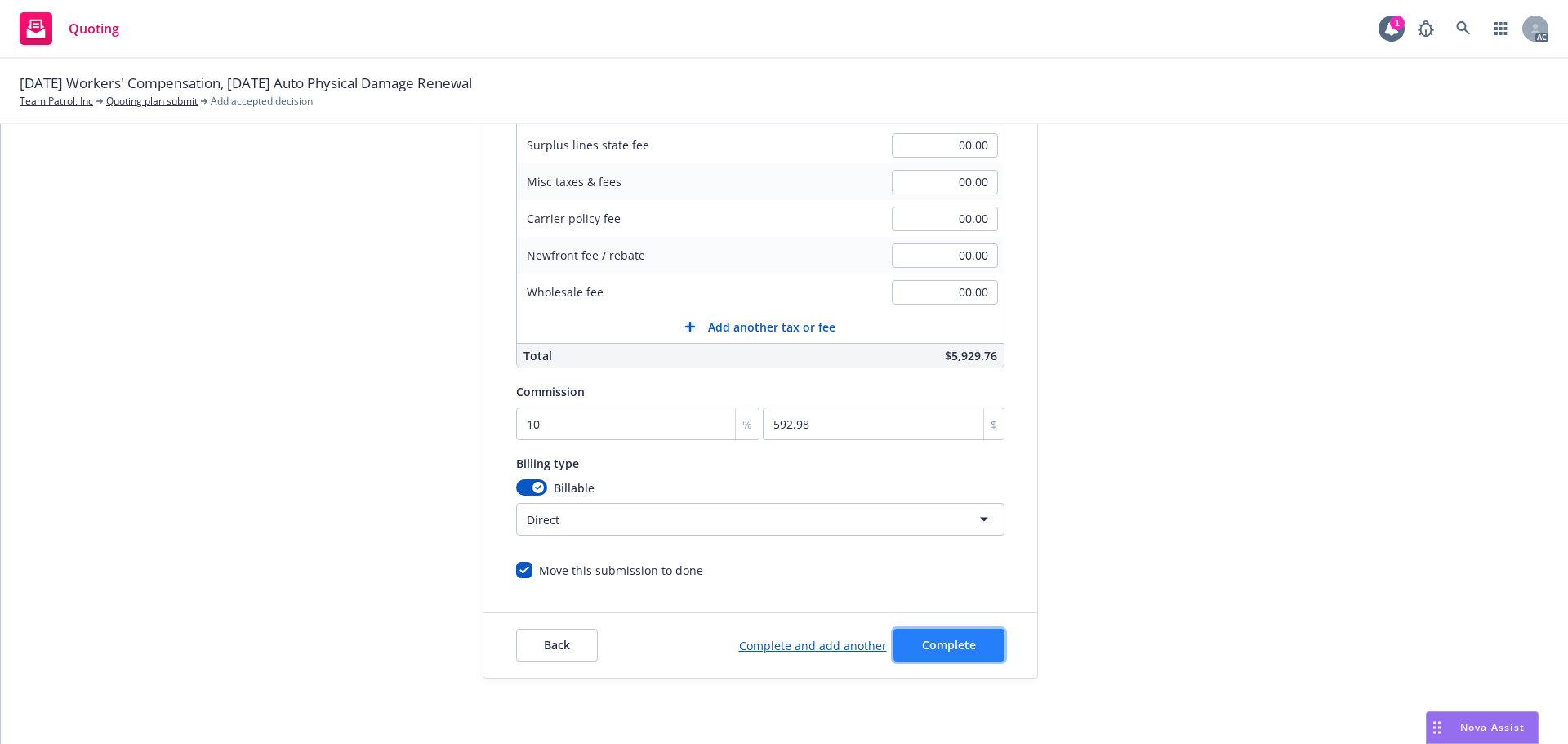
click at [939, 648] on span "Complete" at bounding box center [948, 644] width 54 height 16
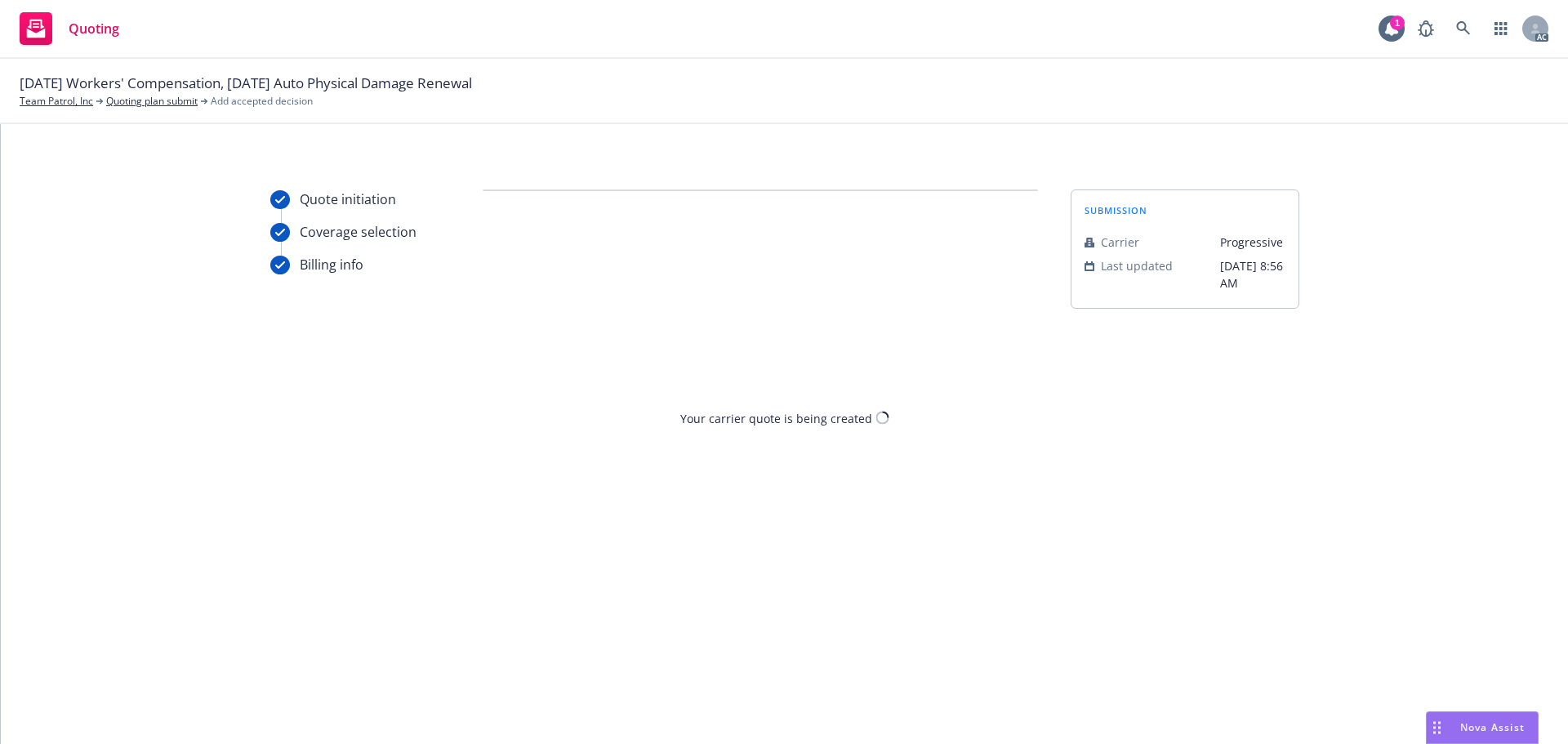
scroll to position [0, 0]
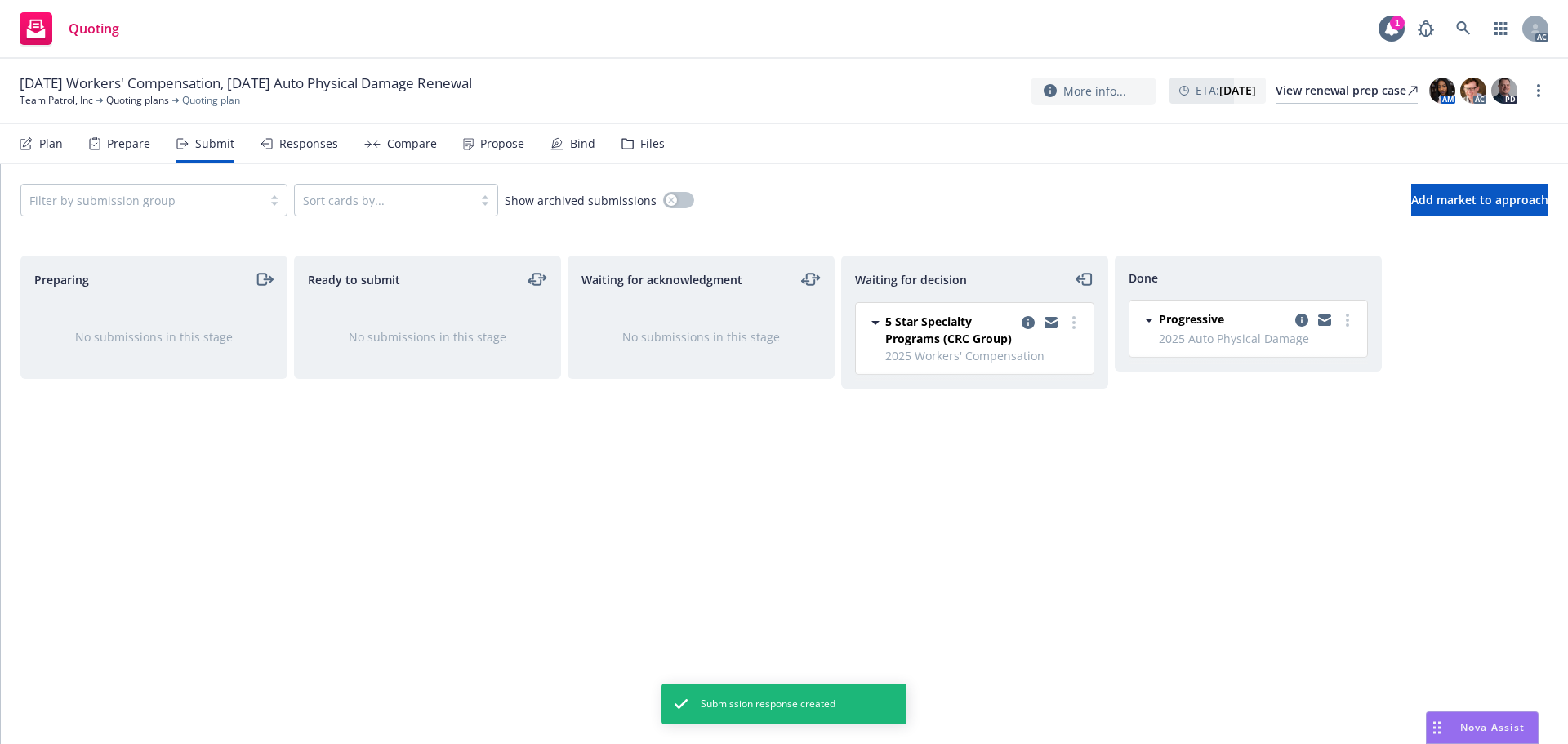
click at [315, 149] on div "Responses" at bounding box center [308, 143] width 59 height 13
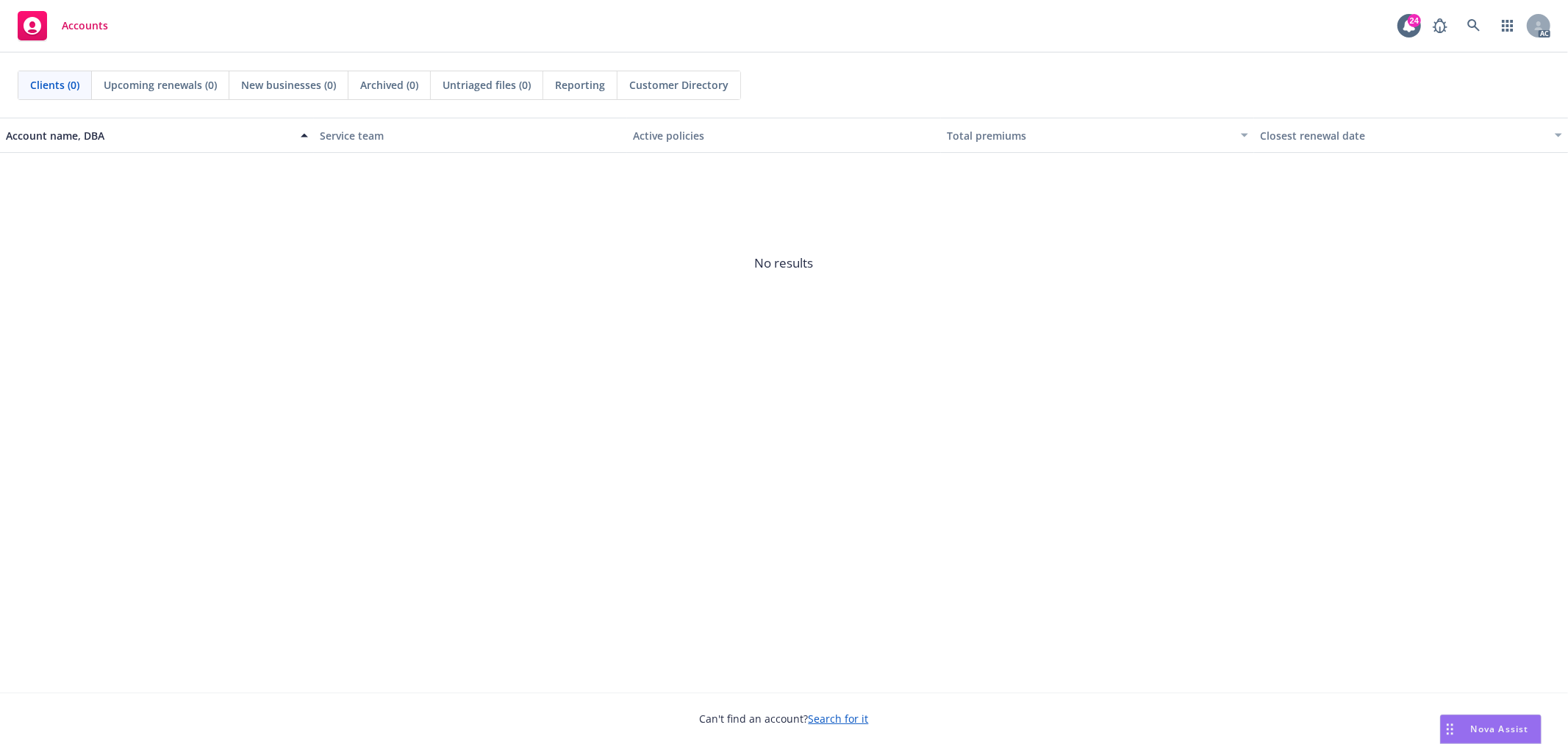
click at [1494, 728] on span "Nova Assist" at bounding box center [1500, 730] width 58 height 13
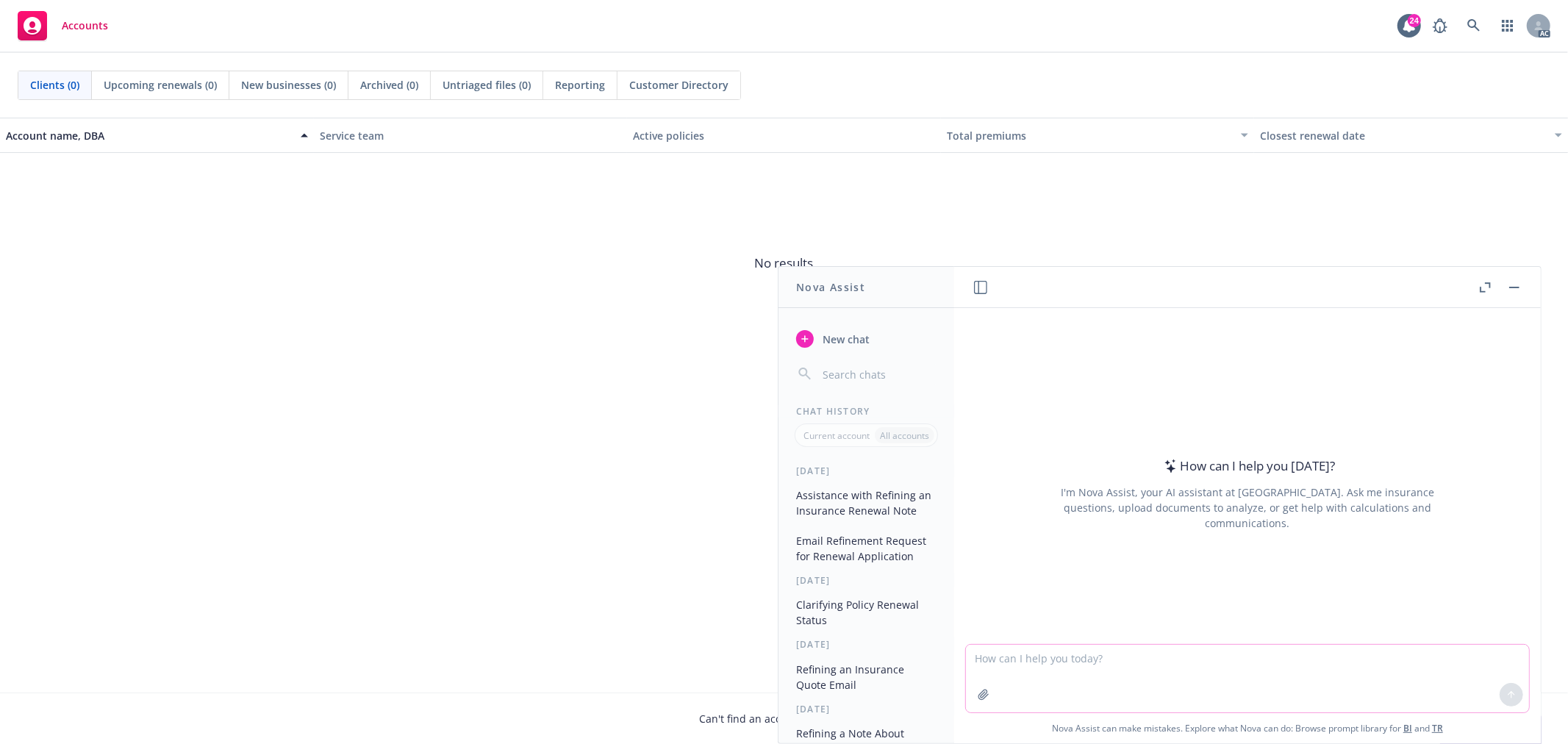
click at [1077, 664] on textarea at bounding box center [1248, 678] width 563 height 67
type textarea "Progressive is admitted carrier in [GEOGRAPHIC_DATA]?"
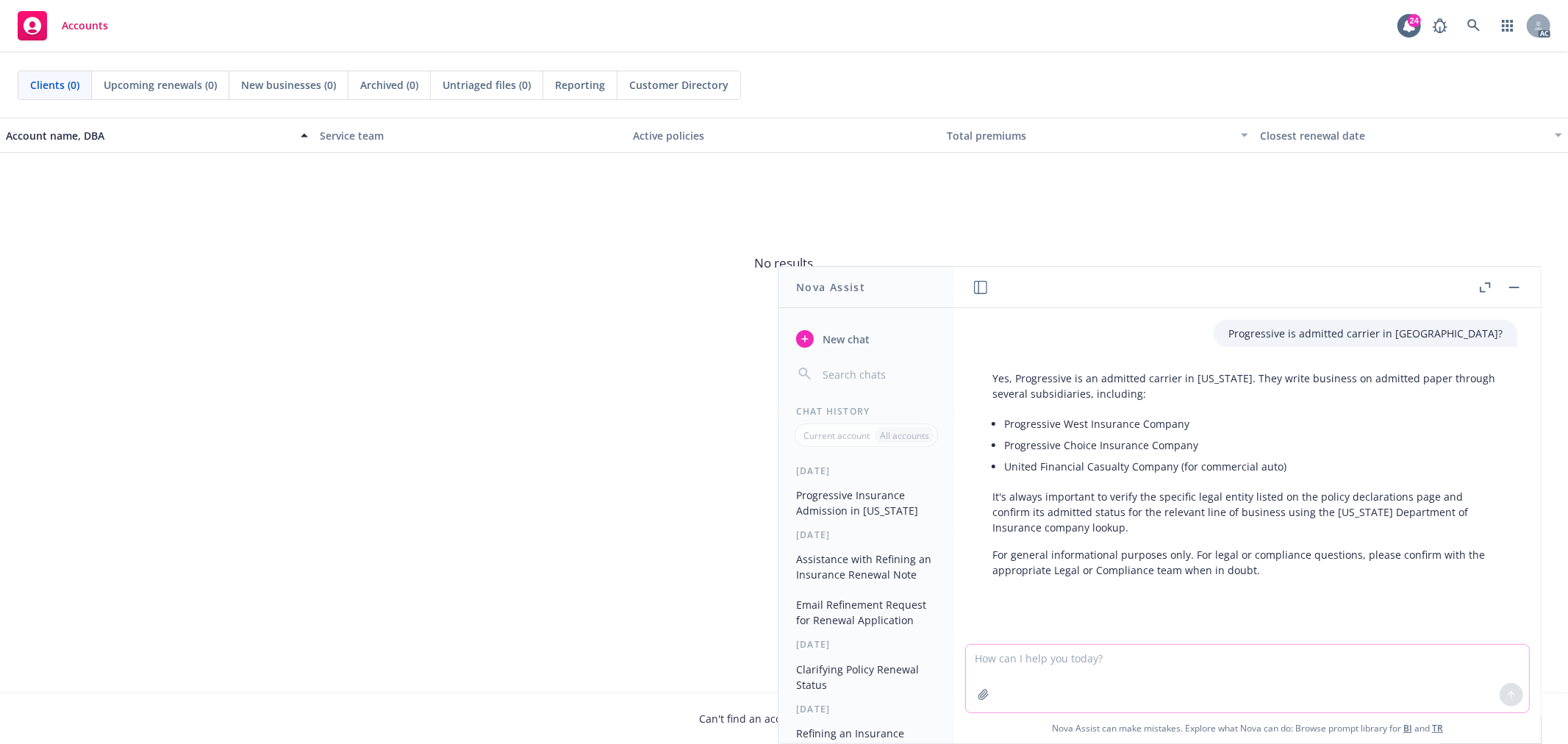
click at [1093, 665] on textarea at bounding box center [1248, 678] width 563 height 67
drag, startPoint x: 1195, startPoint y: 465, endPoint x: 1275, endPoint y: 472, distance: 80.3
click at [1275, 472] on li "United Financial Casualty Company (for commercial auto)" at bounding box center [1254, 467] width 499 height 22
copy li "commercial auto"
click at [1068, 644] on textarea "For" at bounding box center [1248, 678] width 563 height 69
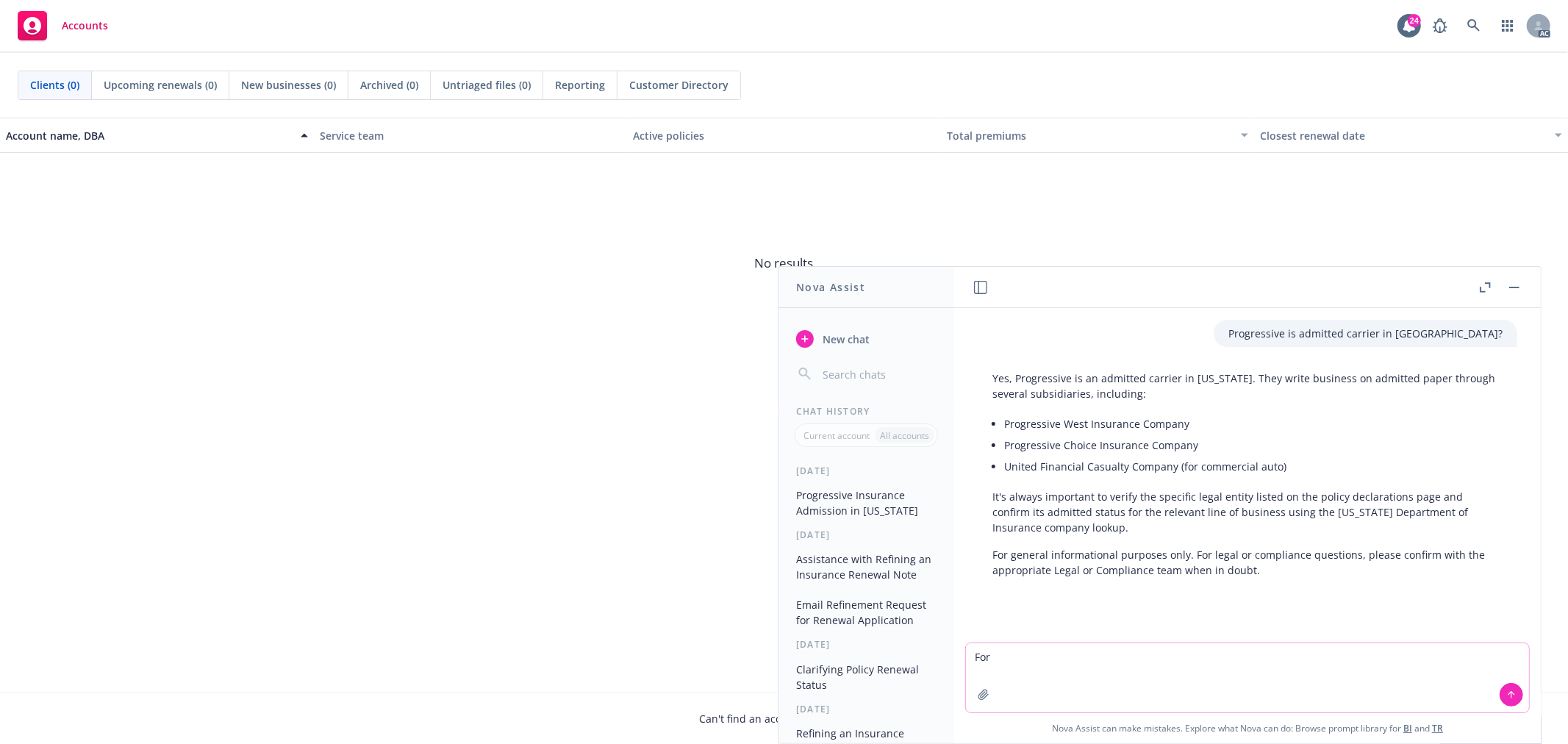
paste textarea "commercial auto"
click at [1042, 369] on div "Yes, Progressive is an admitted carrier in [US_STATE]. They write business on a…" at bounding box center [1248, 475] width 540 height 219
copy p "Progressive"
click at [1274, 659] on textarea "For commercial auto, what commission percentage that the" at bounding box center [1248, 678] width 563 height 69
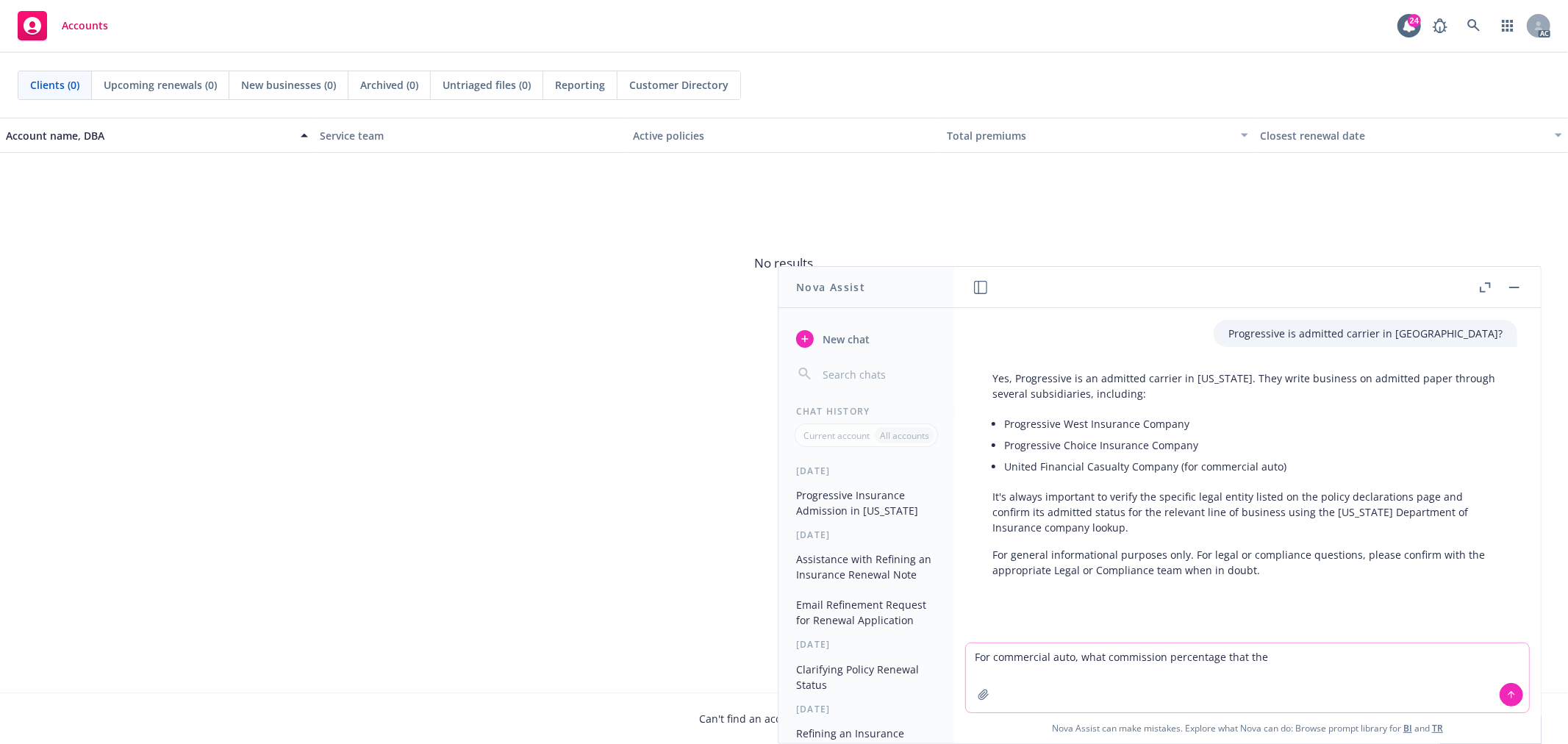
paste textarea "Progressive"
type textarea "For commercial auto, what commission percentage that the Progressive would pay …"
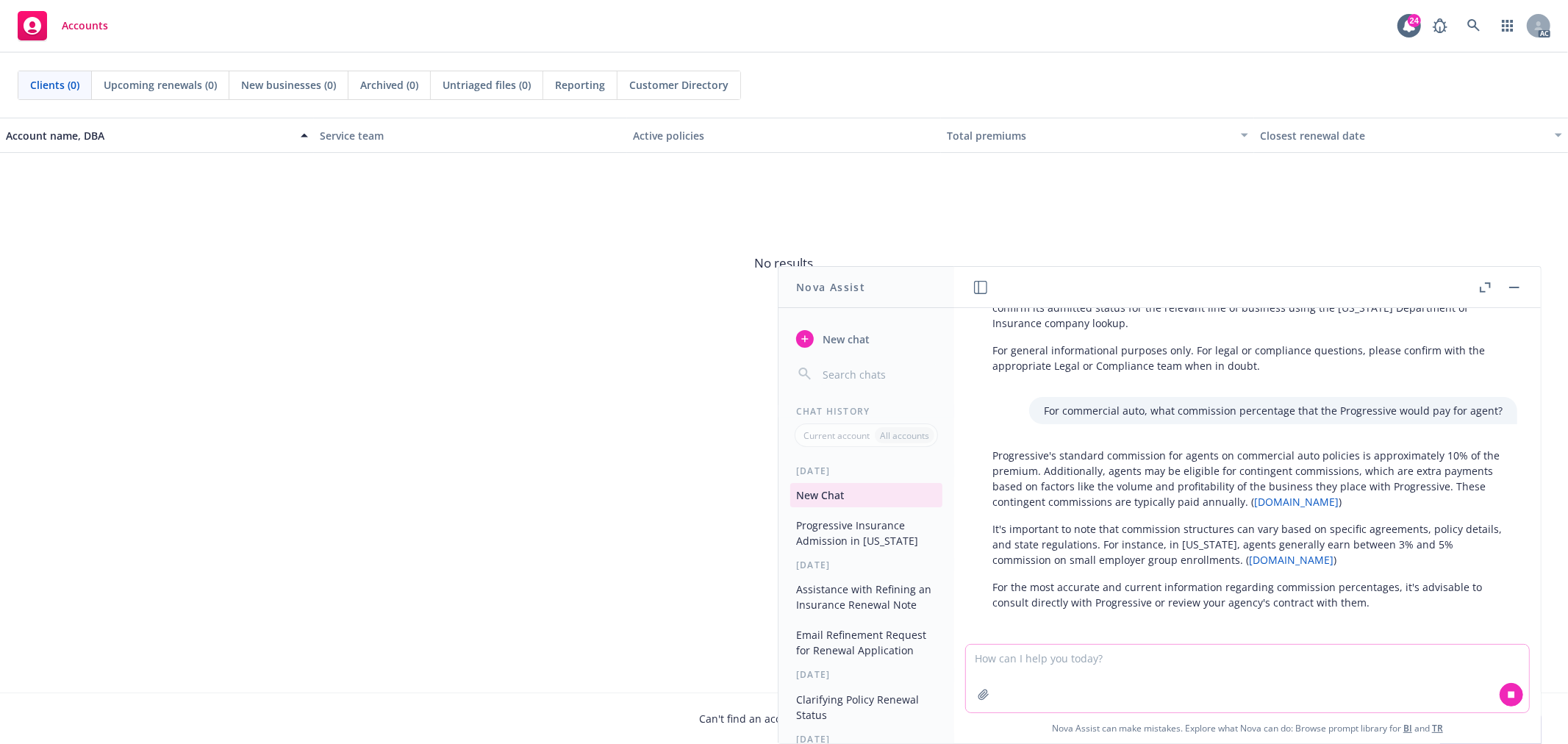
scroll to position [211, 0]
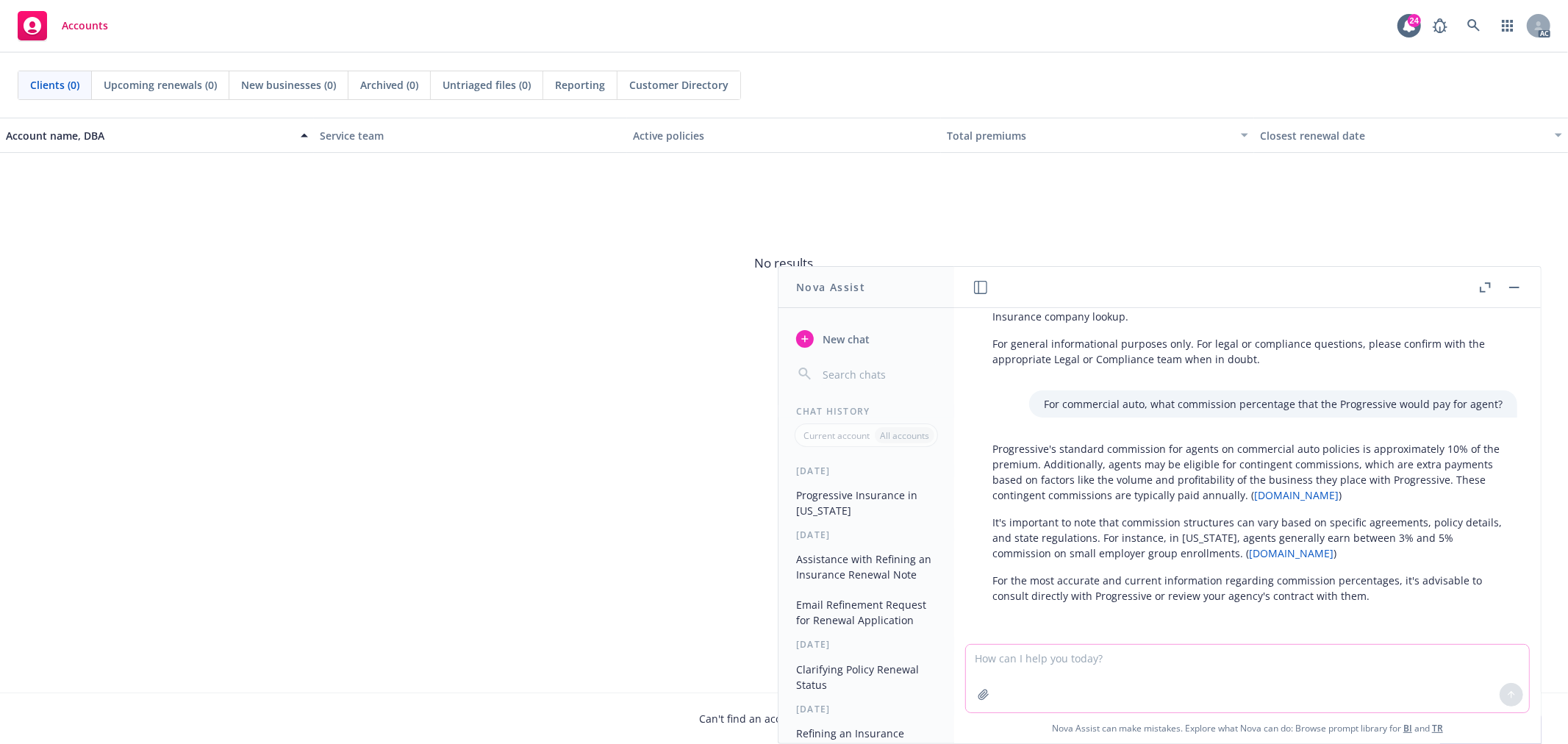
click at [1094, 662] on textarea at bounding box center [1248, 678] width 563 height 67
click at [1028, 447] on p "Progressive's standard commission for agents on commercial auto policies is app…" at bounding box center [1247, 472] width 510 height 62
copy p "Progressive's"
click at [1034, 662] on textarea at bounding box center [1248, 678] width 563 height 67
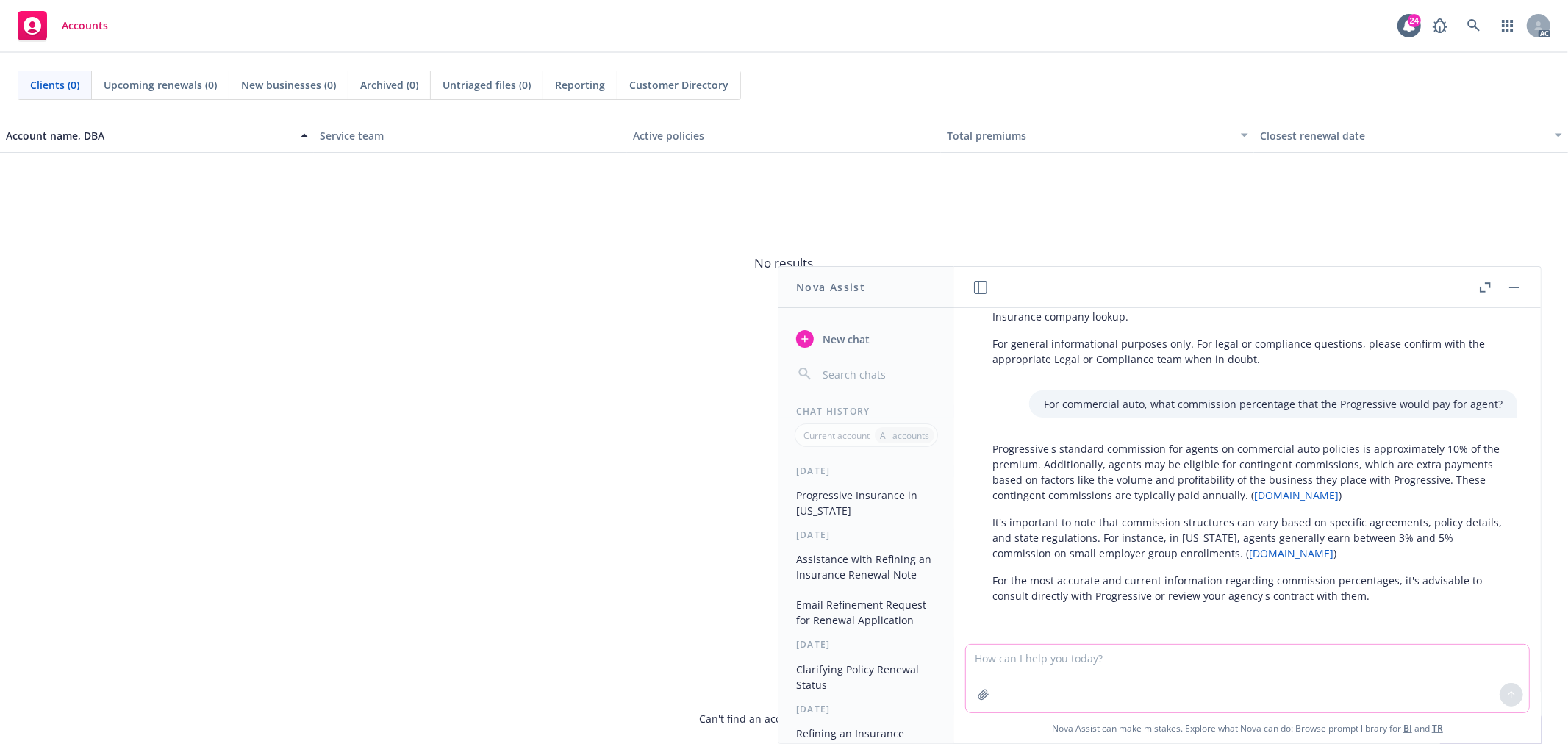
paste textarea "Progressive's"
click at [1067, 655] on textarea "Progressive's commercial" at bounding box center [1248, 678] width 563 height 69
paste textarea "Auto Physical Damage"
type textarea "Progressive's Auto Physical Damage policy is usually agency billed or direct bi…"
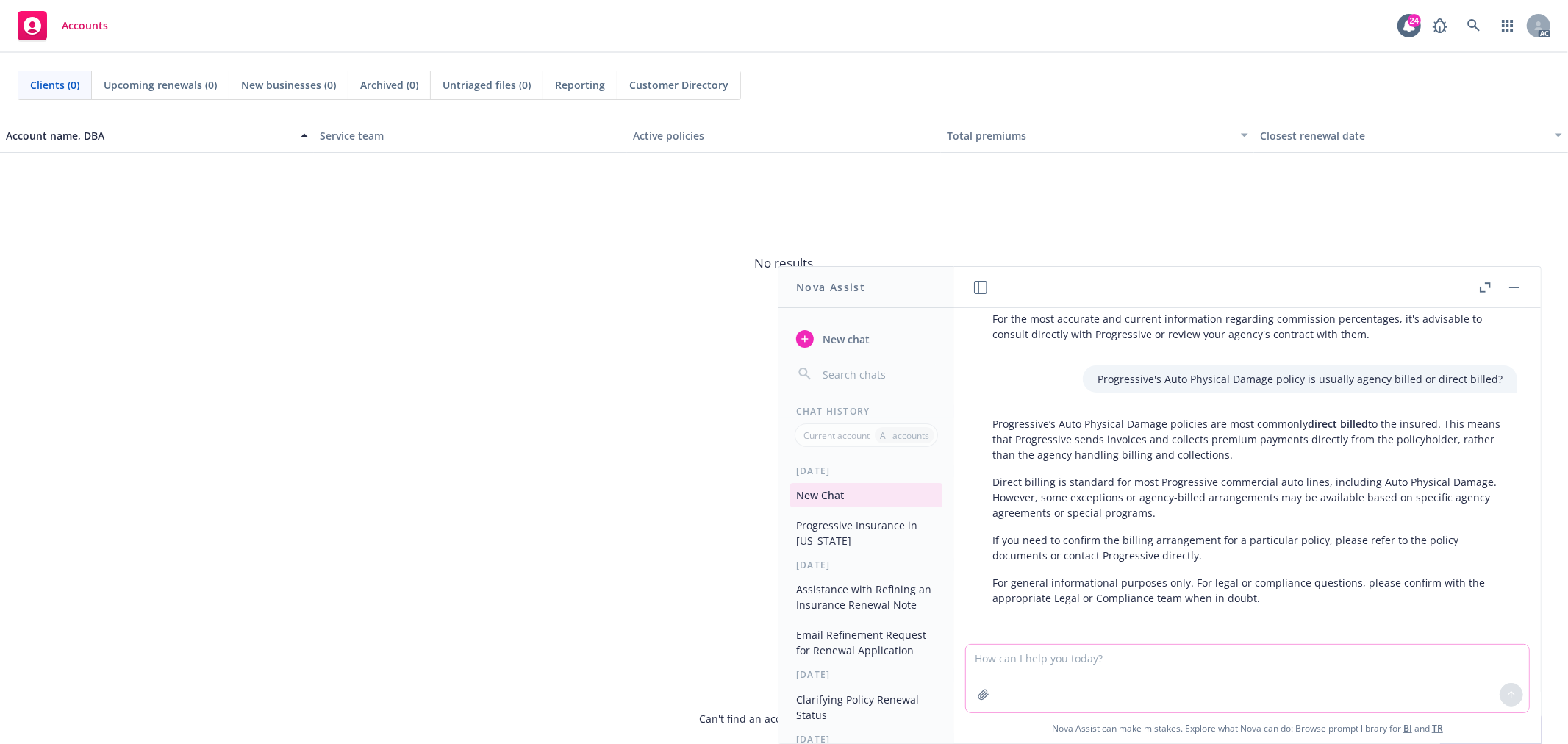
scroll to position [475, 0]
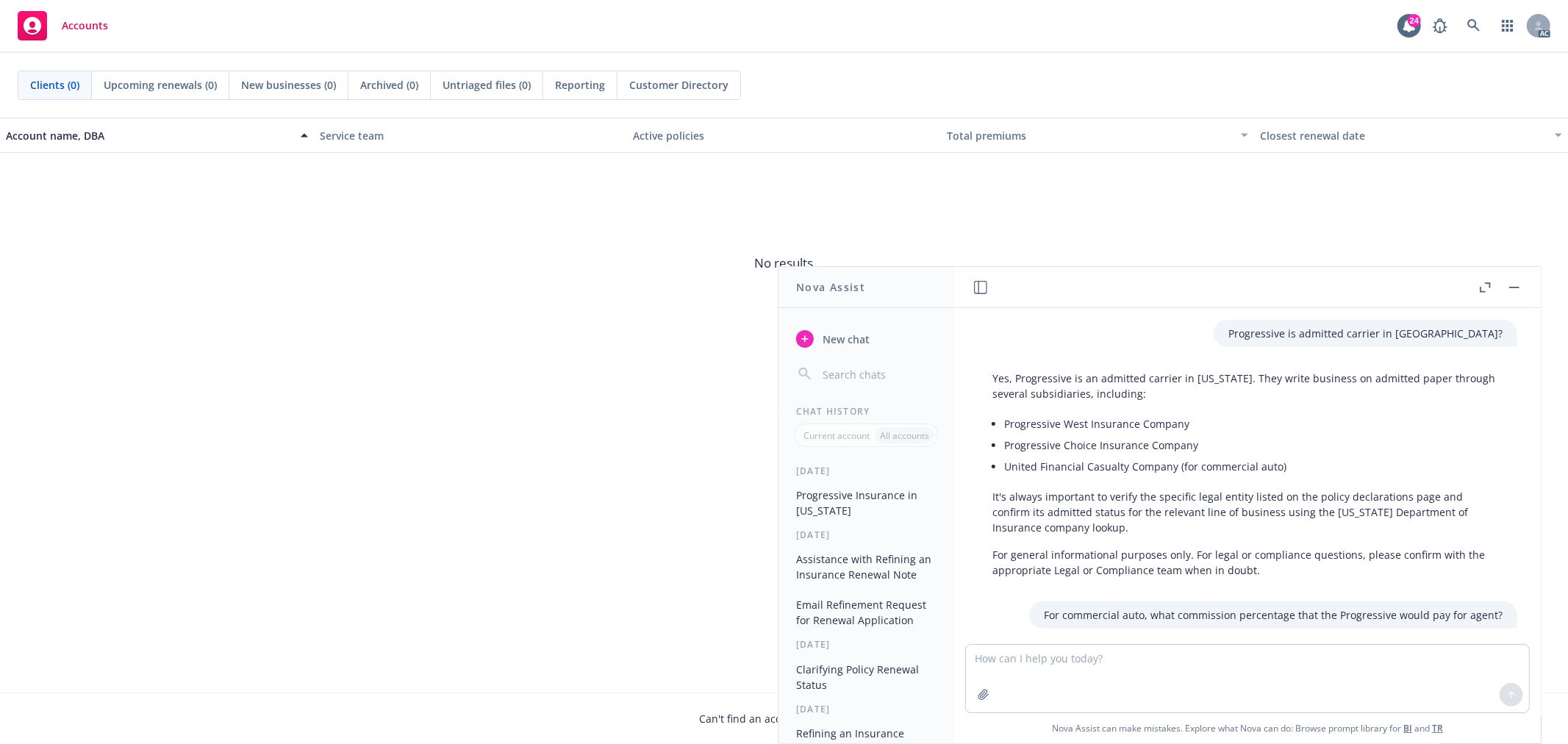
scroll to position [475, 0]
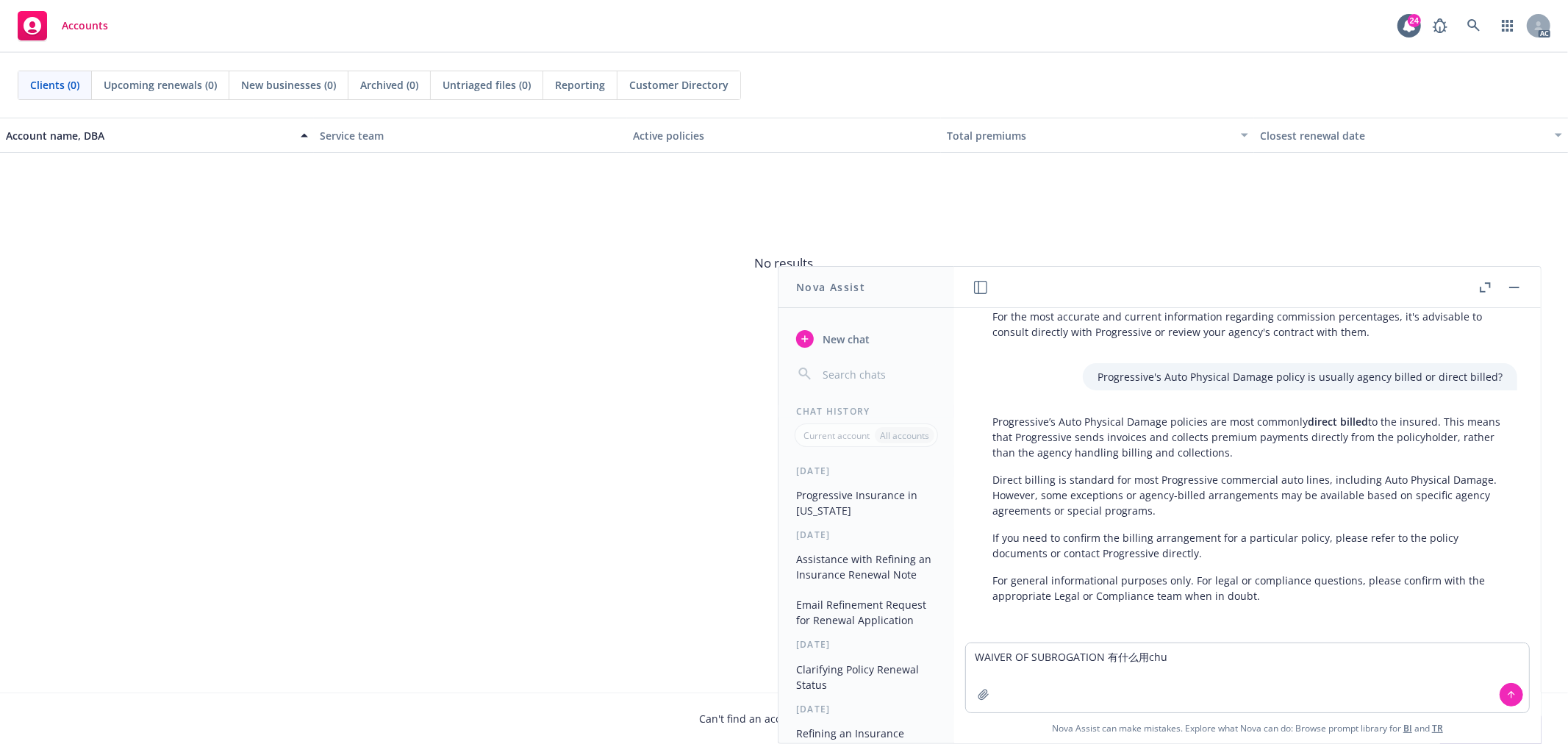
type textarea "WAIVER OF SUBROGATION 有什么用处"
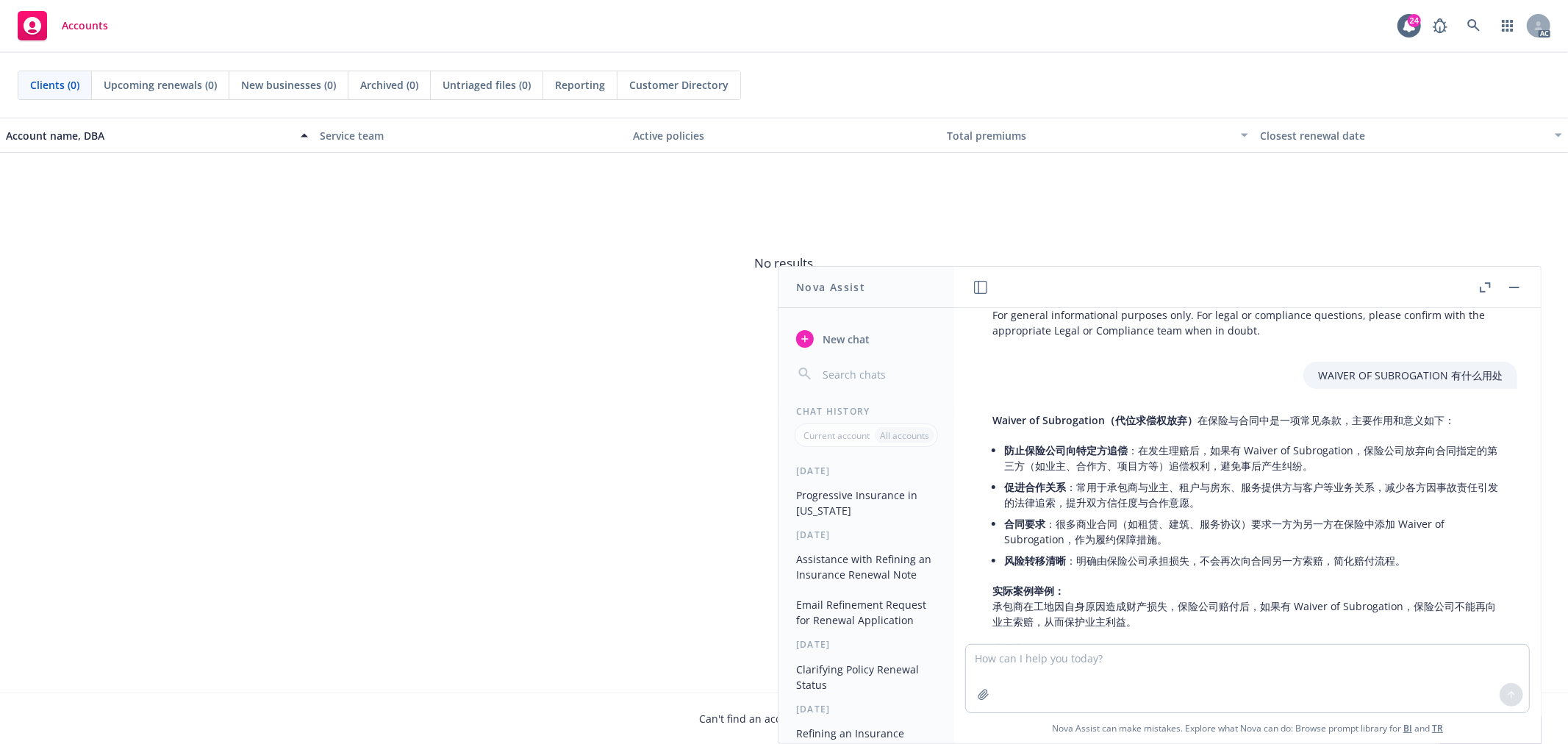
scroll to position [712, 0]
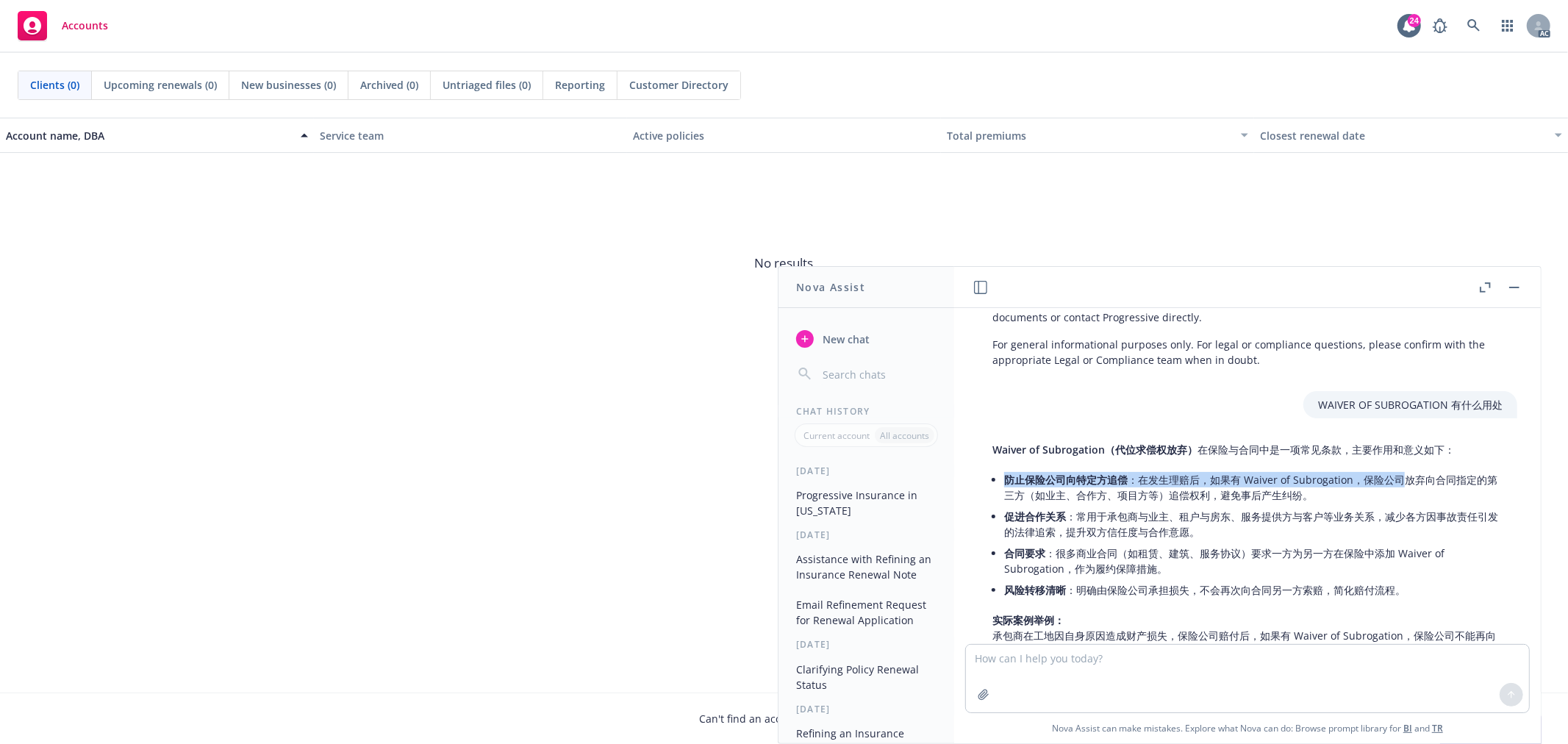
drag, startPoint x: 1009, startPoint y: 479, endPoint x: 1402, endPoint y: 479, distance: 393.0
click at [1402, 479] on li "防止保险公司向特定方追偿 ：在发生理赔后，如果有 Waiver of Subrogation，保险公司放弃向合同指定的第三方（如业主、合作方、项目方等）追偿权…" at bounding box center [1254, 487] width 499 height 37
click at [1322, 487] on li "防止保险公司向特定方追偿 ：在发生理赔后，如果有 Waiver of Subrogation，保险公司放弃向合同指定的第三方（如业主、合作方、项目方等）追偿权…" at bounding box center [1254, 487] width 499 height 37
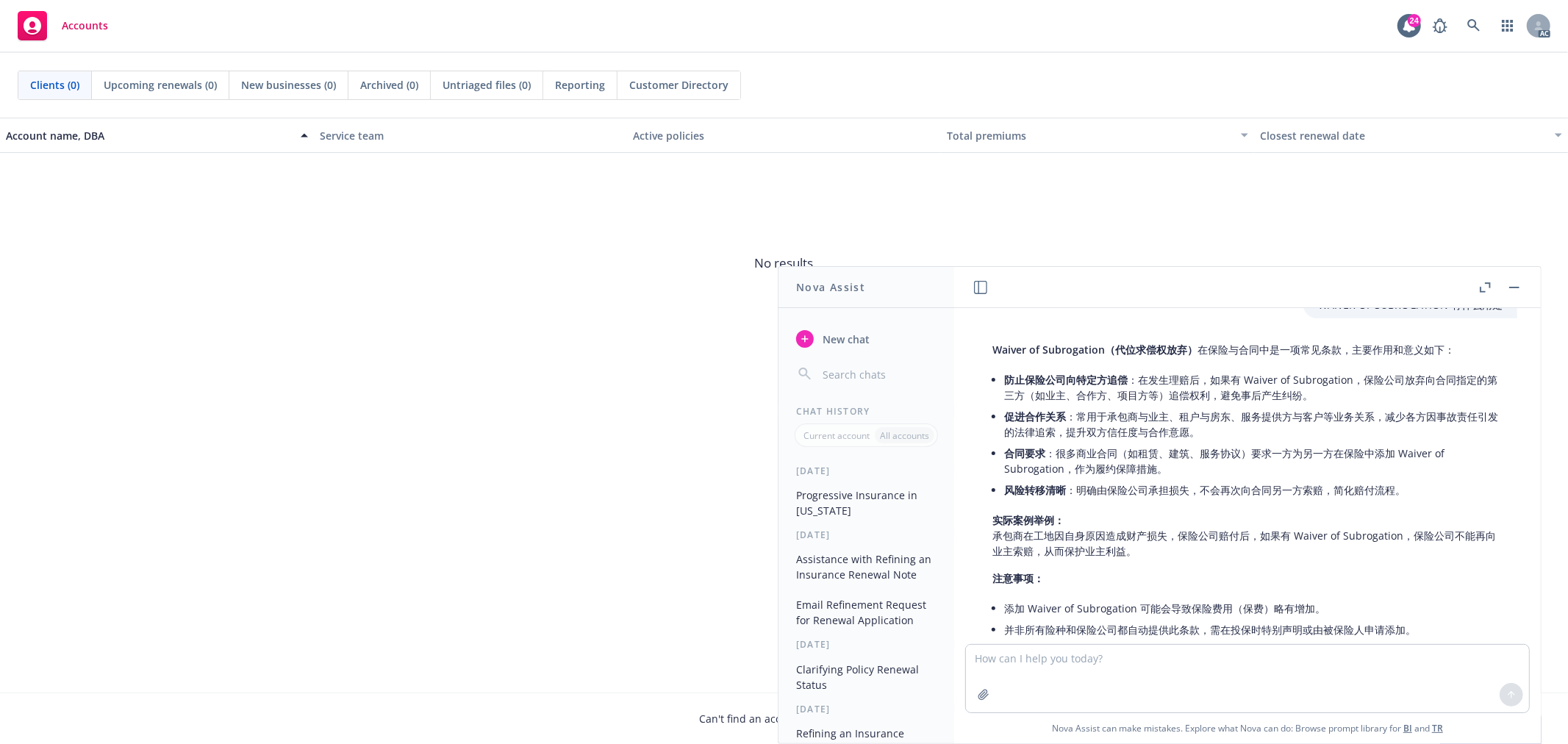
scroll to position [793, 0]
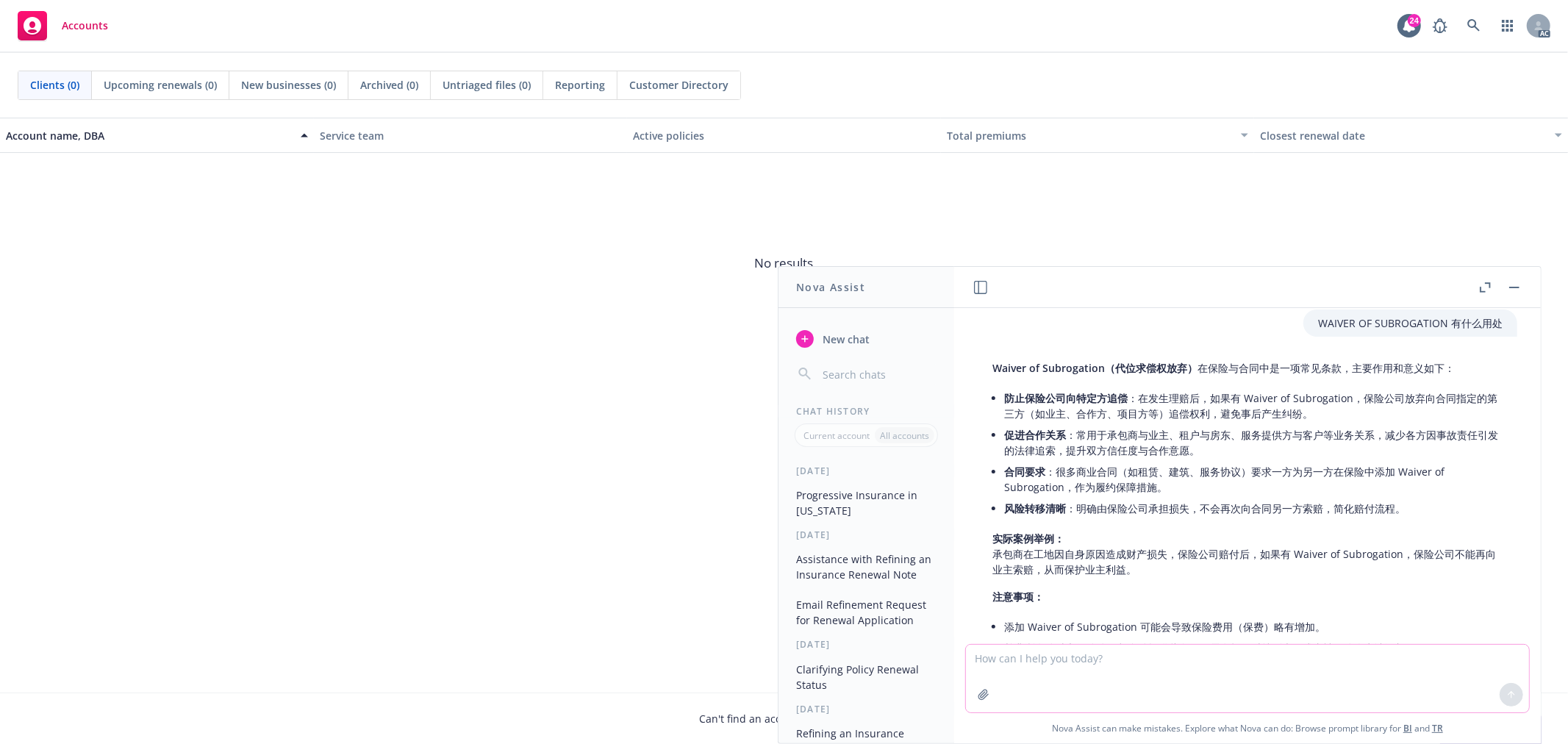
click at [1122, 704] on textarea at bounding box center [1248, 678] width 563 height 67
type textarea "一般出现在哪些保单中"
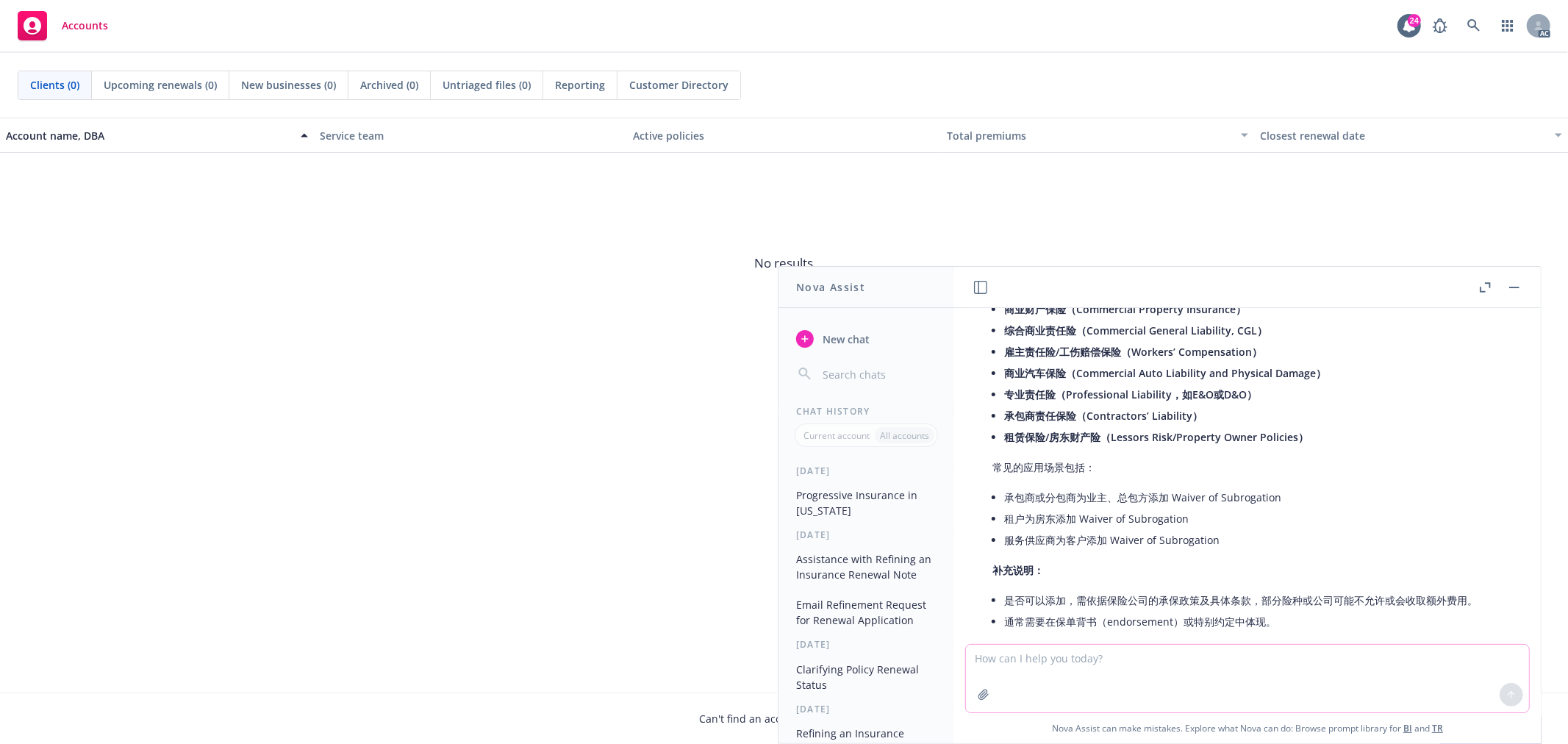
scroll to position [1271, 0]
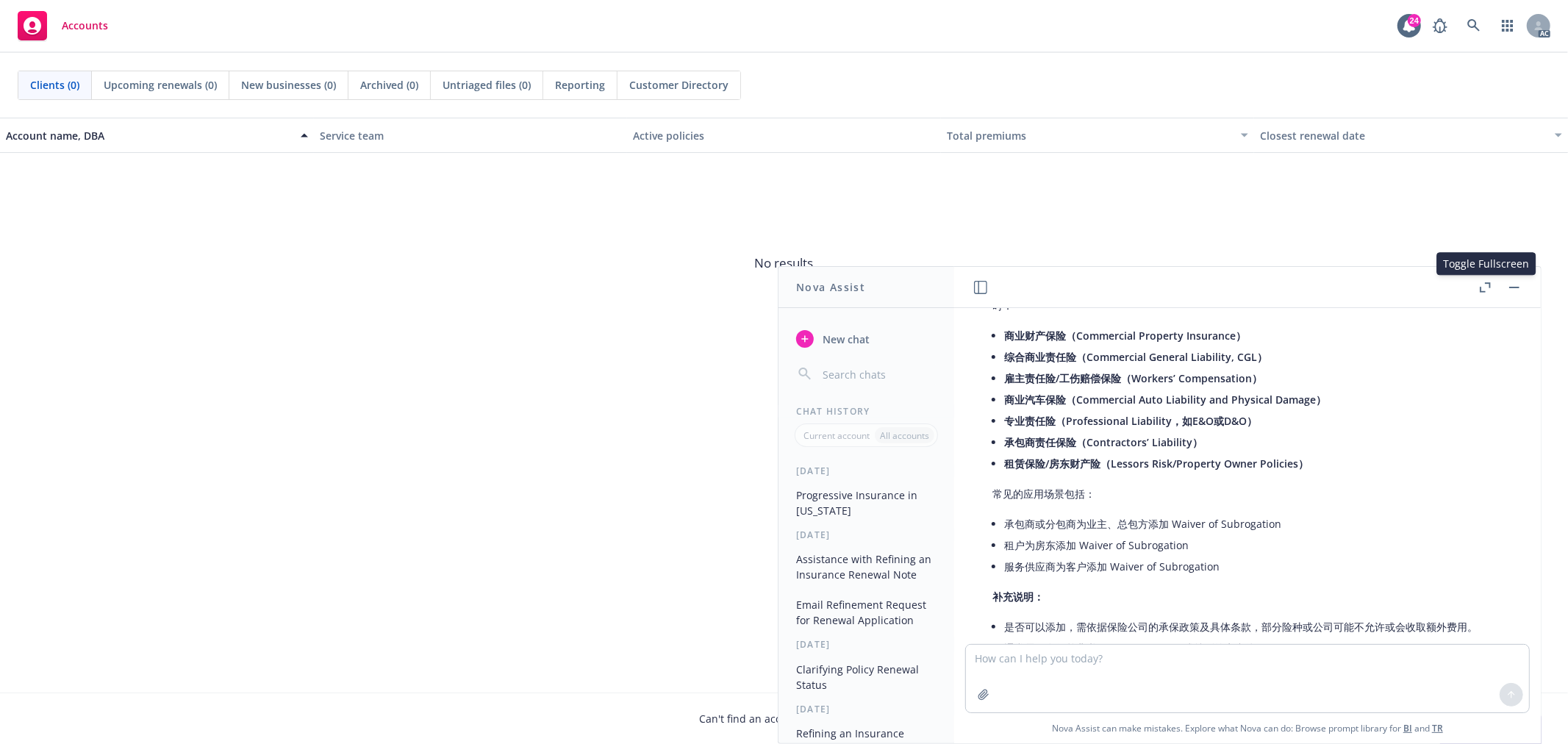
click at [1484, 284] on icon "button" at bounding box center [1485, 287] width 11 height 10
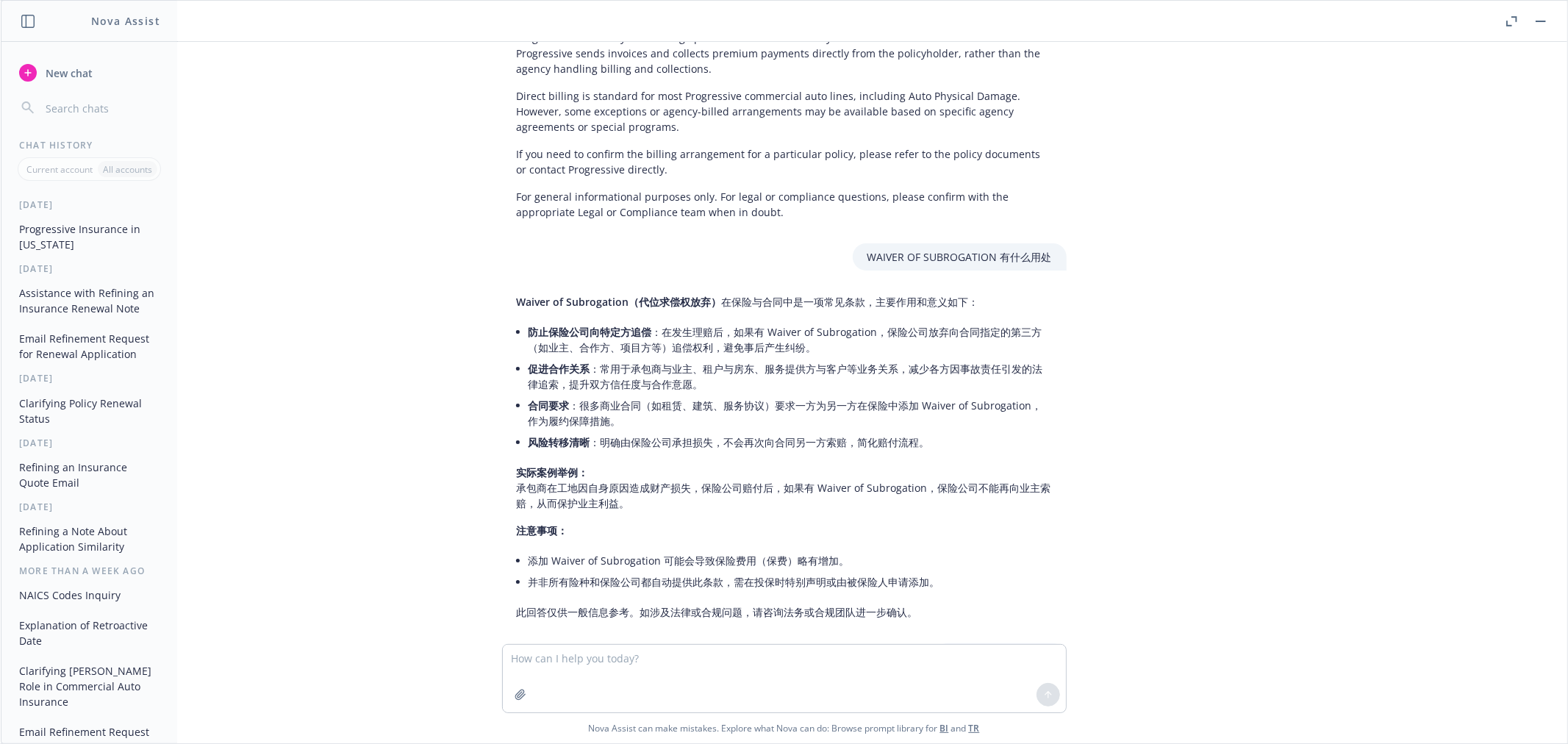
scroll to position [565, 0]
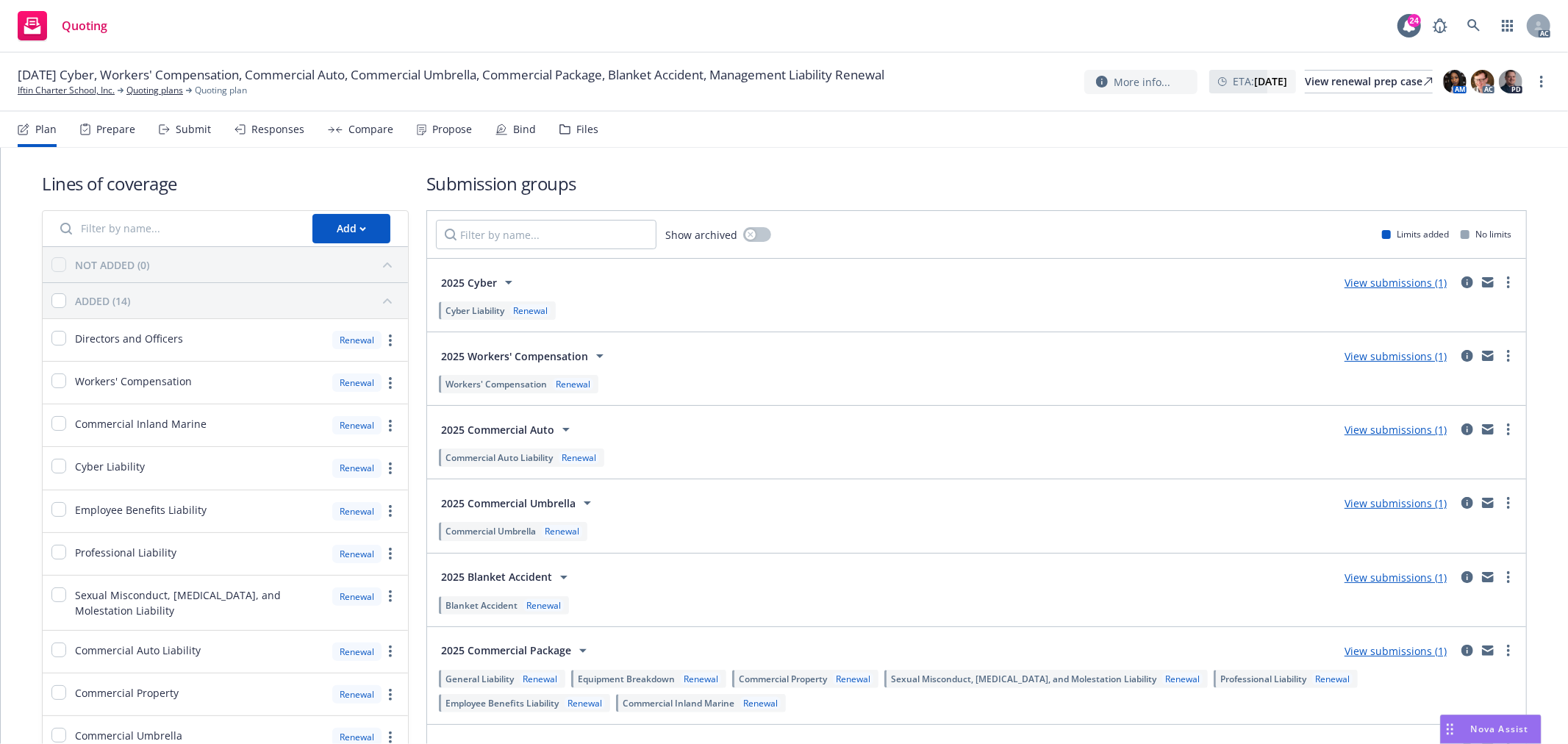
click at [270, 137] on div "Responses" at bounding box center [269, 129] width 70 height 35
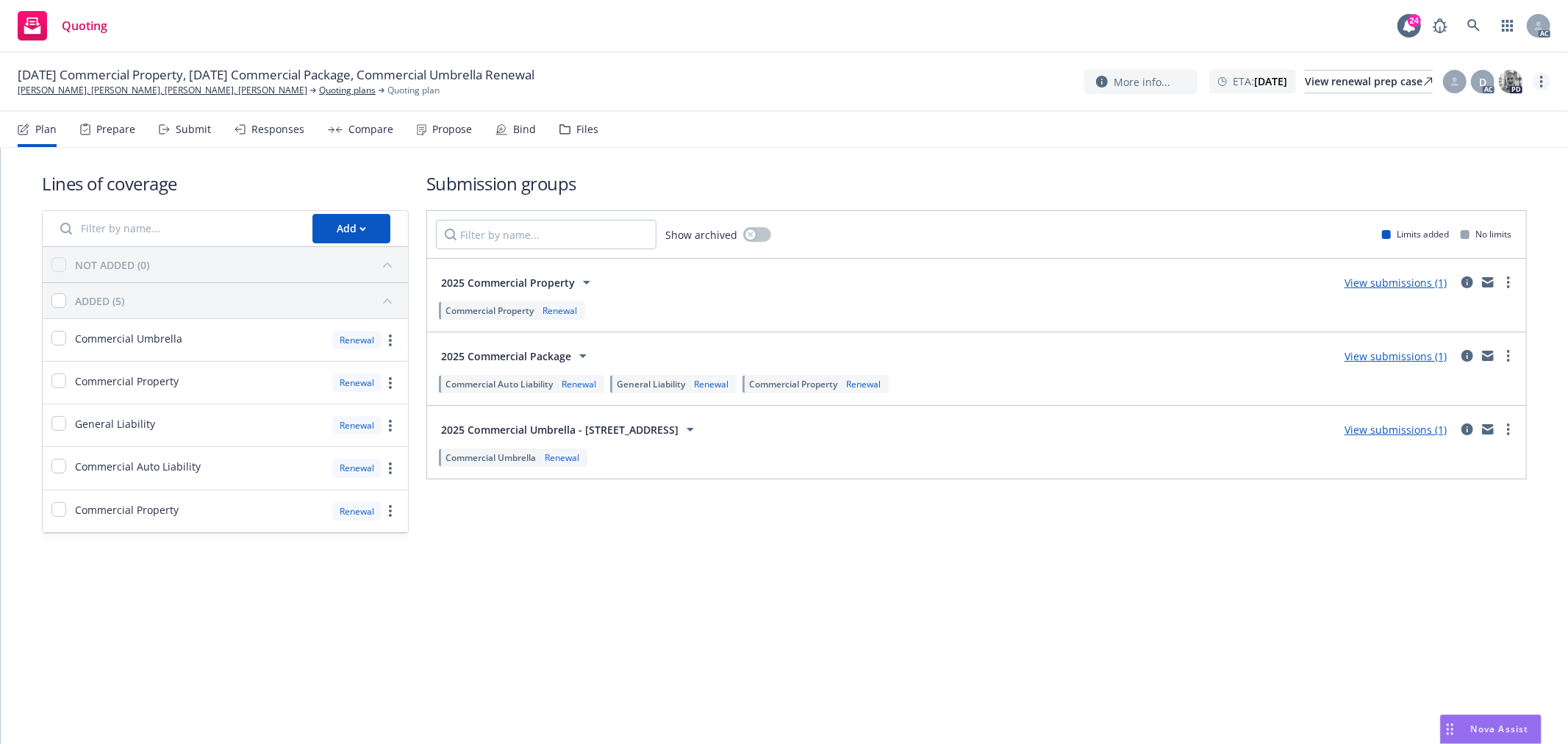
click at [1544, 83] on link "more" at bounding box center [1542, 82] width 18 height 18
click at [1449, 108] on link "Copy logging email" at bounding box center [1468, 111] width 164 height 30
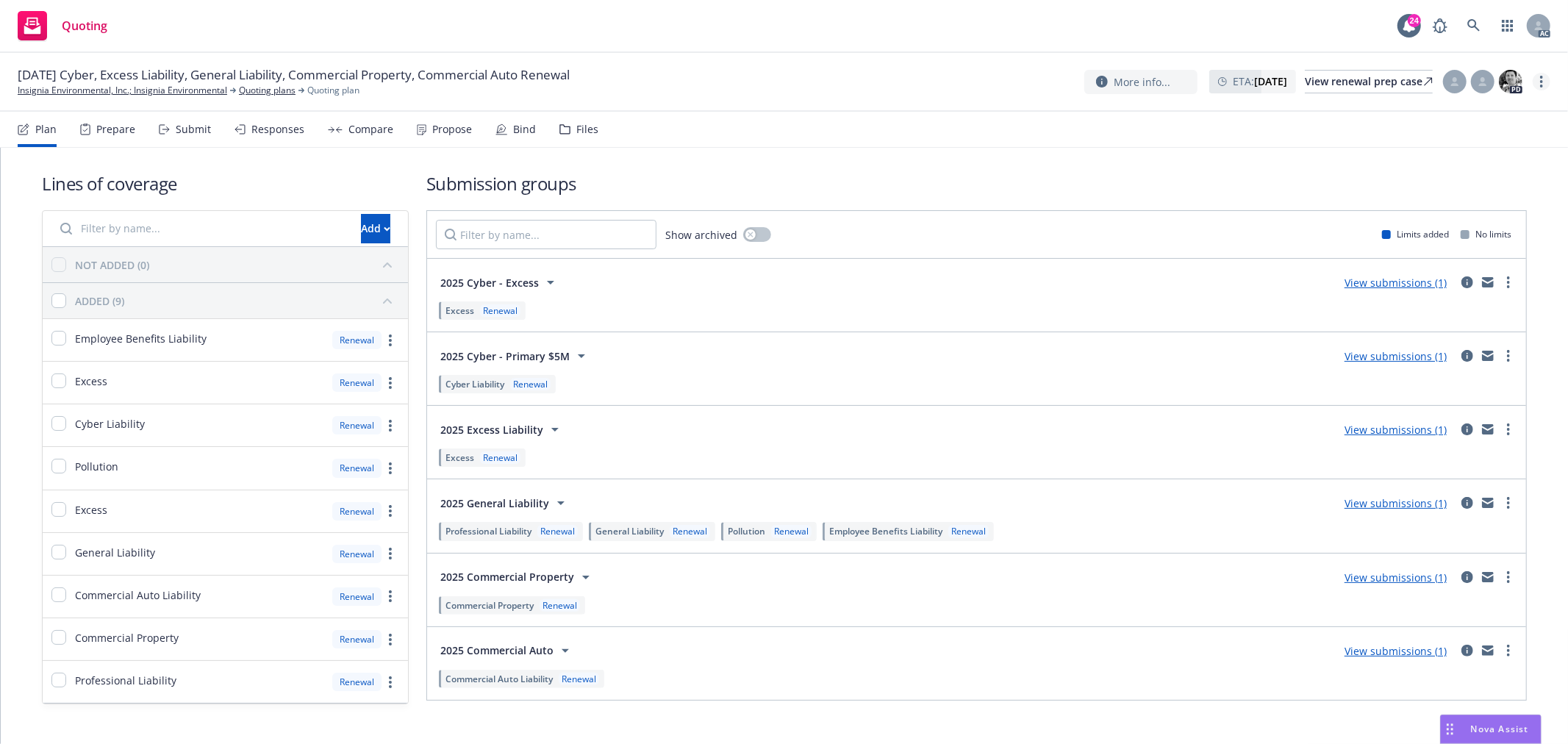
click at [1543, 83] on icon "more" at bounding box center [1541, 81] width 3 height 12
click at [1456, 115] on link "Copy logging email" at bounding box center [1468, 111] width 164 height 30
click at [1544, 80] on link "more" at bounding box center [1542, 82] width 18 height 18
click at [1460, 111] on link "Copy logging email" at bounding box center [1468, 111] width 164 height 30
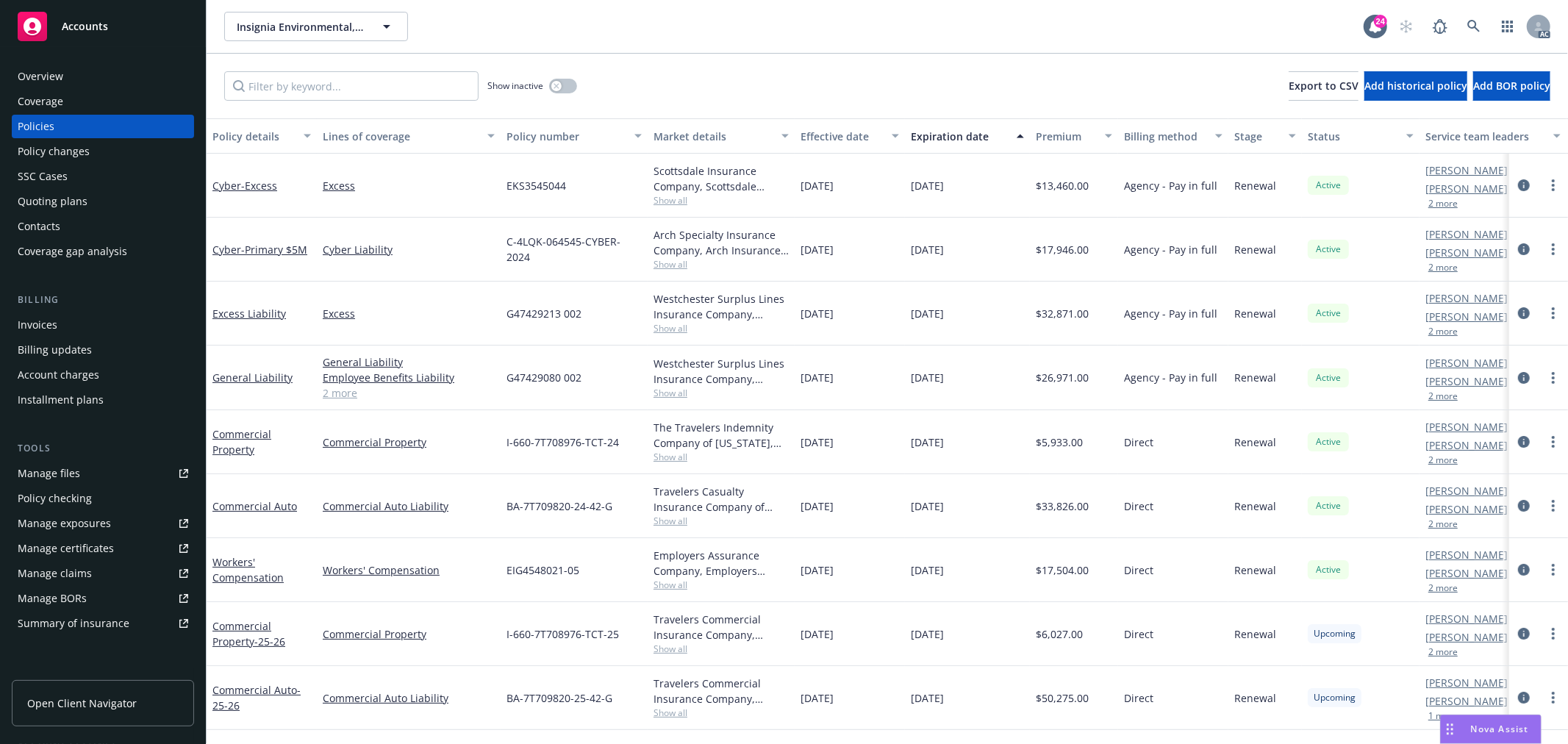
drag, startPoint x: 667, startPoint y: 392, endPoint x: 701, endPoint y: 398, distance: 34.5
click at [667, 392] on span "Show all" at bounding box center [721, 393] width 135 height 13
click at [561, 91] on button "button" at bounding box center [562, 86] width 28 height 14
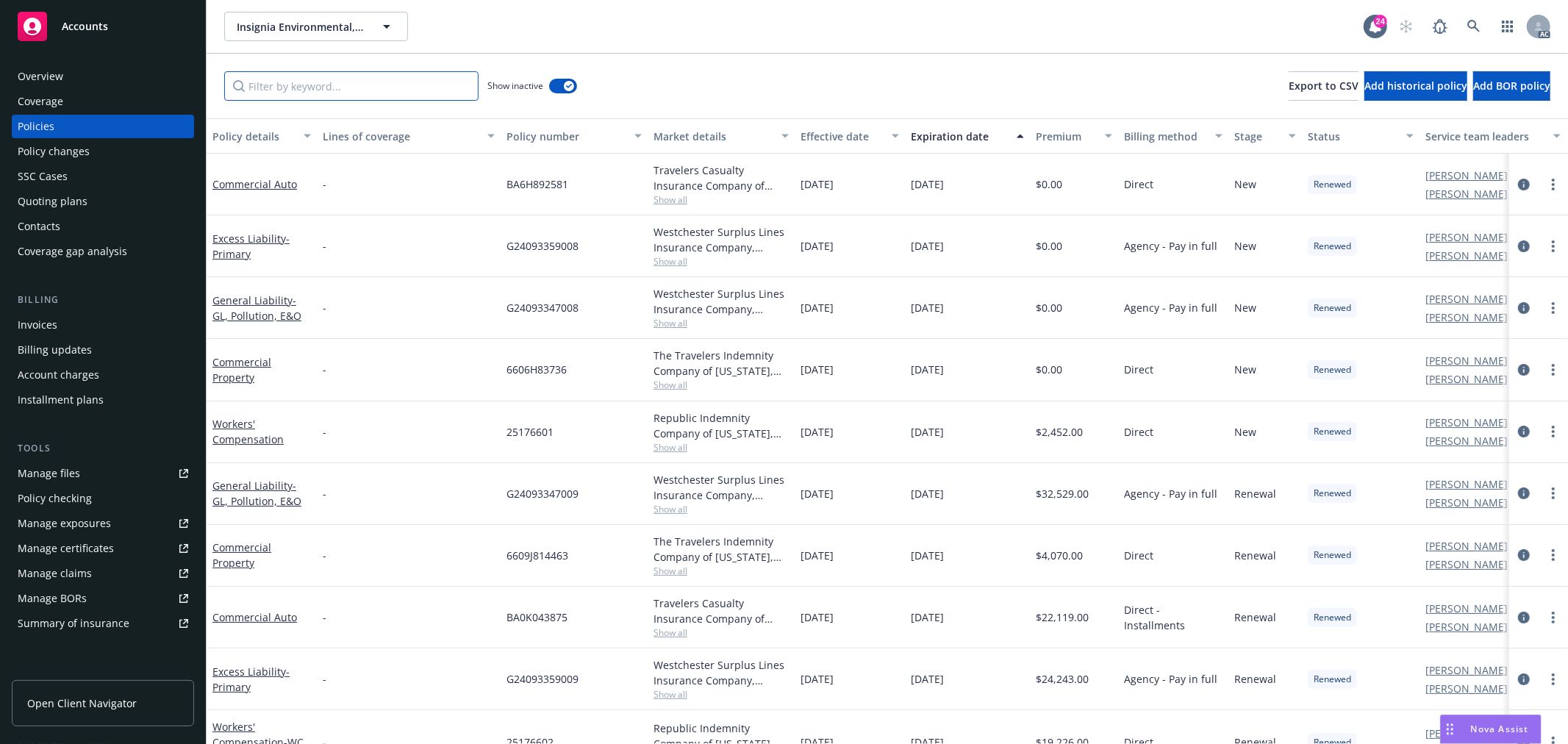
click at [377, 81] on input "Filter by keyword..." at bounding box center [352, 86] width 255 height 30
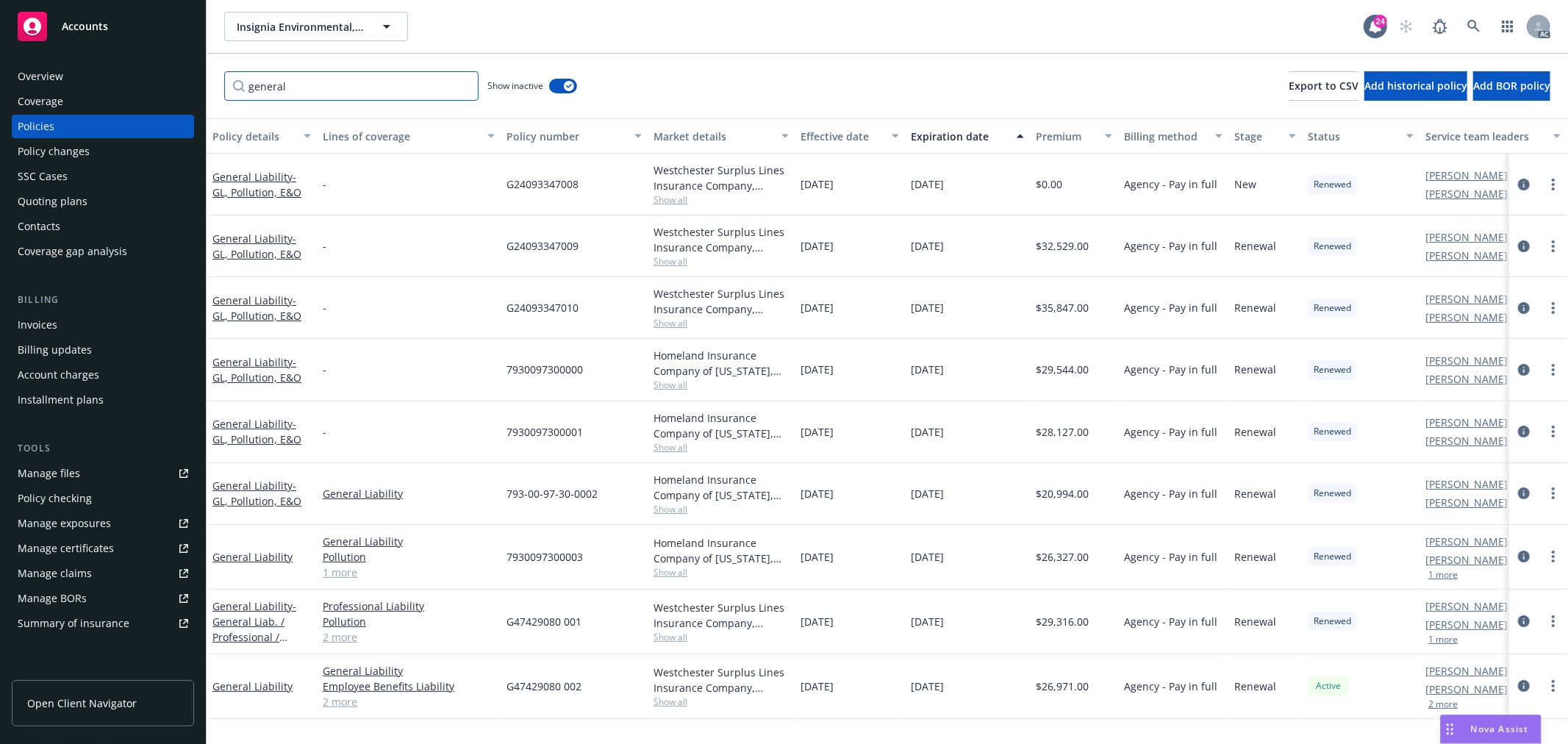
type input "general"
click at [987, 136] on div "Expiration date" at bounding box center [960, 136] width 97 height 15
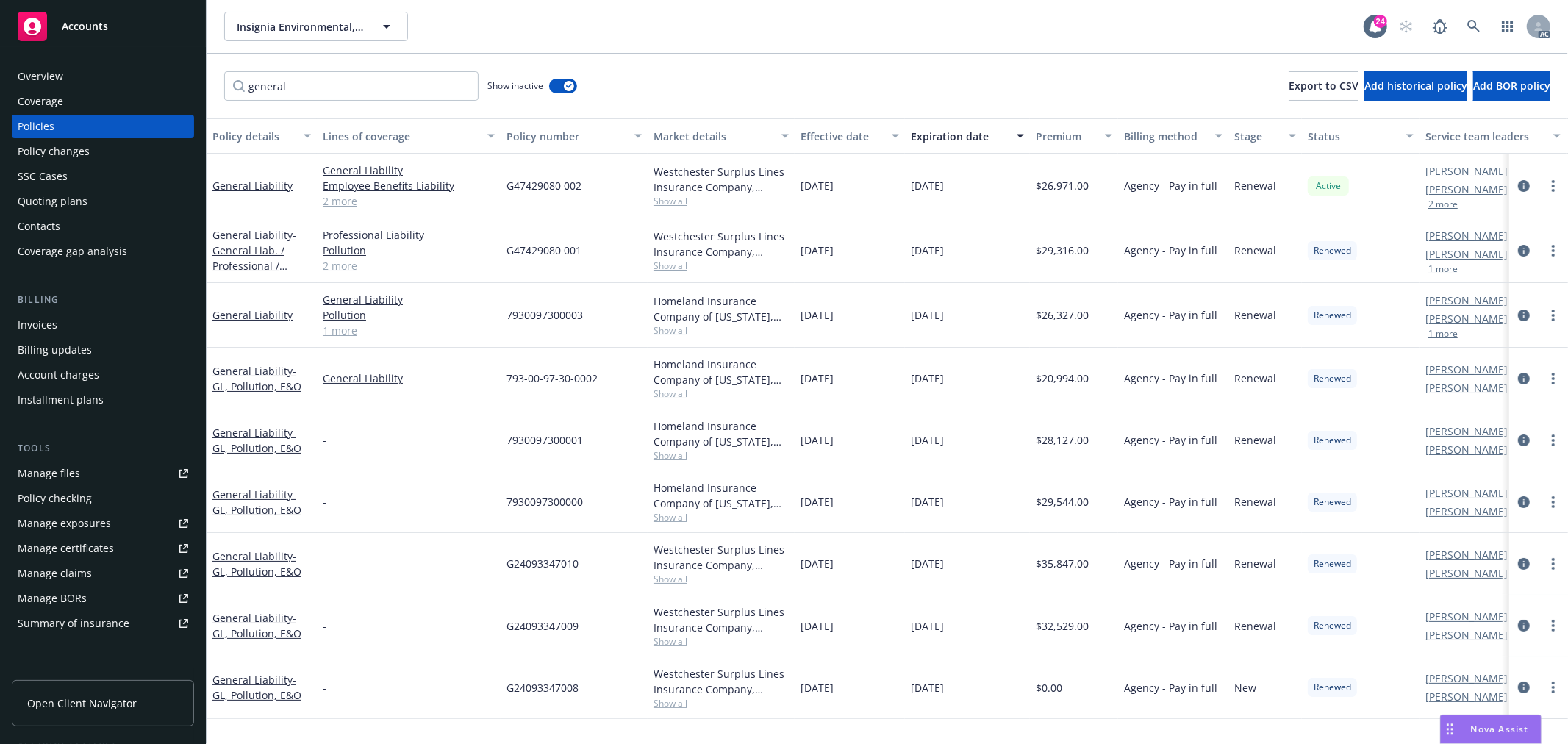
click at [678, 267] on span "Show all" at bounding box center [721, 266] width 135 height 13
click at [785, 276] on body "Accounts Overview Coverage Policies Policy changes SSC Cases Quoting plans Cont…" at bounding box center [784, 372] width 1568 height 744
click at [674, 337] on div "Homeland Insurance Company of [US_STATE], Intact, AmWins Insurance Brokerage of…" at bounding box center [721, 316] width 147 height 65
click at [673, 332] on span "Show all" at bounding box center [721, 330] width 135 height 13
click at [810, 335] on div "[DATE]" at bounding box center [849, 316] width 110 height 65
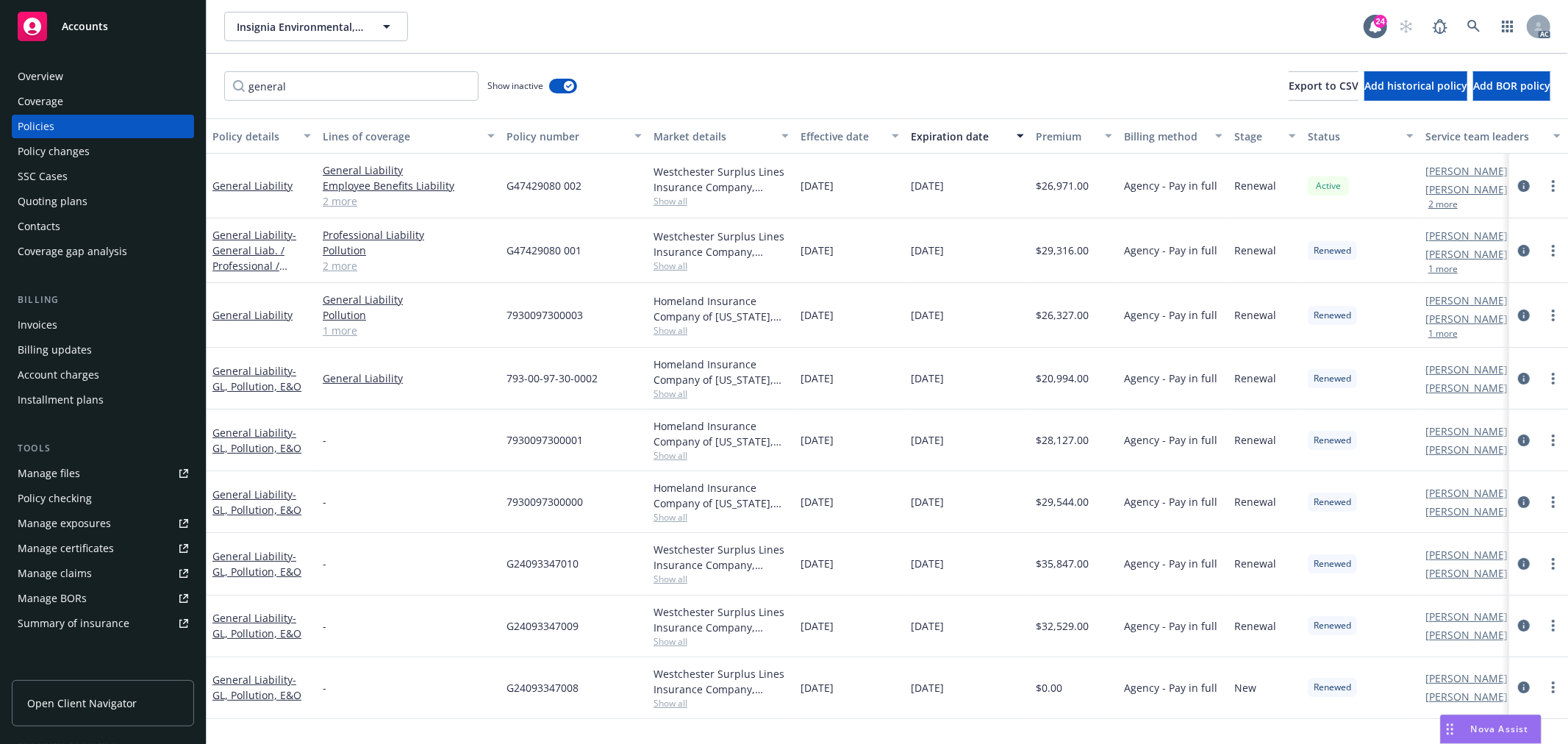
click at [675, 398] on span "Show all" at bounding box center [721, 394] width 135 height 13
click at [833, 378] on span "[DATE]" at bounding box center [817, 378] width 33 height 15
click at [675, 462] on div "Homeland Insurance Company of [US_STATE], Intact Insurance, Amwins Show all" at bounding box center [721, 441] width 147 height 62
click at [681, 457] on span "Show all" at bounding box center [721, 456] width 135 height 13
click at [797, 438] on div "[DATE]" at bounding box center [849, 441] width 110 height 62
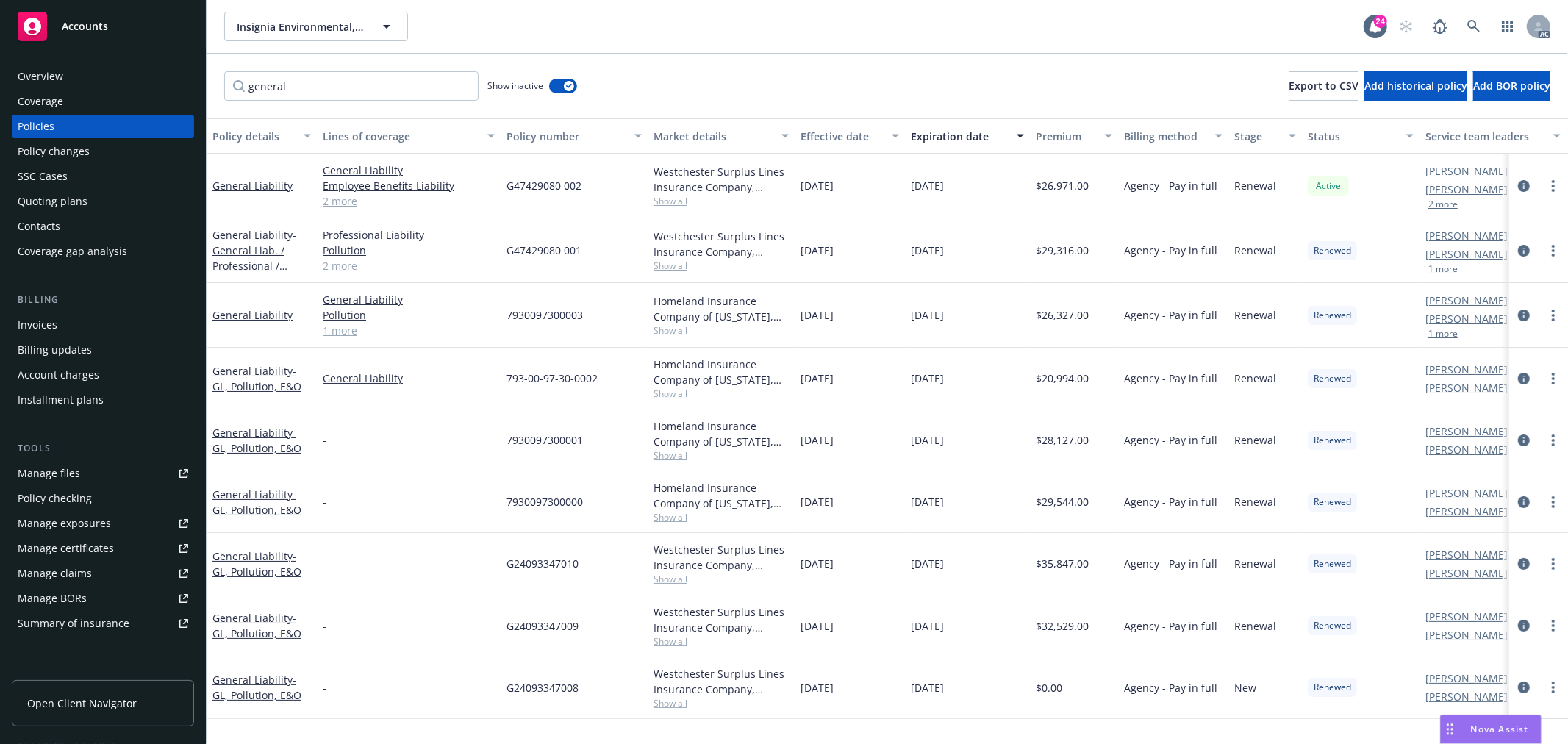
click at [676, 520] on span "Show all" at bounding box center [721, 518] width 135 height 13
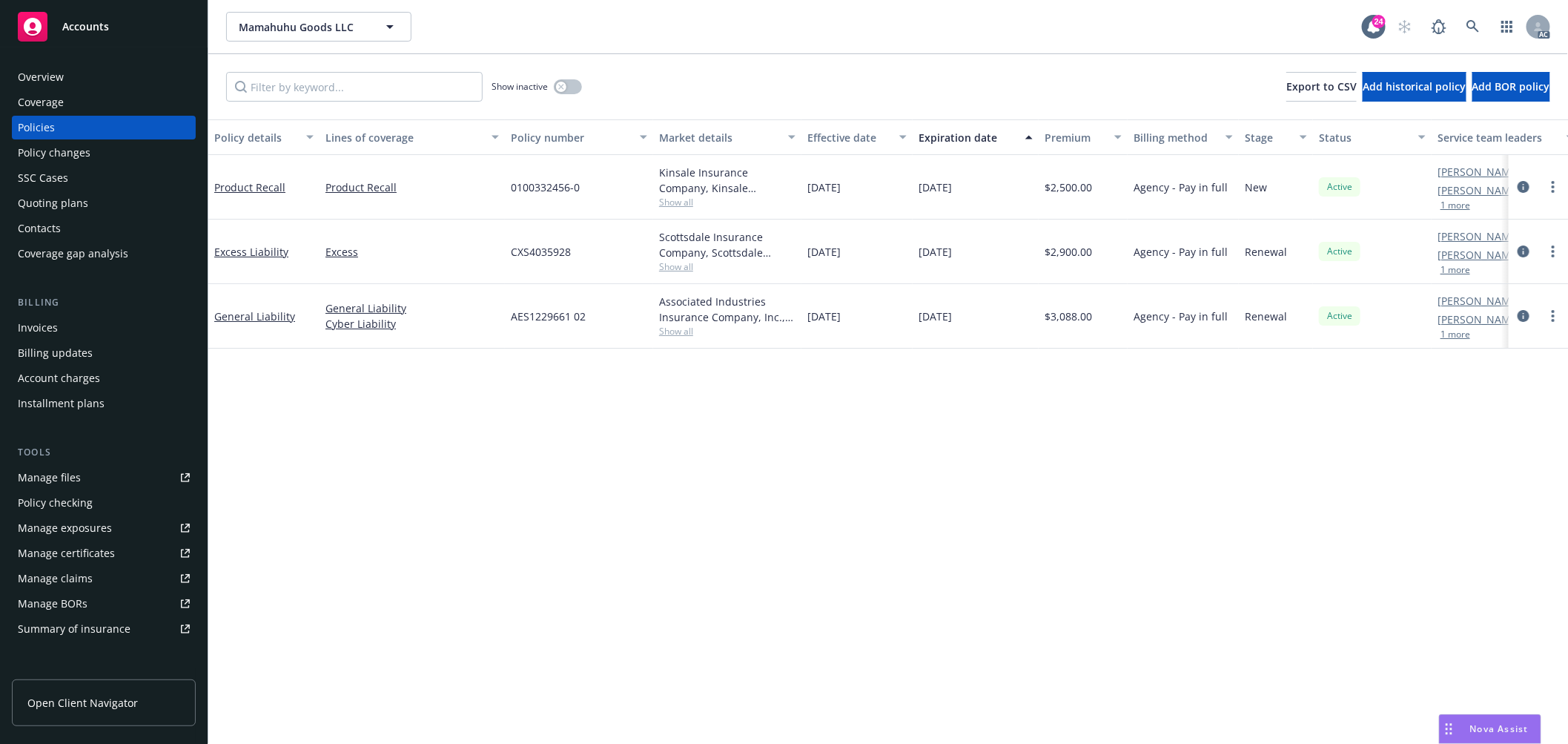
click at [1449, 335] on button "1 more" at bounding box center [1456, 335] width 30 height 9
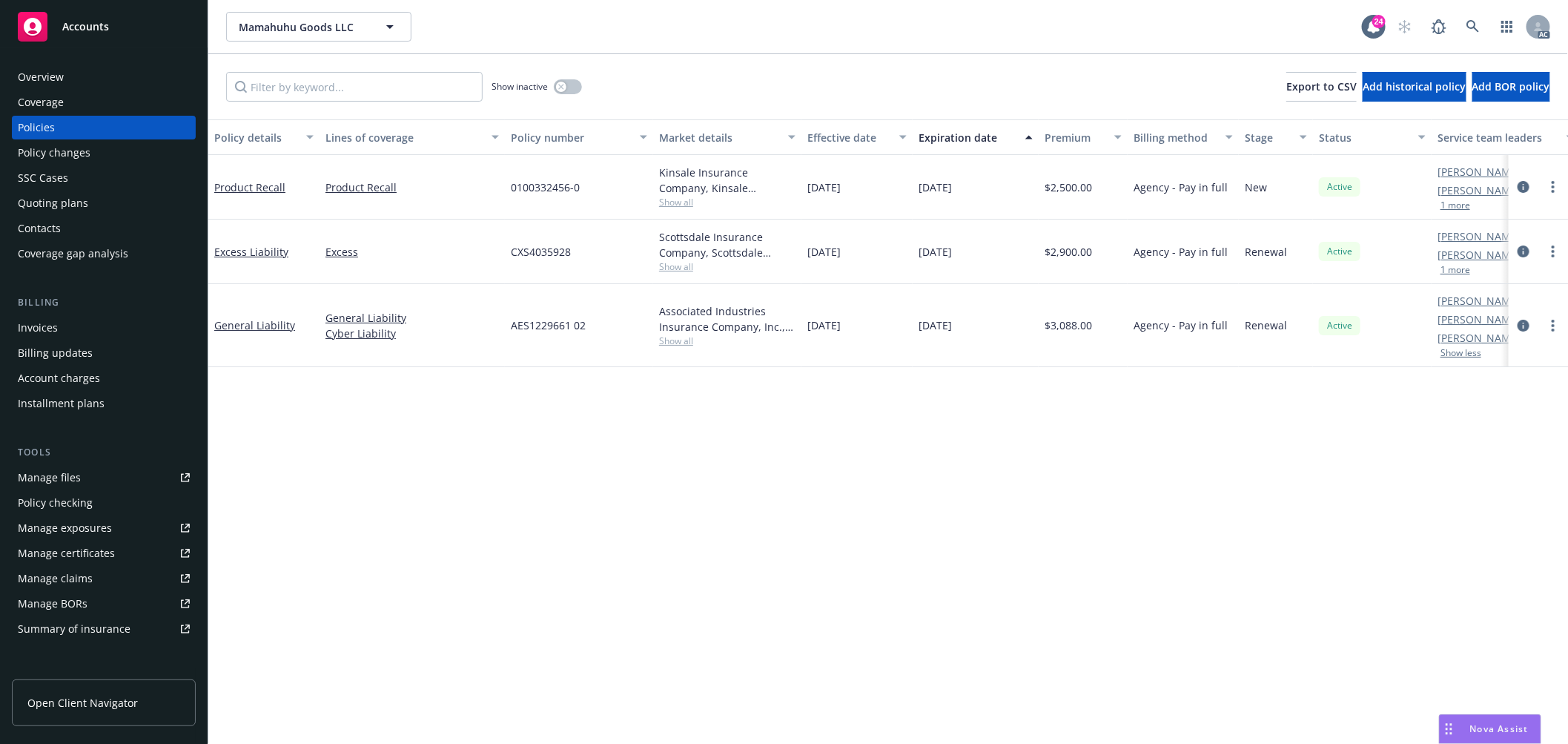
click at [1462, 208] on button "1 more" at bounding box center [1456, 205] width 30 height 9
